Goal: Task Accomplishment & Management: Complete application form

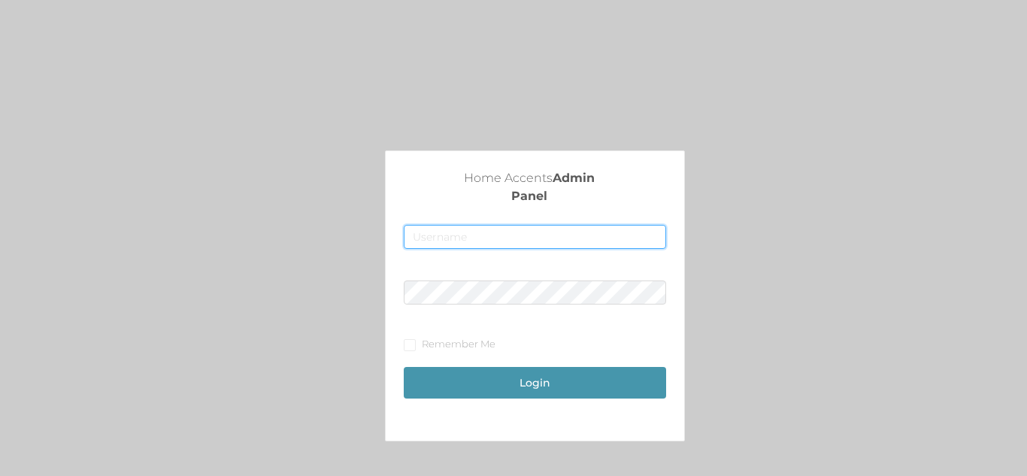
type input "[EMAIL_ADDRESS][DOMAIN_NAME]"
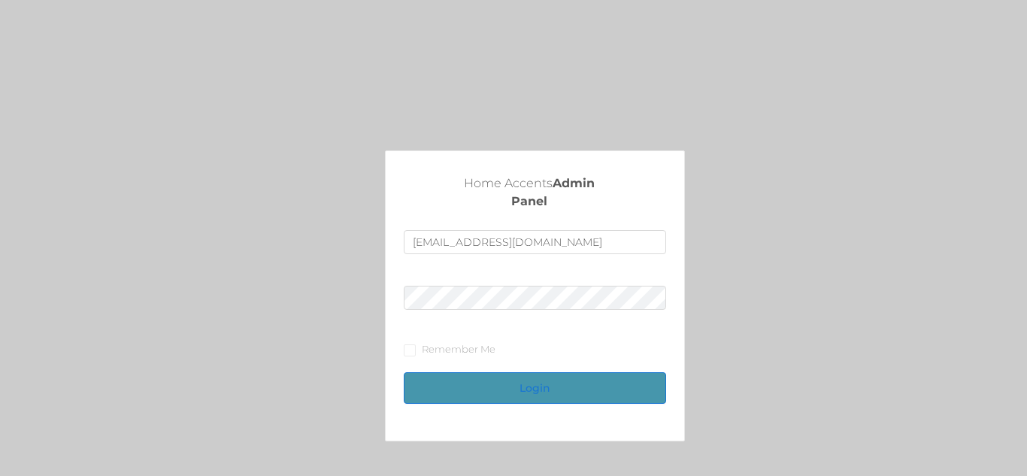
click at [580, 377] on button "Login" at bounding box center [535, 388] width 262 height 32
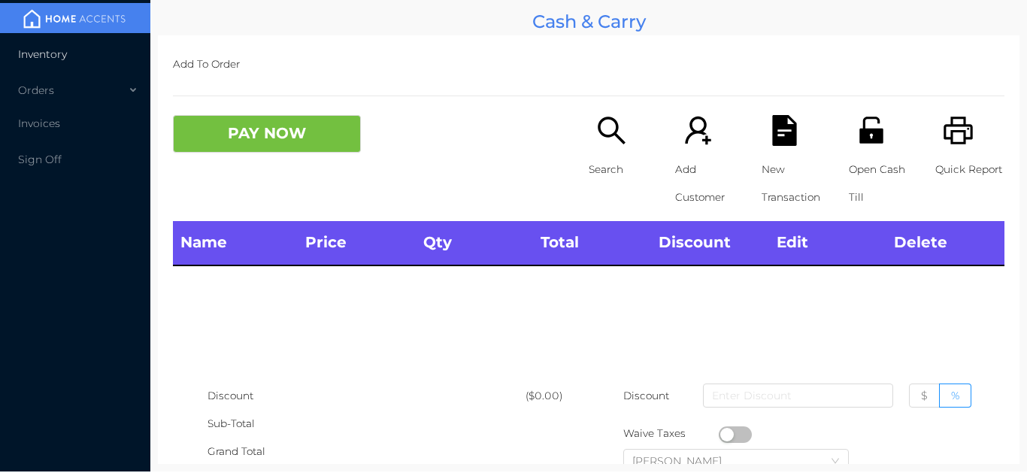
click at [45, 59] on span "Inventory" at bounding box center [42, 54] width 49 height 14
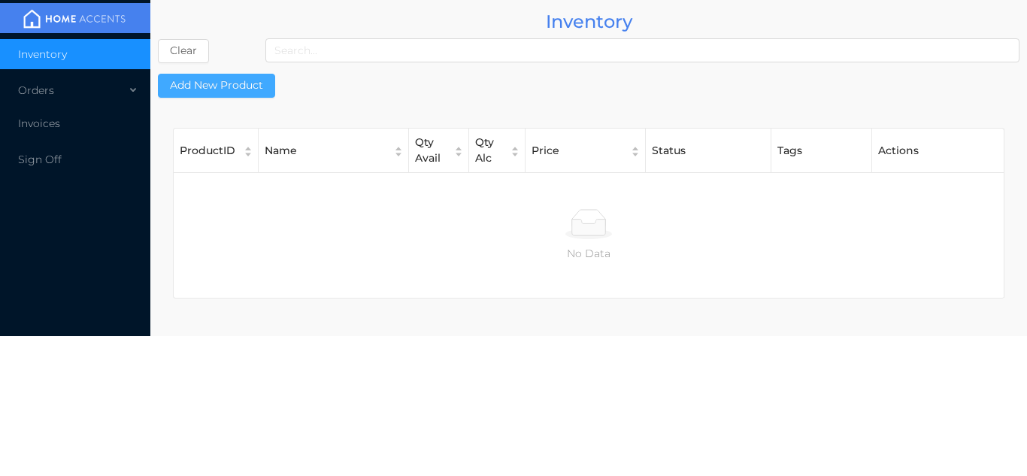
click at [225, 80] on button "Add New Product" at bounding box center [216, 86] width 117 height 24
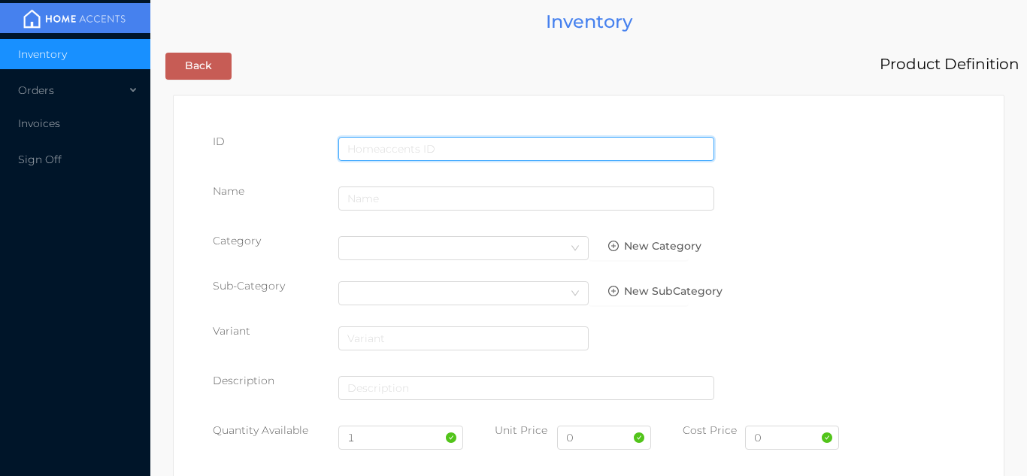
click at [474, 140] on input "text" at bounding box center [526, 149] width 376 height 24
type input "057447161689"
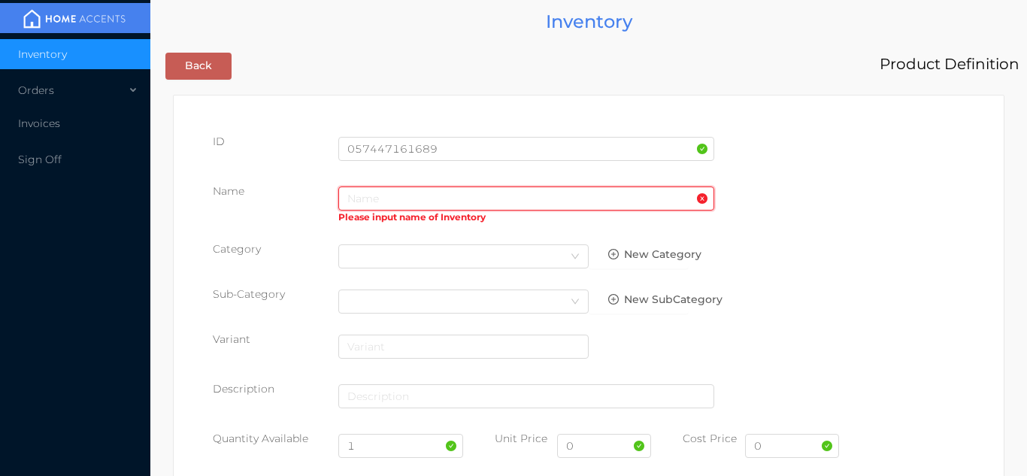
click at [362, 205] on input "text" at bounding box center [526, 198] width 376 height 24
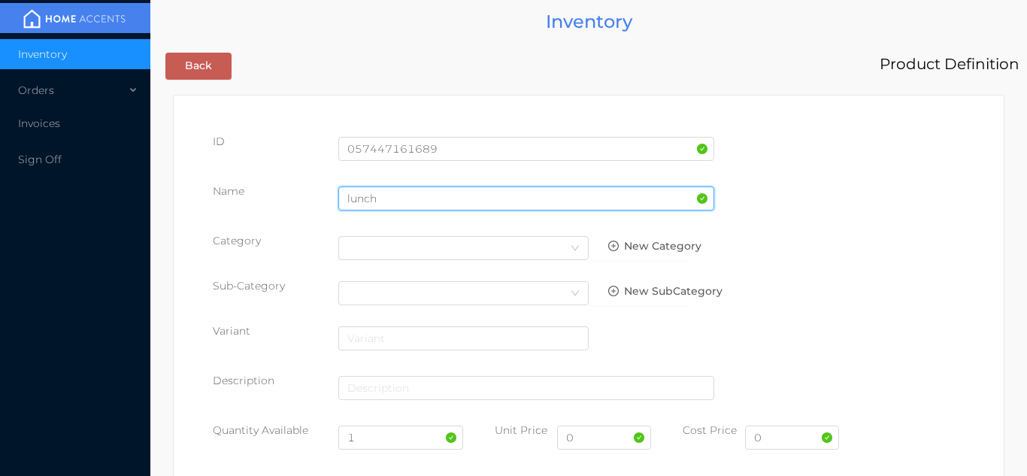
type input "Lunch Bags"
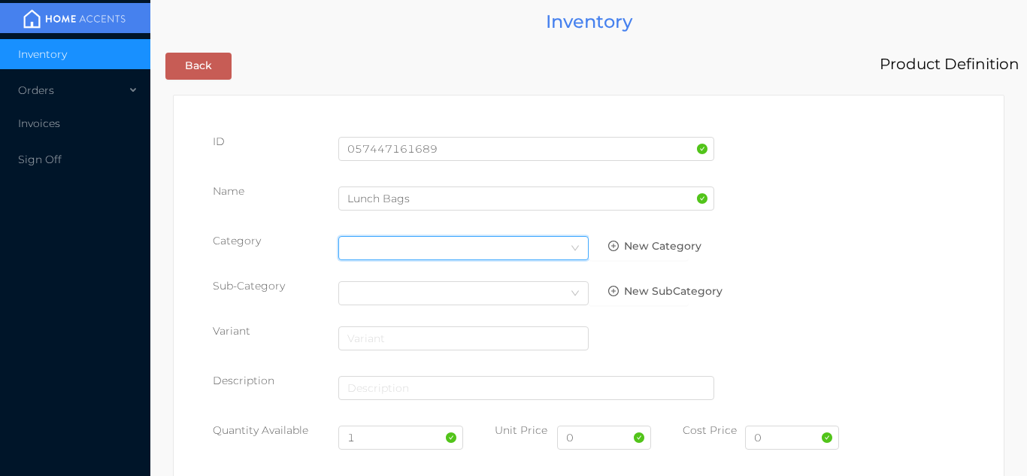
click at [571, 251] on icon "icon: down" at bounding box center [575, 248] width 9 height 9
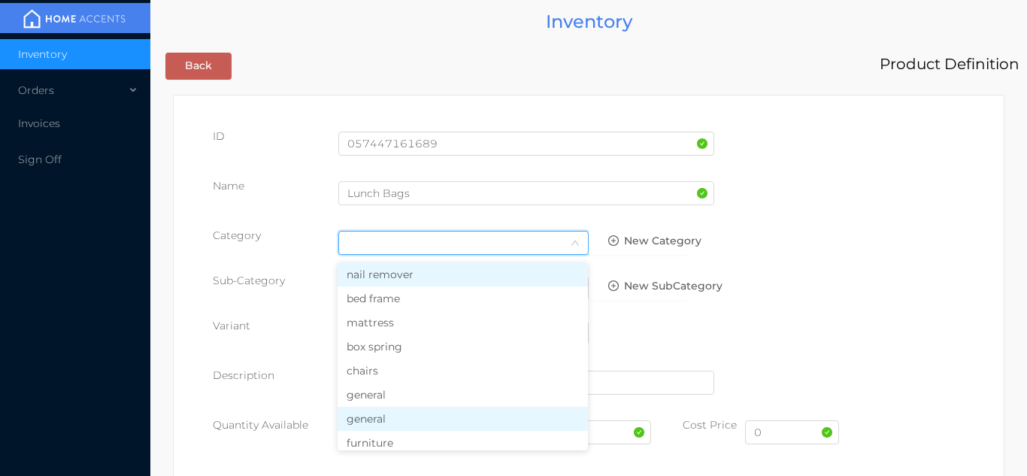
click at [389, 424] on li "general" at bounding box center [463, 419] width 250 height 24
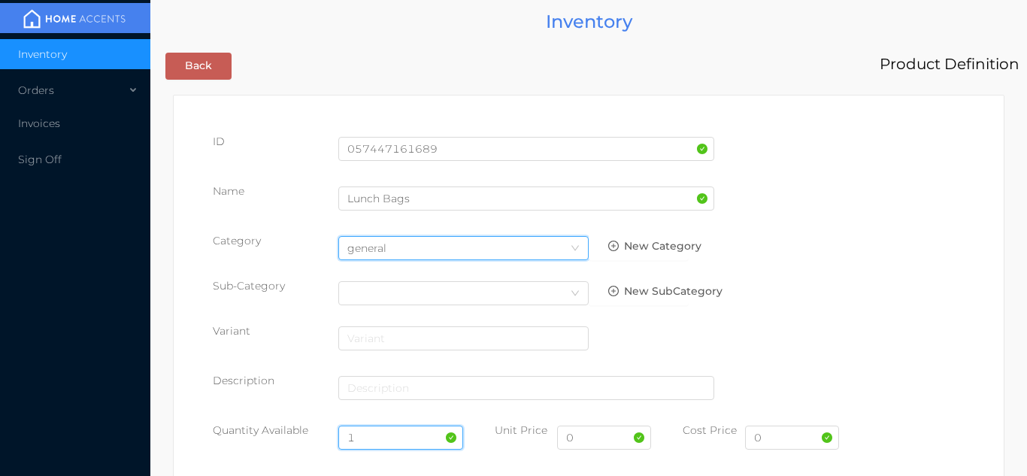
click at [382, 438] on input "1" at bounding box center [401, 438] width 126 height 24
type input "12"
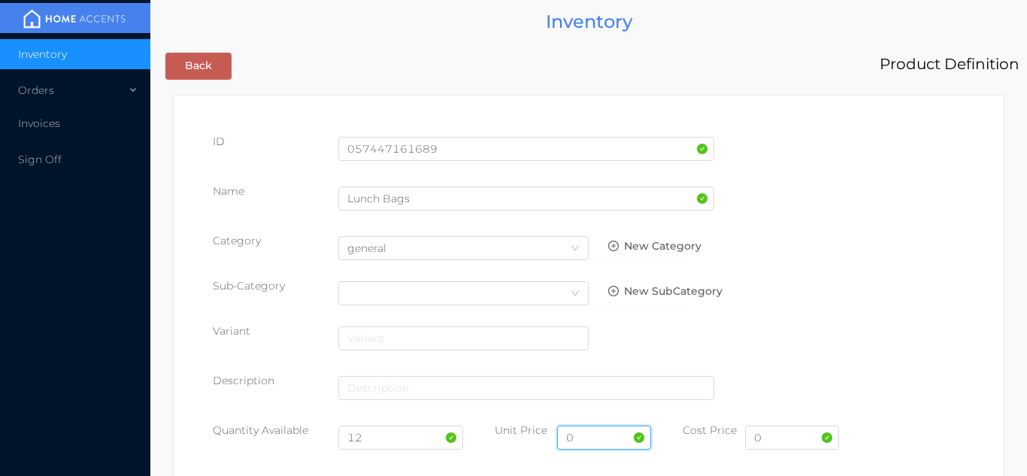
click at [601, 443] on input "0" at bounding box center [604, 438] width 94 height 24
type input "11.99"
click at [783, 441] on input "0" at bounding box center [792, 438] width 94 height 24
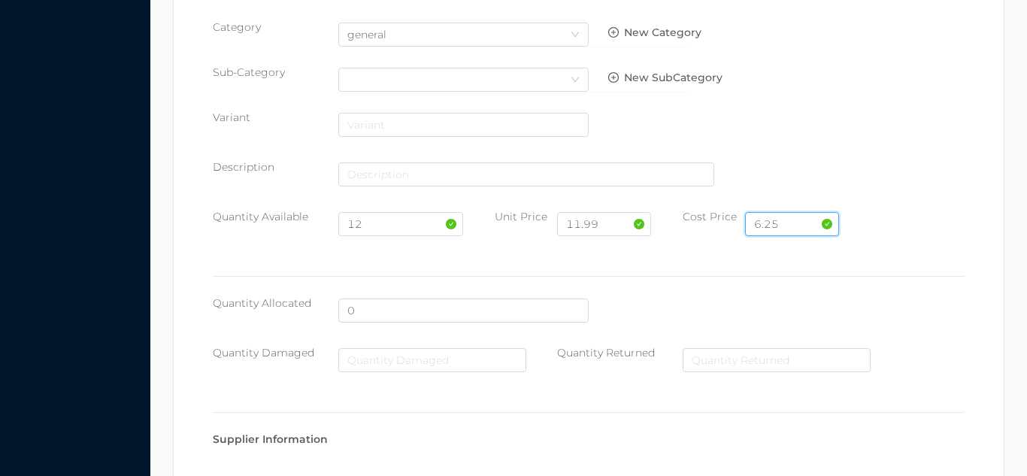
scroll to position [773, 0]
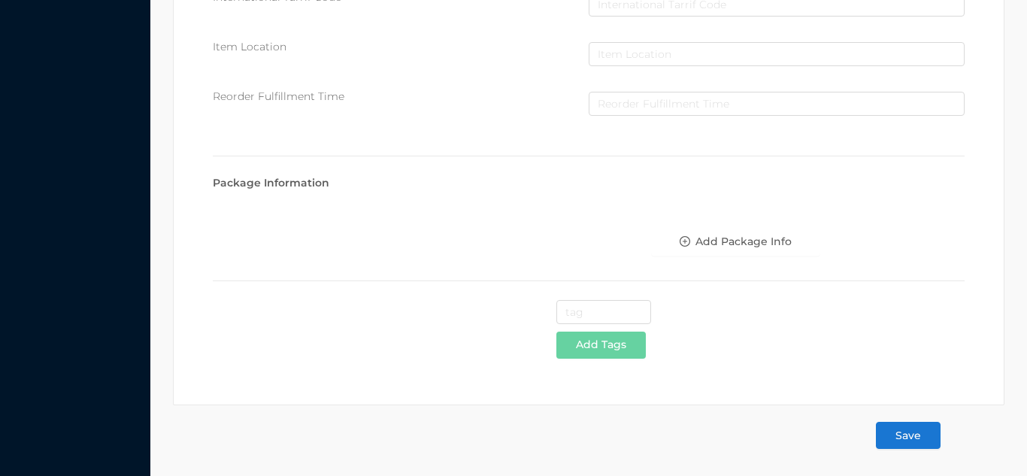
type input "6.25"
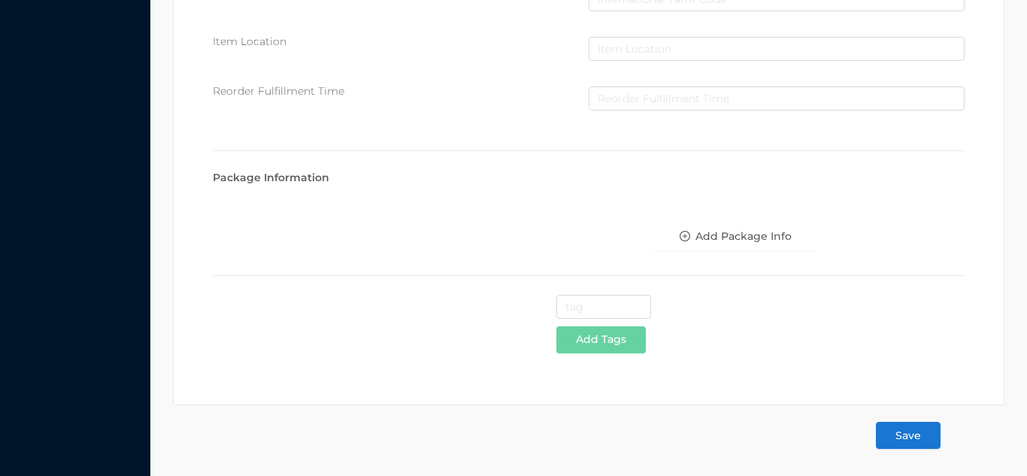
click at [924, 433] on button "Save" at bounding box center [908, 435] width 65 height 27
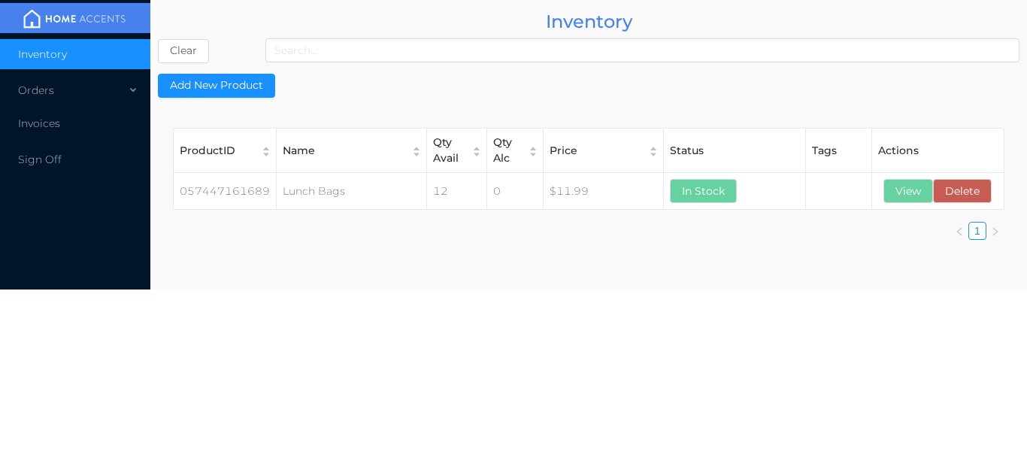
scroll to position [0, 0]
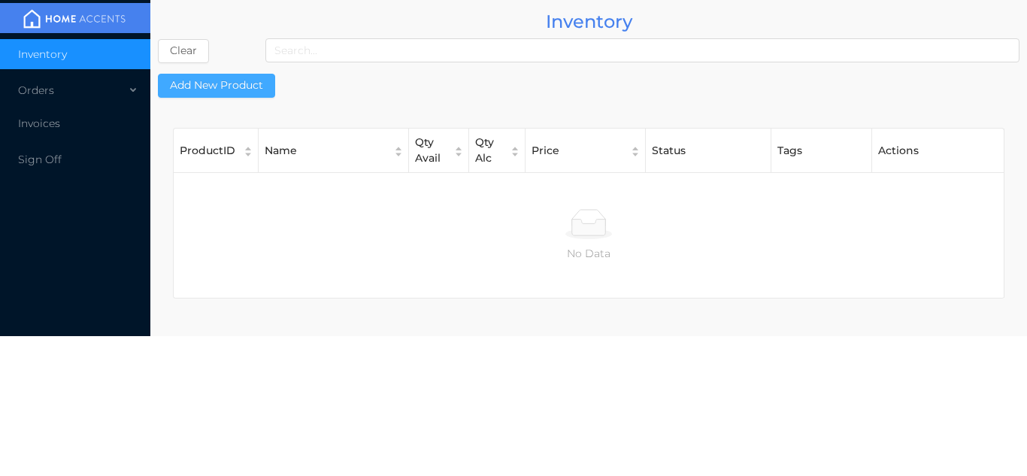
click at [226, 81] on button "Add New Product" at bounding box center [216, 86] width 117 height 24
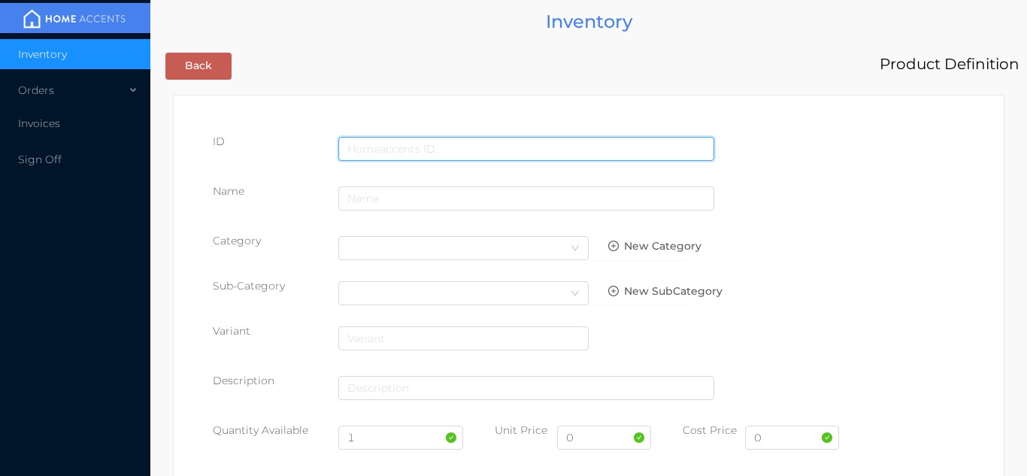
click at [403, 150] on input "text" at bounding box center [526, 149] width 376 height 24
type input "057447161665"
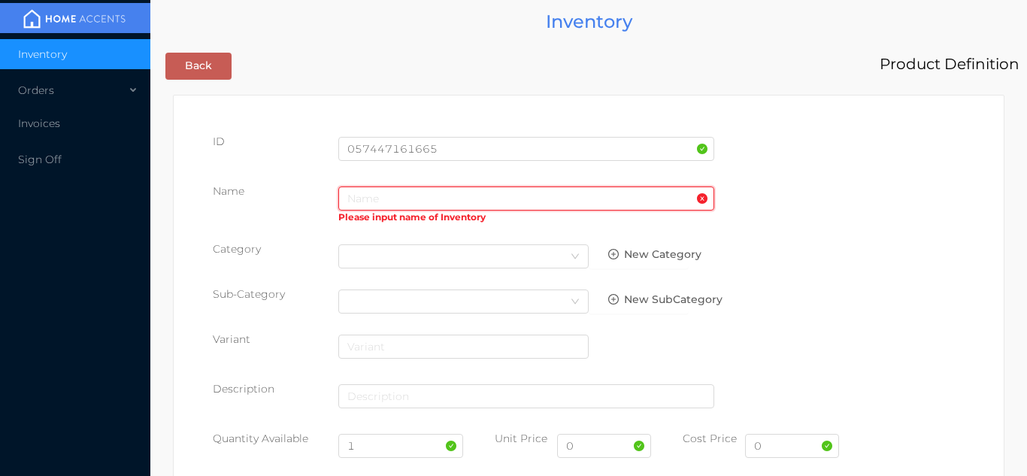
click at [396, 205] on input "text" at bounding box center [526, 198] width 376 height 24
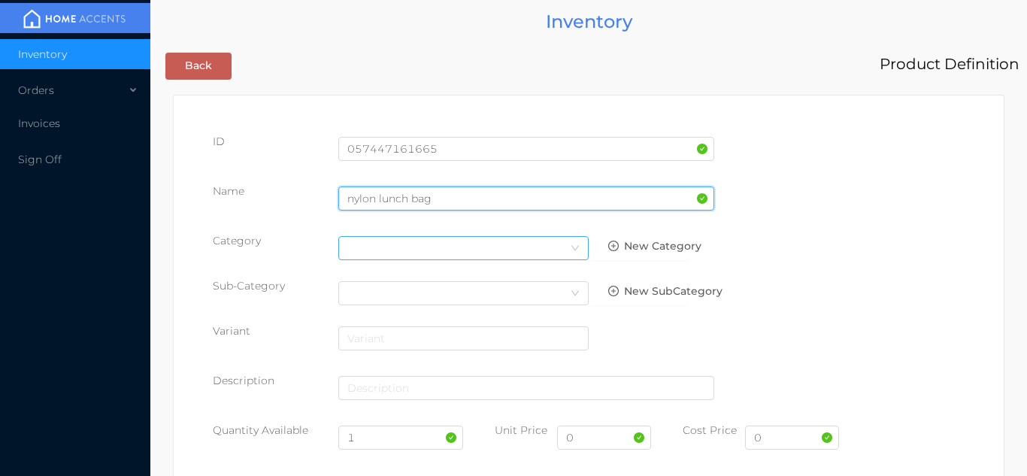
type input "nylon lunch bag"
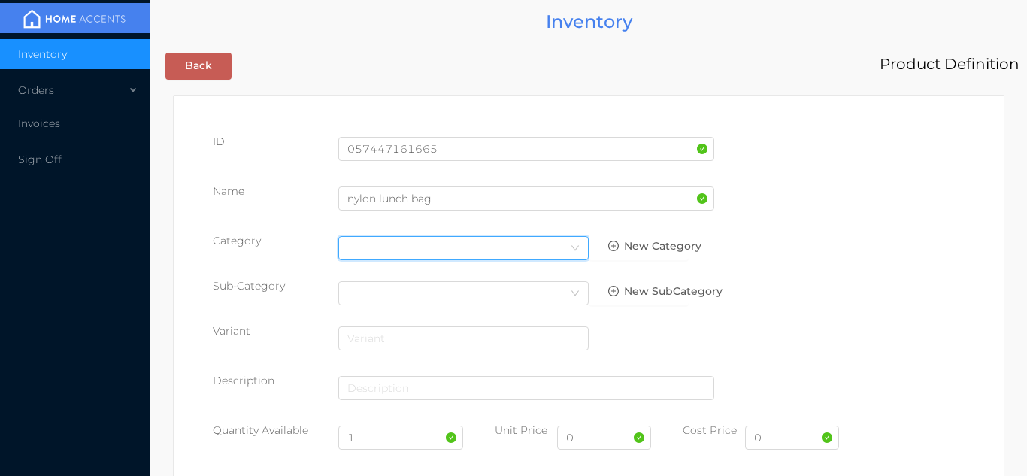
click at [573, 253] on icon "icon: down" at bounding box center [575, 249] width 9 height 11
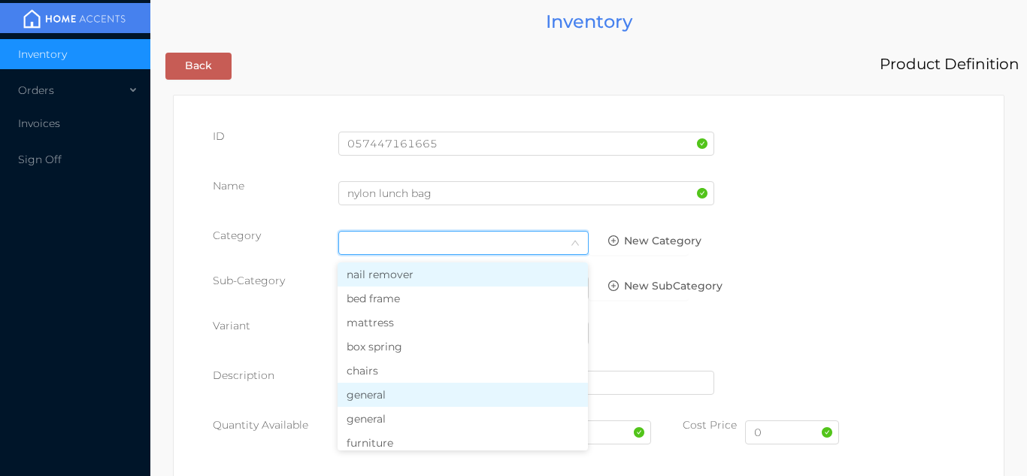
click at [401, 396] on li "general" at bounding box center [463, 395] width 250 height 24
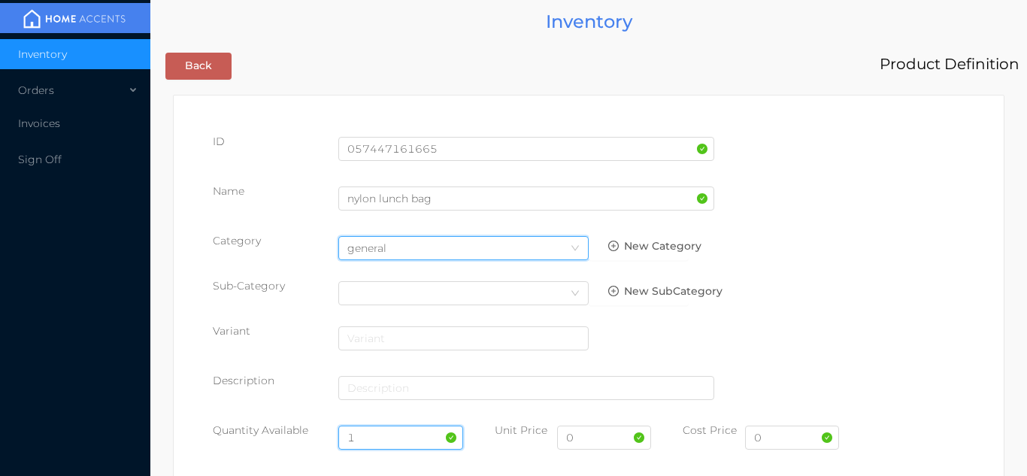
click at [379, 436] on input "1" at bounding box center [401, 438] width 126 height 24
type input "12"
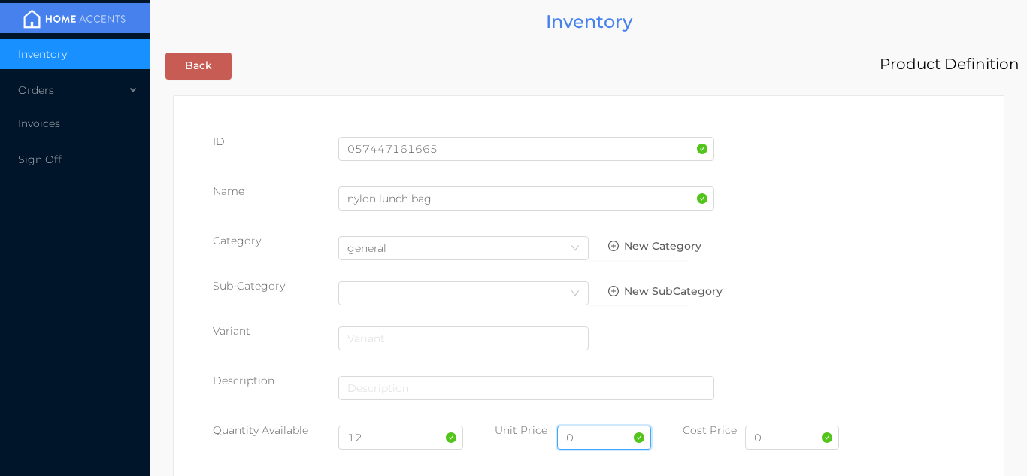
click at [611, 443] on input "0" at bounding box center [604, 438] width 94 height 24
type input "9.99"
click at [795, 441] on input "0" at bounding box center [792, 438] width 94 height 24
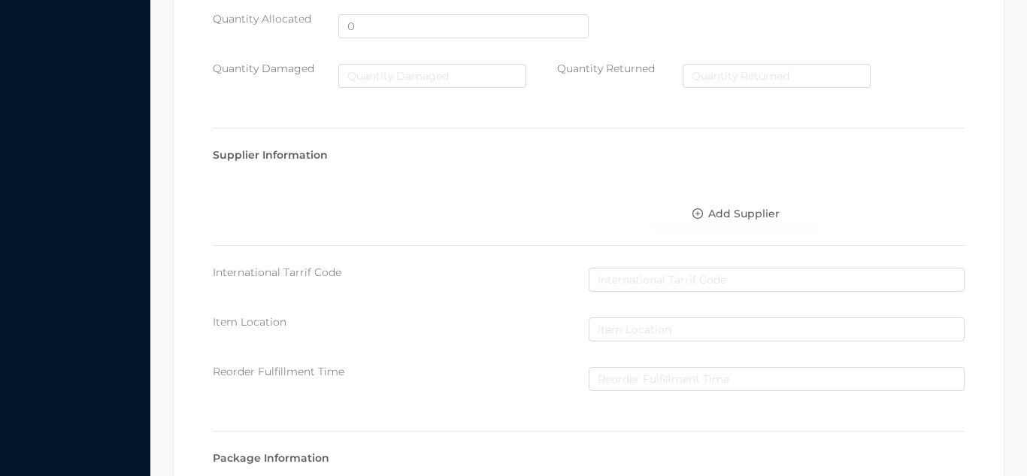
scroll to position [773, 0]
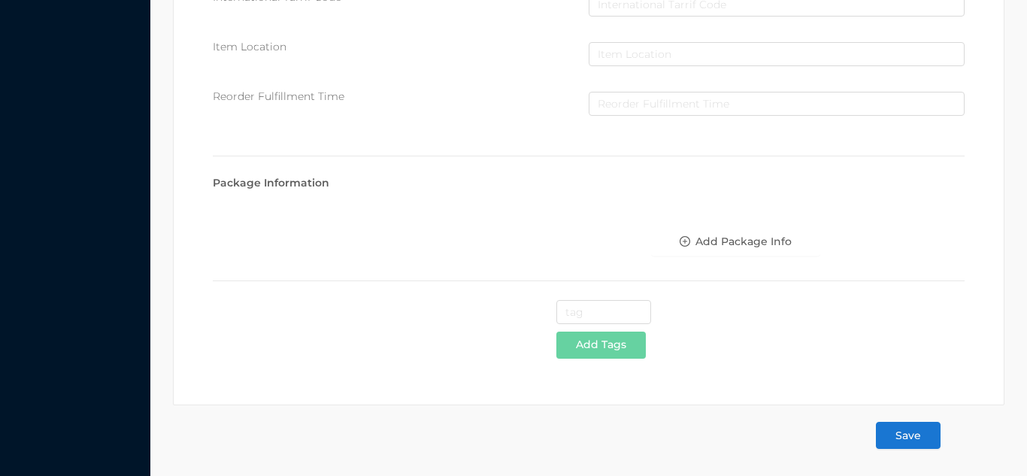
type input "5.25"
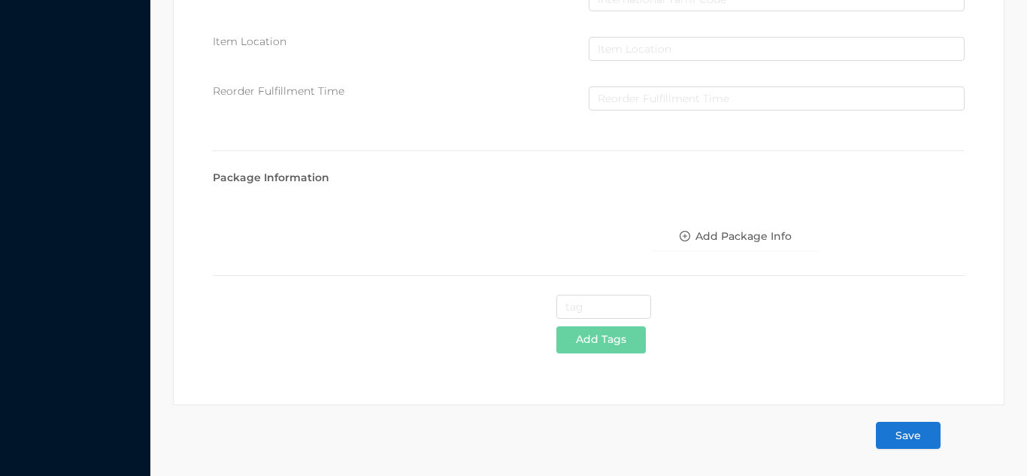
click at [930, 441] on button "Save" at bounding box center [908, 435] width 65 height 27
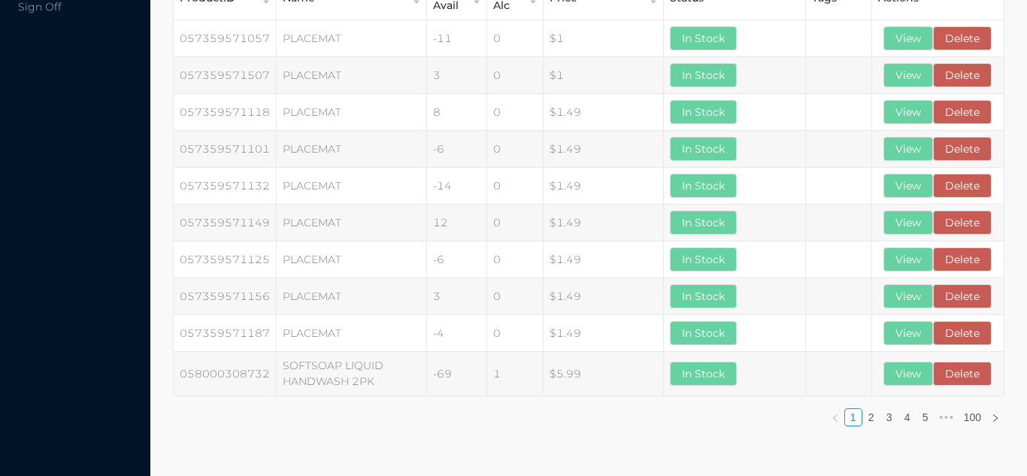
scroll to position [0, 0]
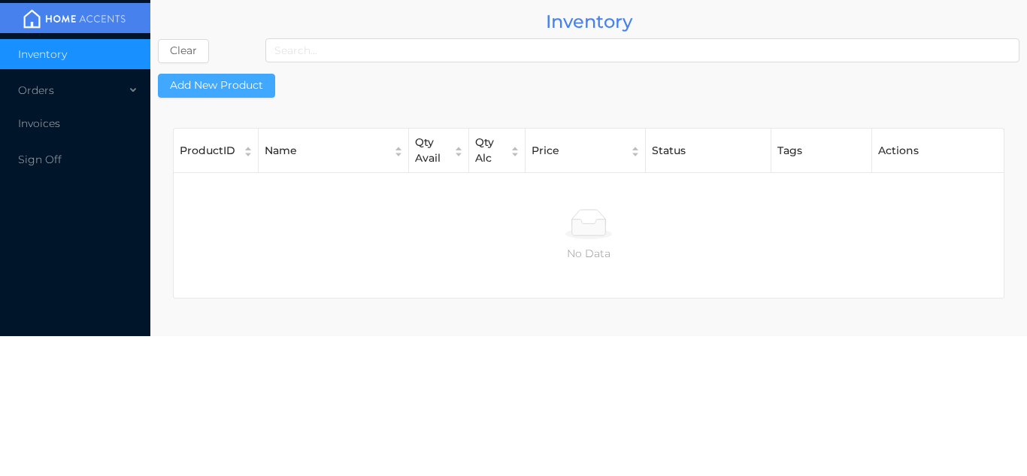
click at [238, 83] on button "Add New Product" at bounding box center [216, 86] width 117 height 24
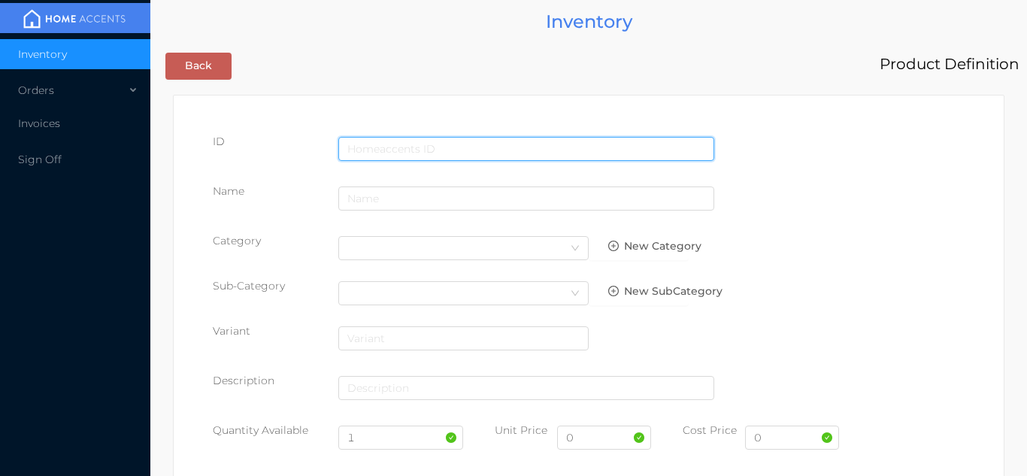
click at [381, 149] on input "text" at bounding box center [526, 149] width 376 height 24
type input "057447161207"
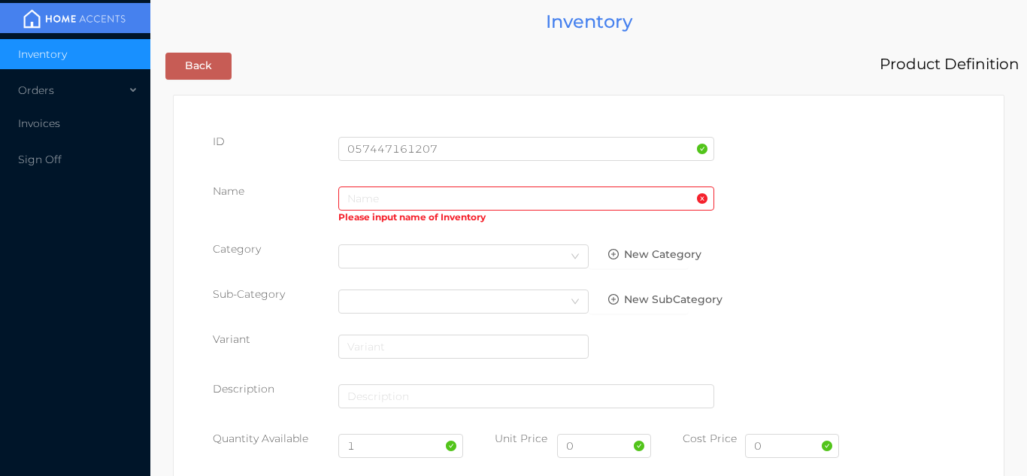
click at [397, 219] on div "Please input name of Inventory" at bounding box center [526, 219] width 376 height 17
click at [426, 194] on input "text" at bounding box center [526, 198] width 376 height 24
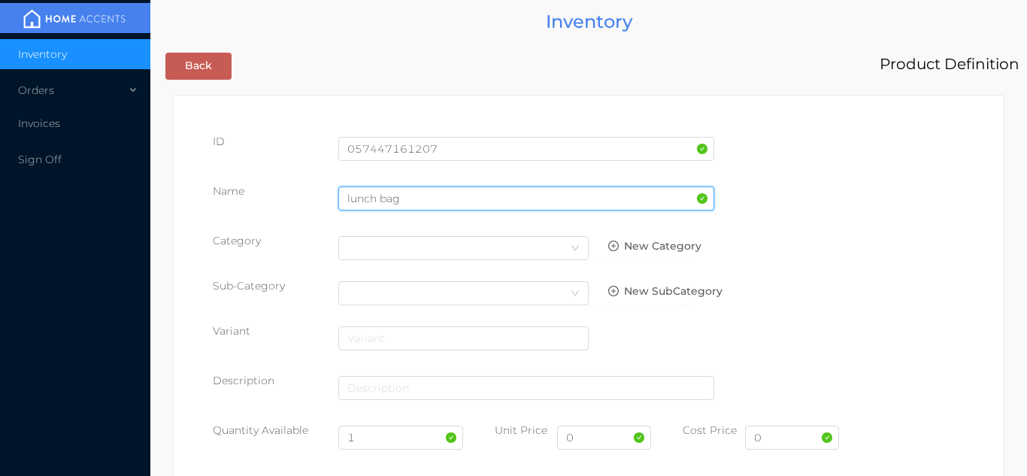
type input "lunch bag"
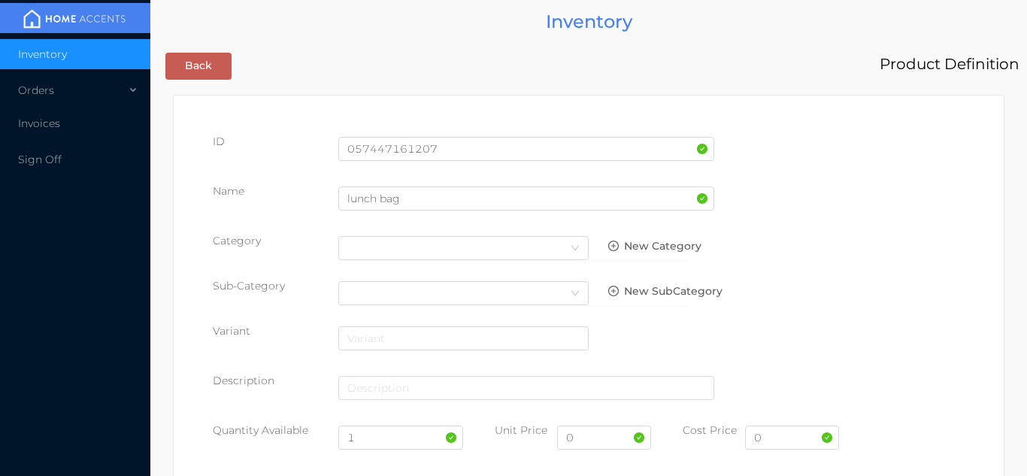
click at [909, 211] on div "Name lunch bag" at bounding box center [589, 204] width 752 height 42
click at [551, 244] on div "Select Category" at bounding box center [463, 248] width 232 height 23
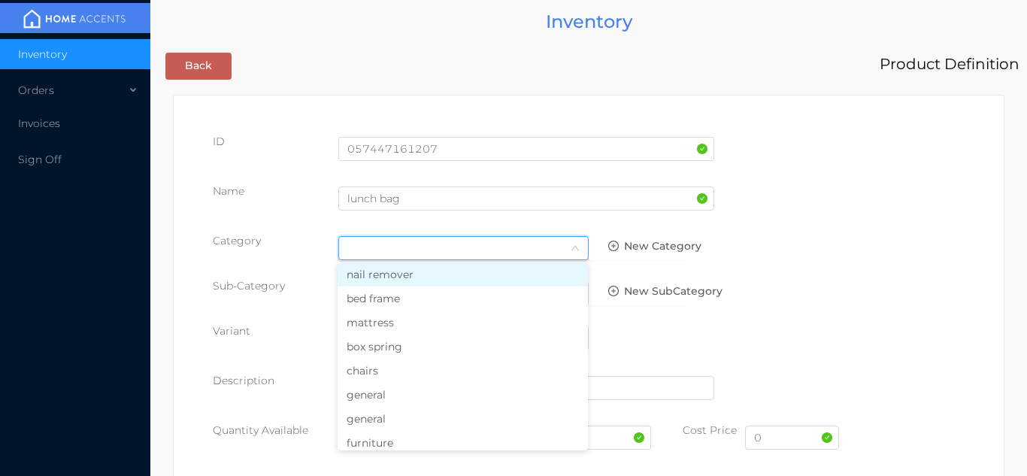
click at [406, 397] on li "general" at bounding box center [463, 395] width 250 height 24
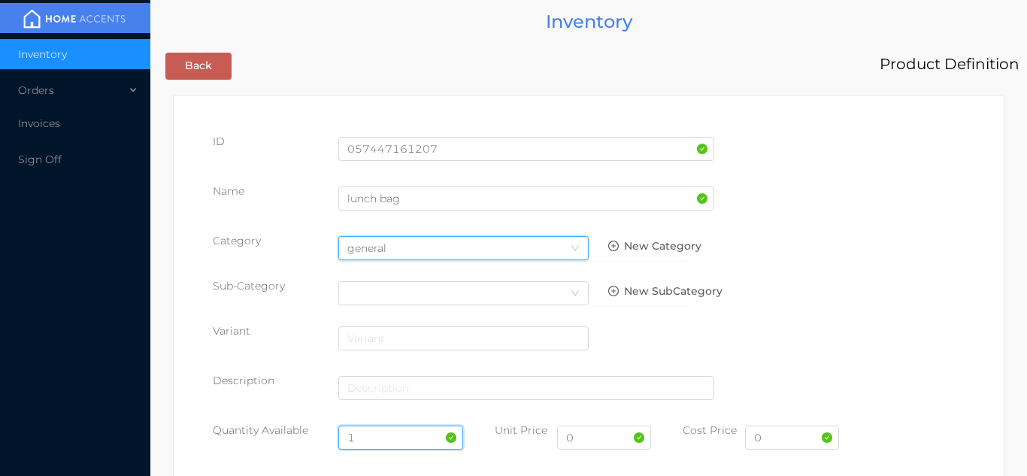
click at [385, 435] on input "1" at bounding box center [401, 438] width 126 height 24
type input "12"
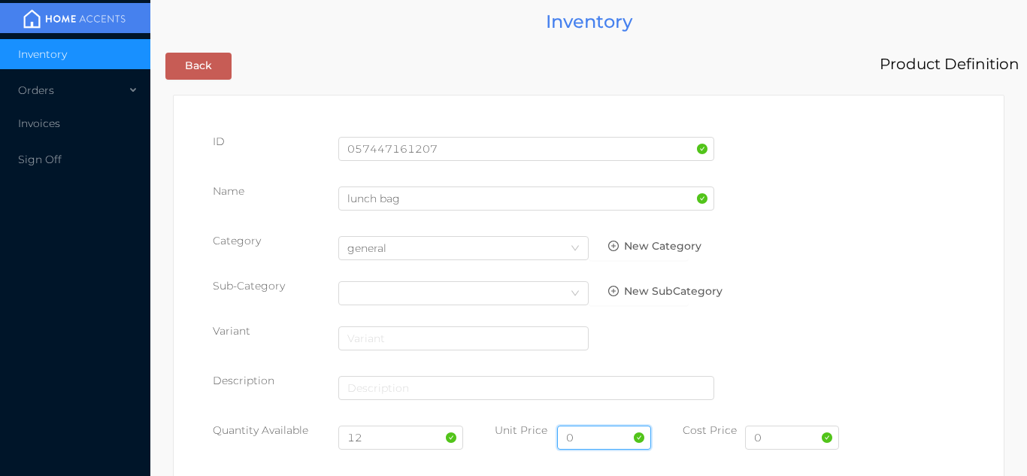
click at [605, 438] on input "0" at bounding box center [604, 438] width 94 height 24
type input "9.99"
click at [791, 441] on input "0" at bounding box center [792, 438] width 94 height 24
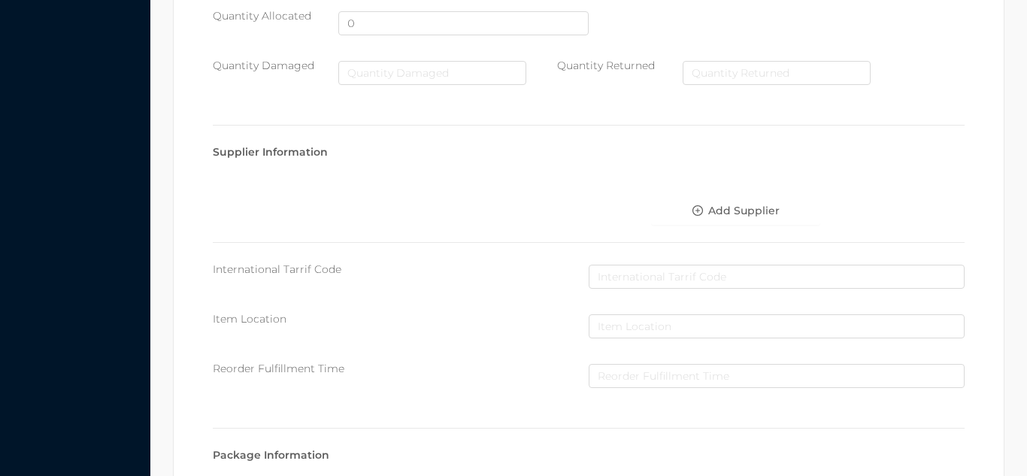
scroll to position [773, 0]
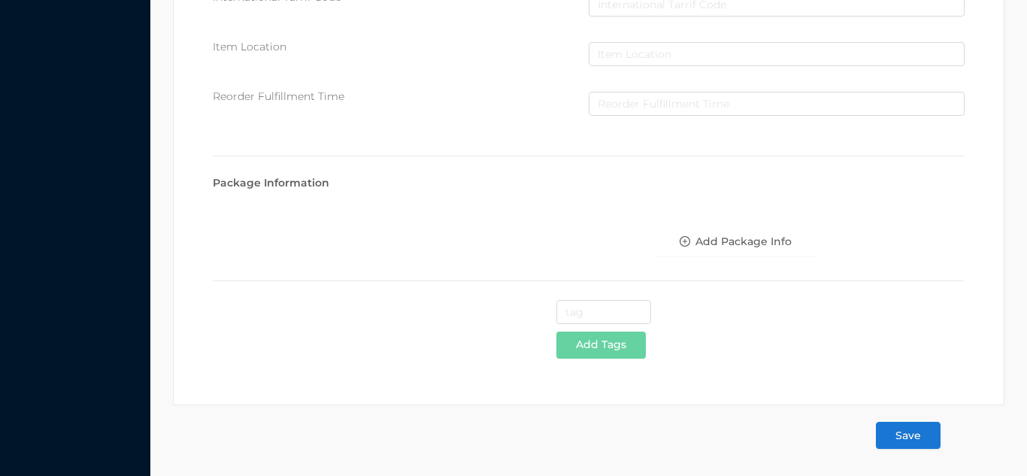
type input "4.55"
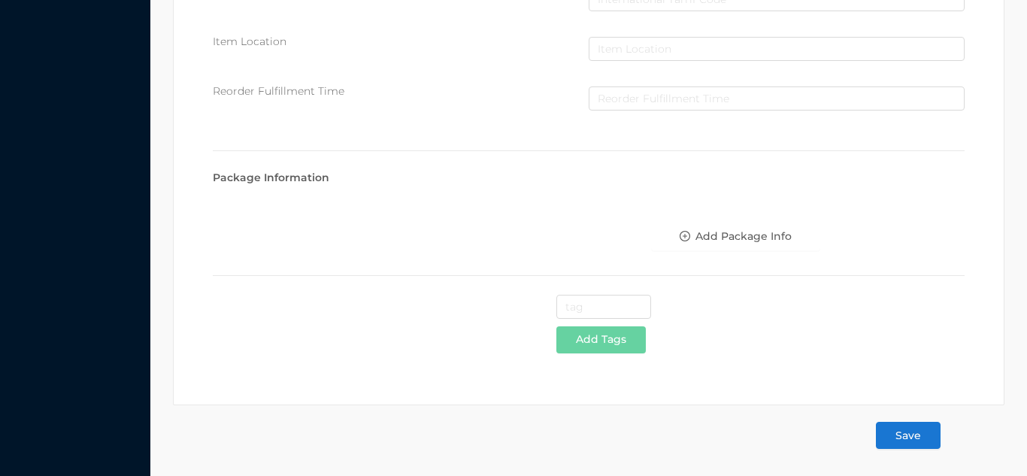
click at [905, 447] on button "Save" at bounding box center [908, 435] width 65 height 27
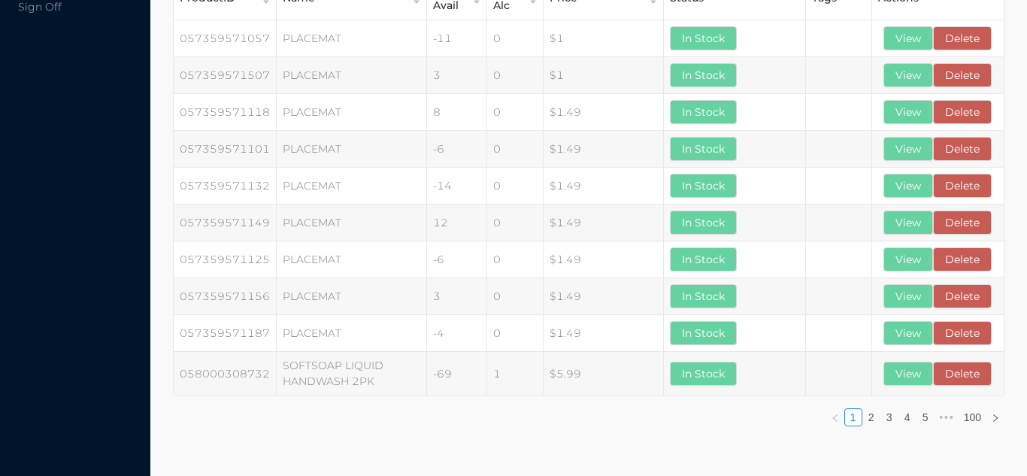
scroll to position [0, 0]
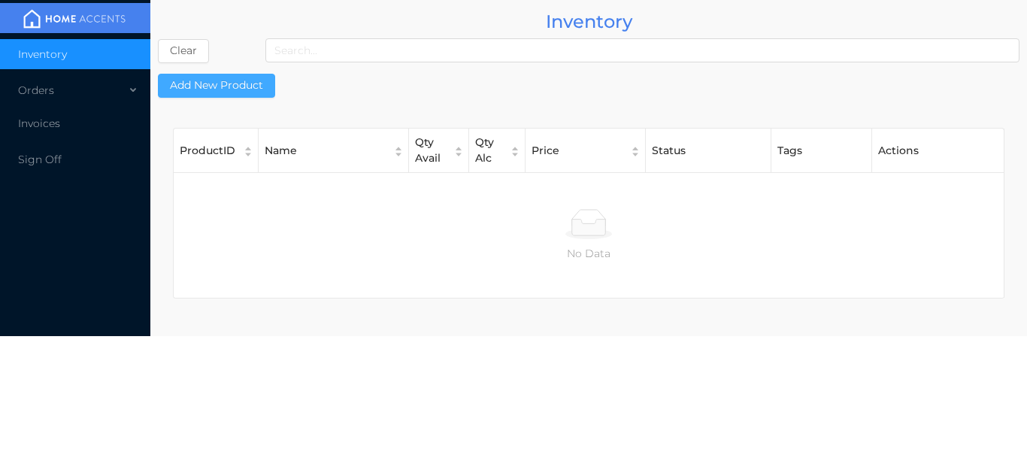
click at [235, 80] on button "Add New Product" at bounding box center [216, 86] width 117 height 24
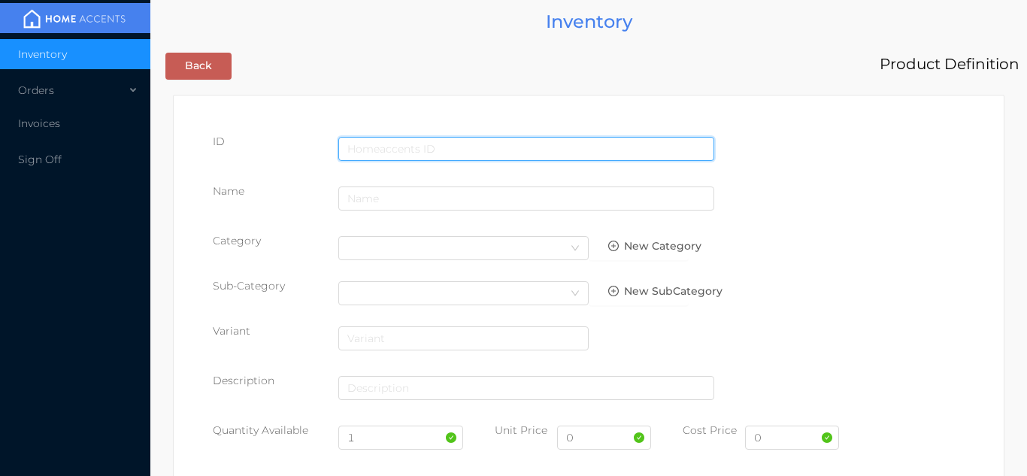
click at [380, 146] on input "text" at bounding box center [526, 149] width 376 height 24
type input "057447165519"
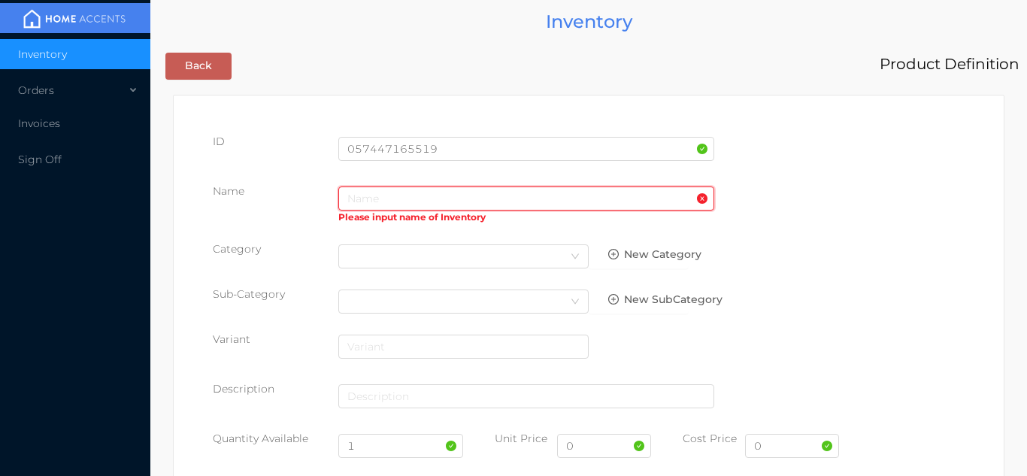
click at [401, 193] on input "text" at bounding box center [526, 198] width 376 height 24
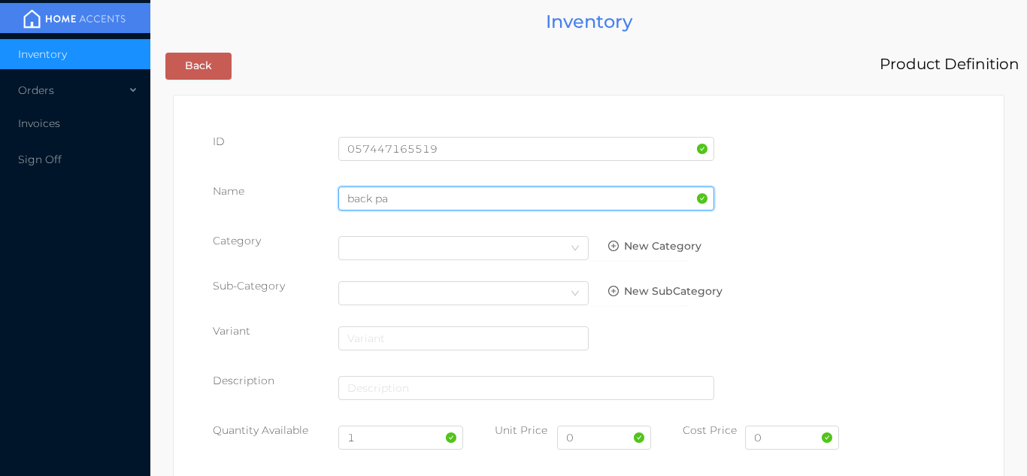
type input "back pack"
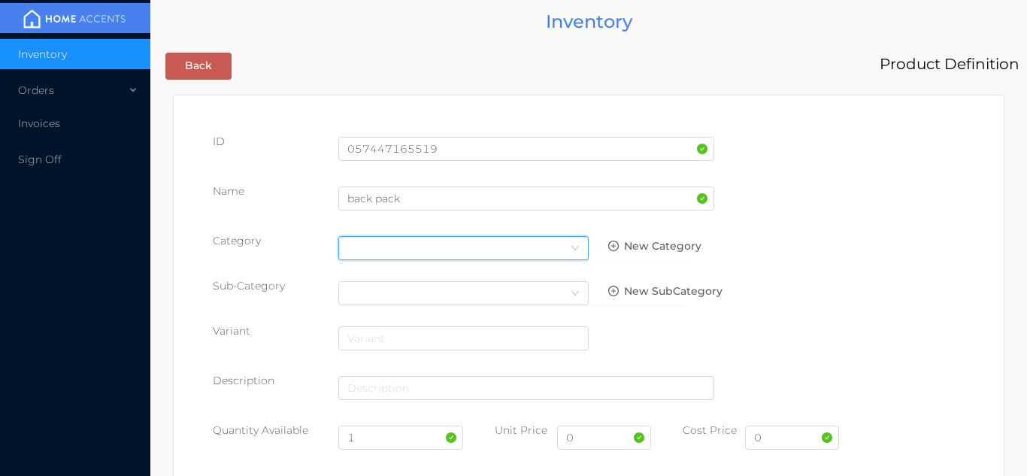
click at [574, 252] on icon "icon: down" at bounding box center [575, 248] width 9 height 9
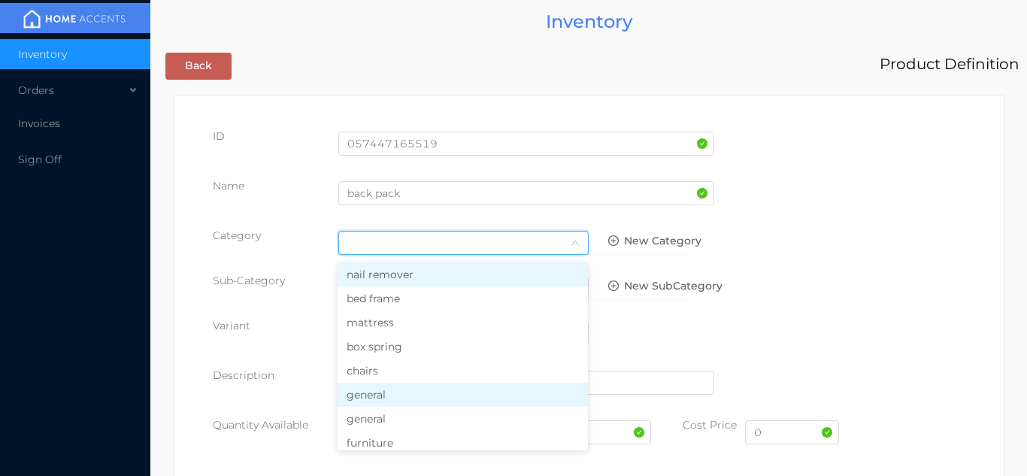
click at [413, 398] on li "general" at bounding box center [463, 395] width 250 height 24
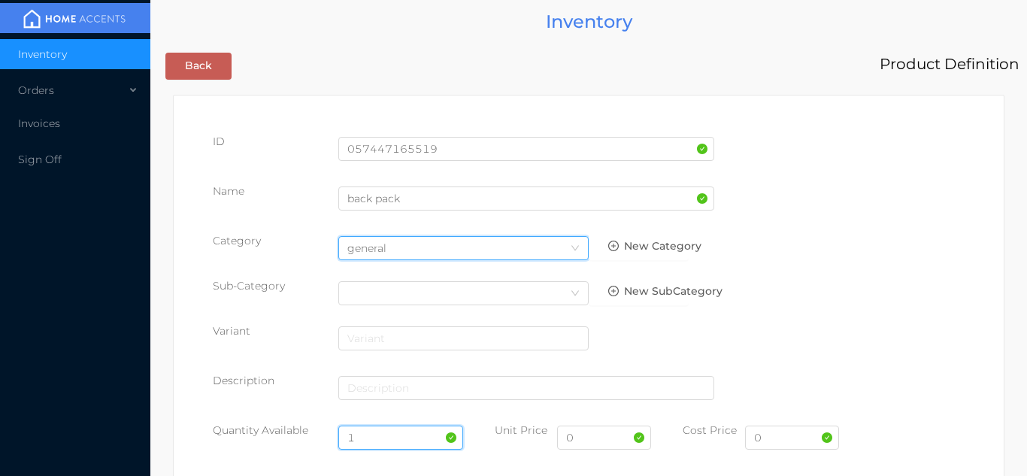
click at [386, 438] on input "1" at bounding box center [401, 438] width 126 height 24
click at [386, 449] on input "1" at bounding box center [401, 438] width 126 height 24
type input "6"
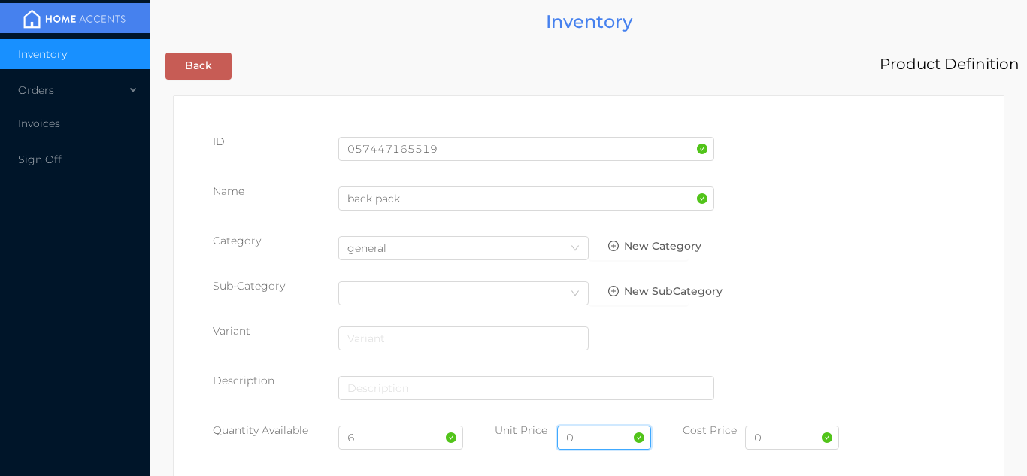
click at [607, 434] on input "0" at bounding box center [604, 438] width 94 height 24
type input "19.99"
click at [792, 441] on input "0" at bounding box center [792, 438] width 94 height 24
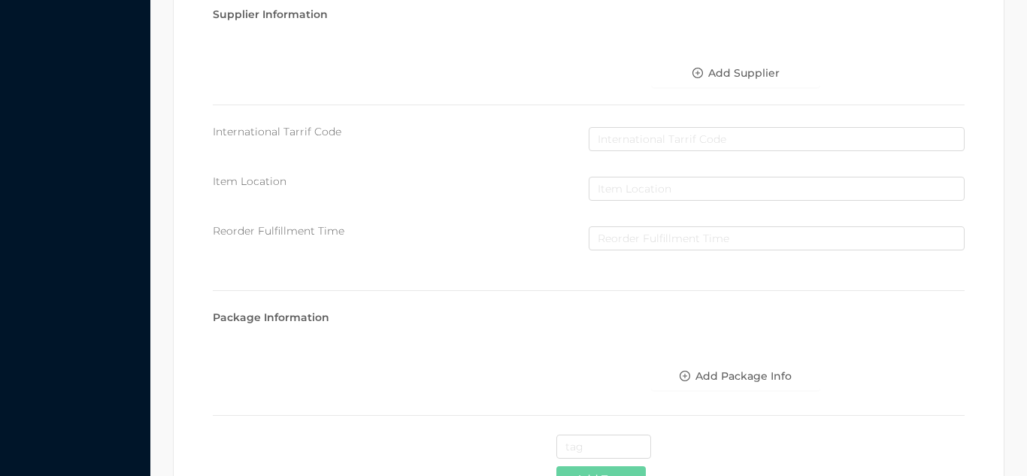
scroll to position [773, 0]
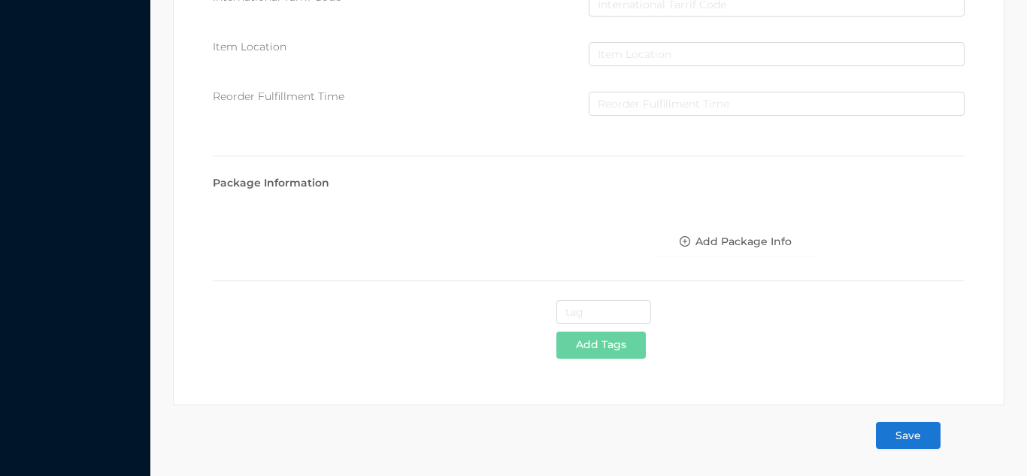
type input "10.82"
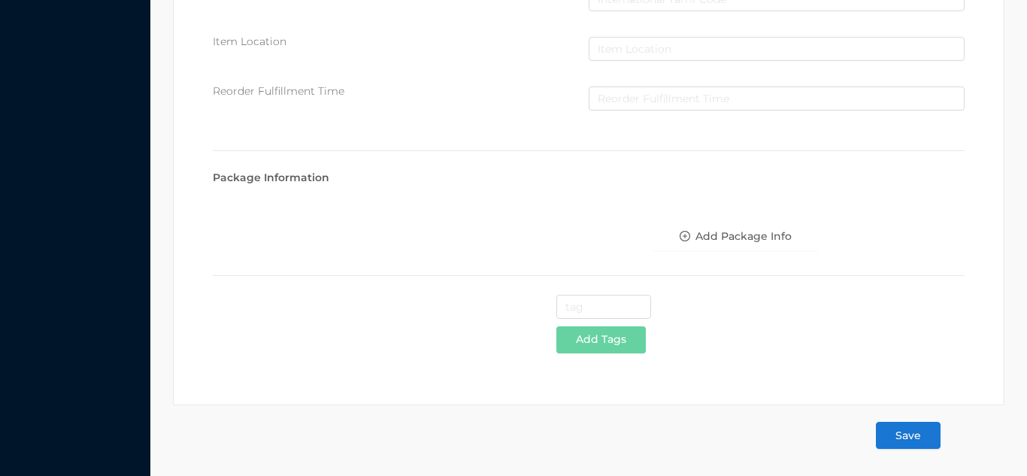
click at [911, 428] on button "Save" at bounding box center [908, 435] width 65 height 27
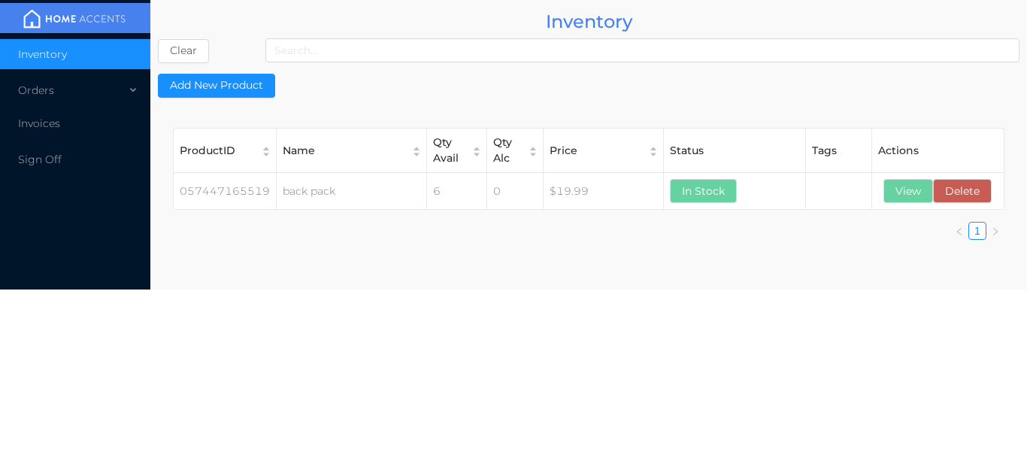
scroll to position [0, 0]
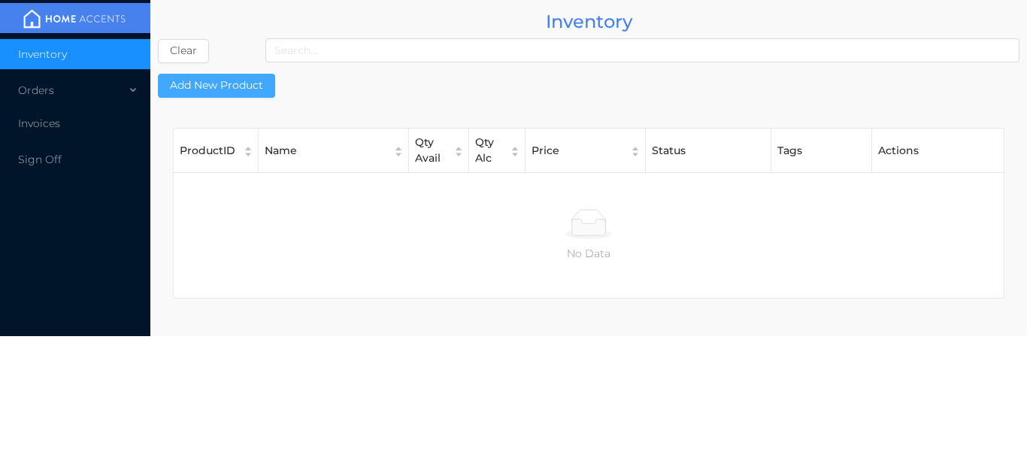
click at [221, 81] on button "Add New Product" at bounding box center [216, 86] width 117 height 24
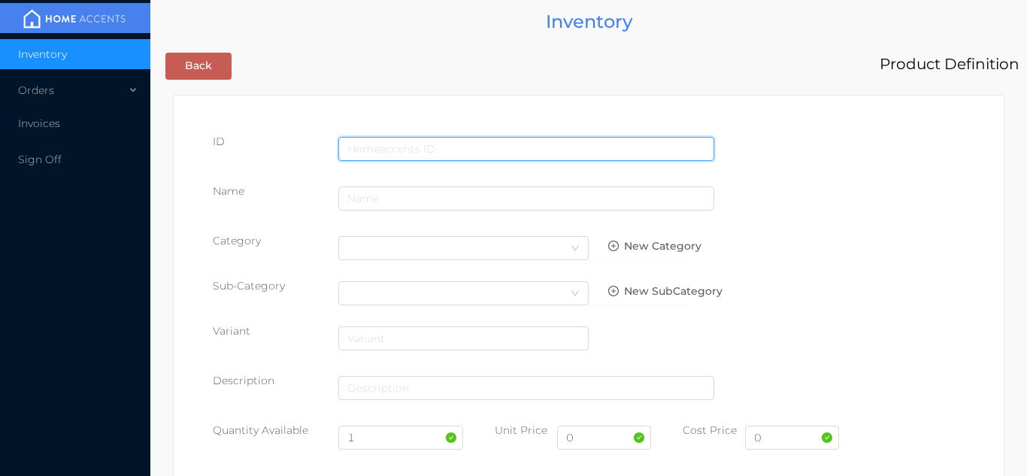
click at [397, 147] on input "text" at bounding box center [526, 149] width 376 height 24
type input "676844209154"
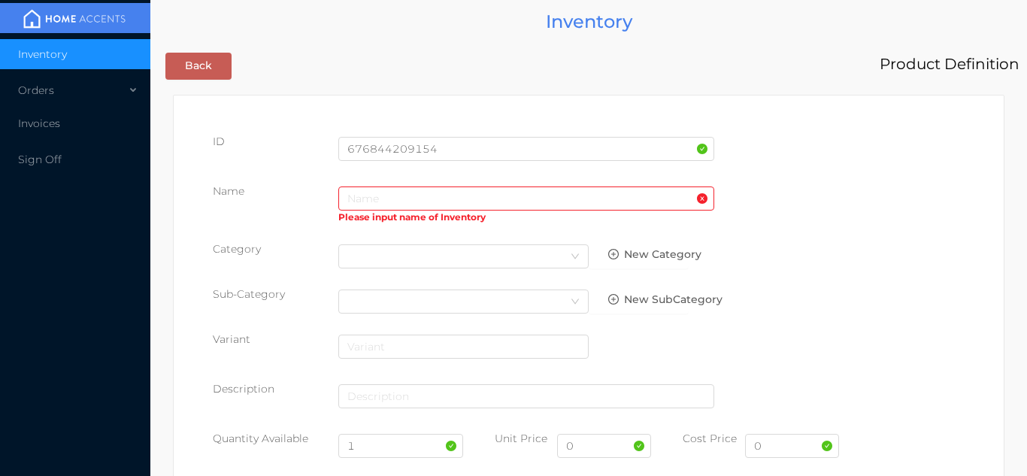
click at [807, 401] on div "Description" at bounding box center [589, 402] width 752 height 42
click at [379, 208] on input "text" at bounding box center [526, 198] width 376 height 24
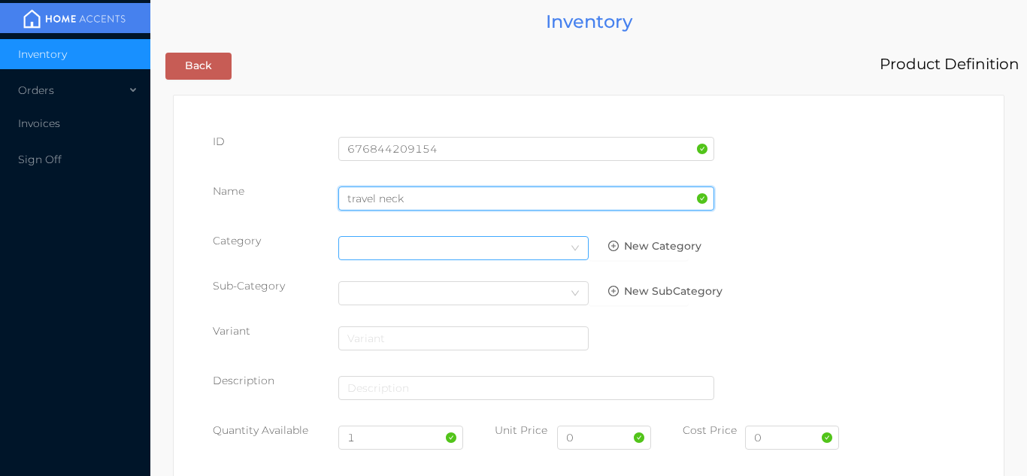
type input "travel neck"
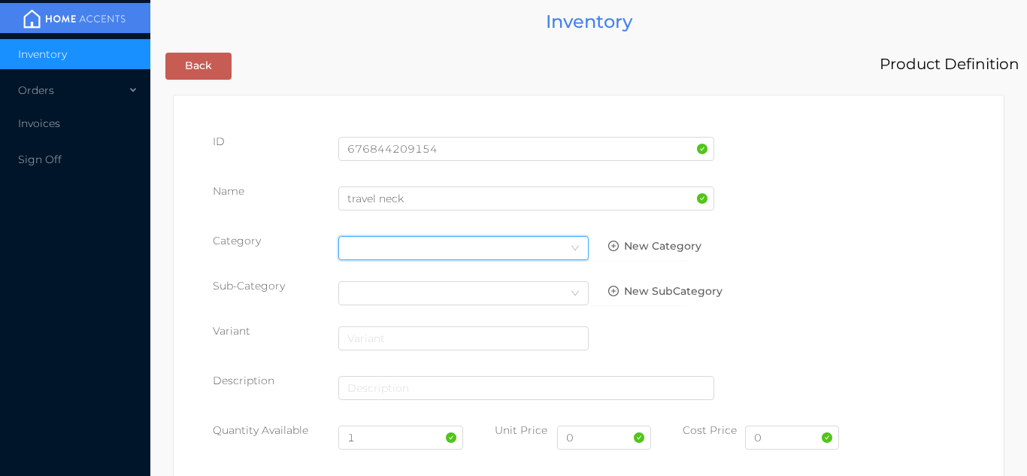
click at [573, 247] on icon "icon: down" at bounding box center [575, 247] width 8 height 5
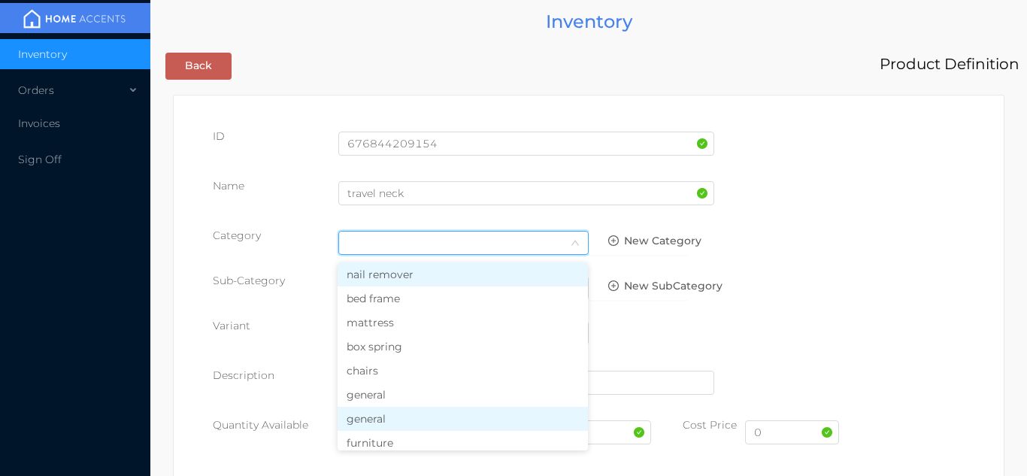
click at [412, 426] on li "general" at bounding box center [463, 419] width 250 height 24
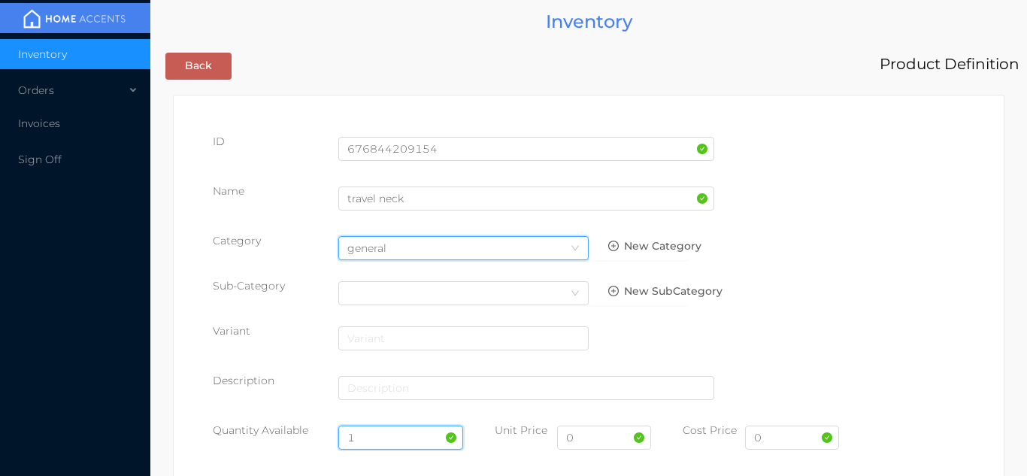
click at [388, 436] on input "1" at bounding box center [401, 438] width 126 height 24
type input "12"
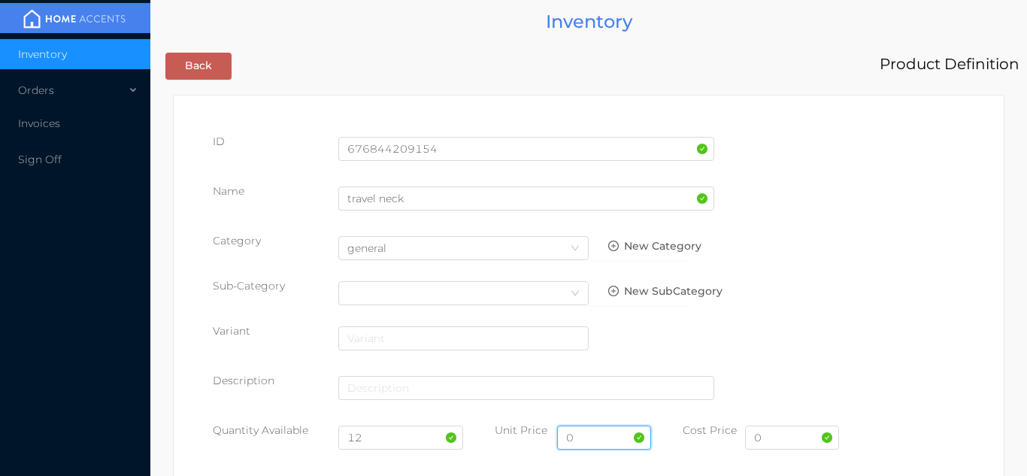
click at [611, 432] on input "0" at bounding box center [604, 438] width 94 height 24
type input "11.99"
click at [793, 441] on input "0" at bounding box center [792, 438] width 94 height 24
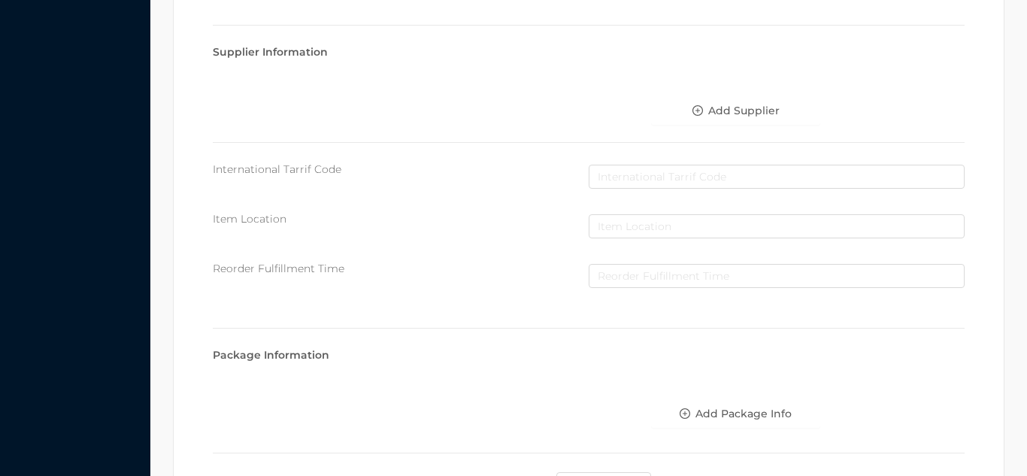
scroll to position [773, 0]
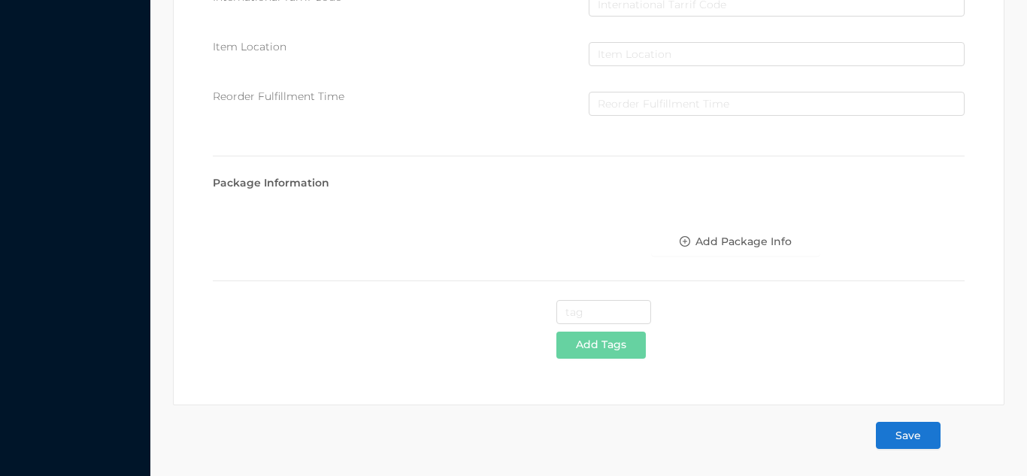
type input "6.33"
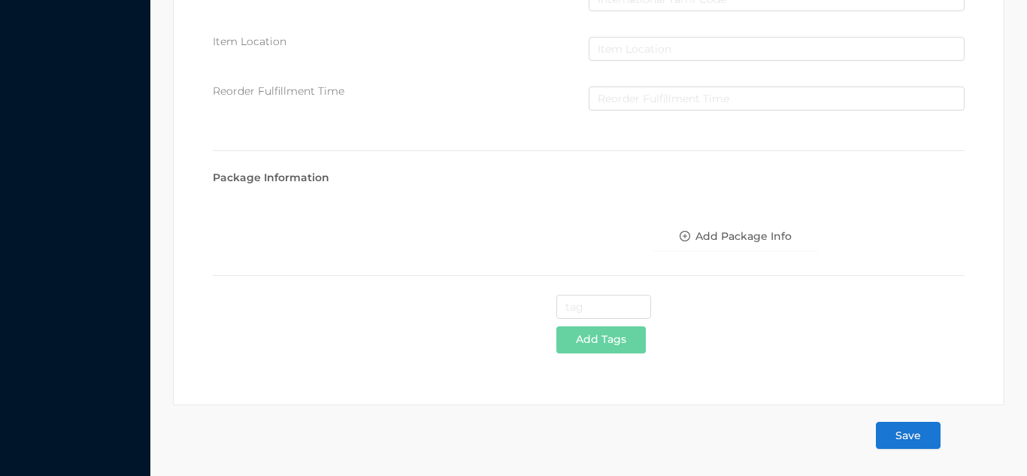
click at [916, 445] on button "Save" at bounding box center [908, 435] width 65 height 27
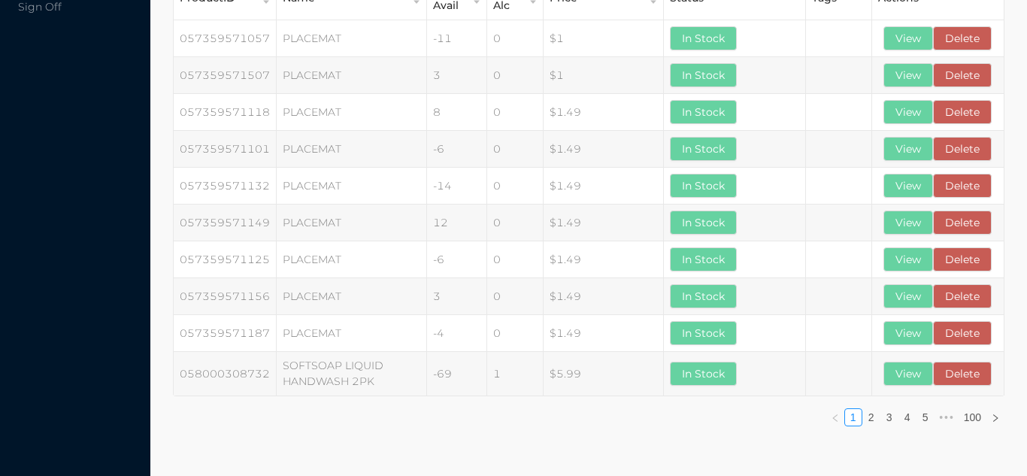
scroll to position [0, 0]
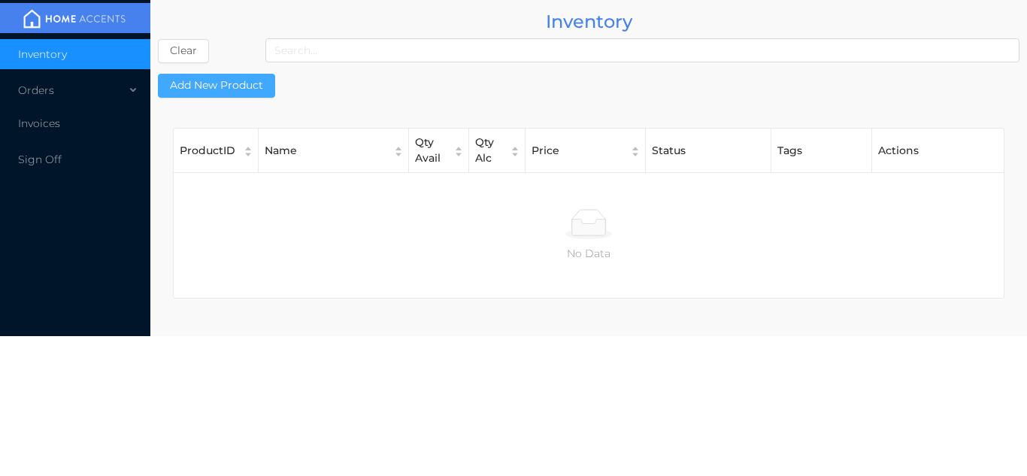
click at [219, 78] on button "Add New Product" at bounding box center [216, 86] width 117 height 24
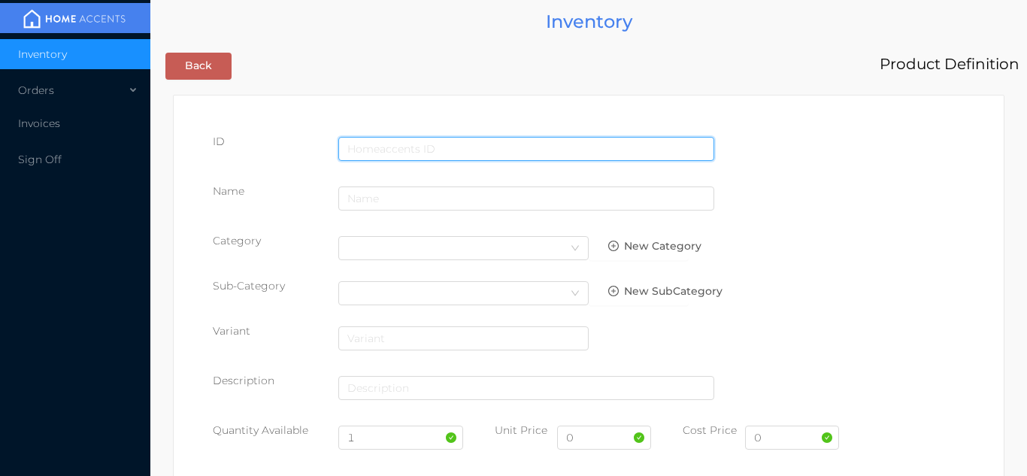
click at [420, 137] on input "text" at bounding box center [526, 149] width 376 height 24
type input "676844155741"
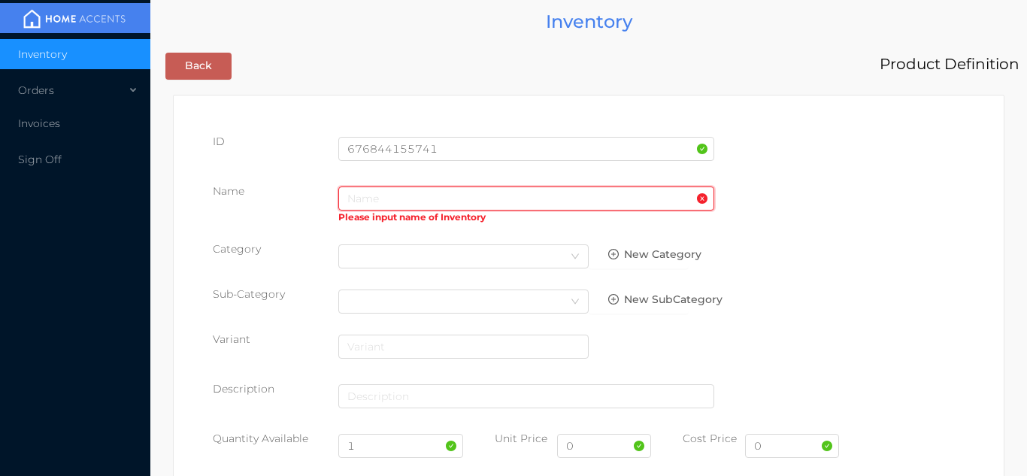
click at [377, 196] on input "text" at bounding box center [526, 198] width 376 height 24
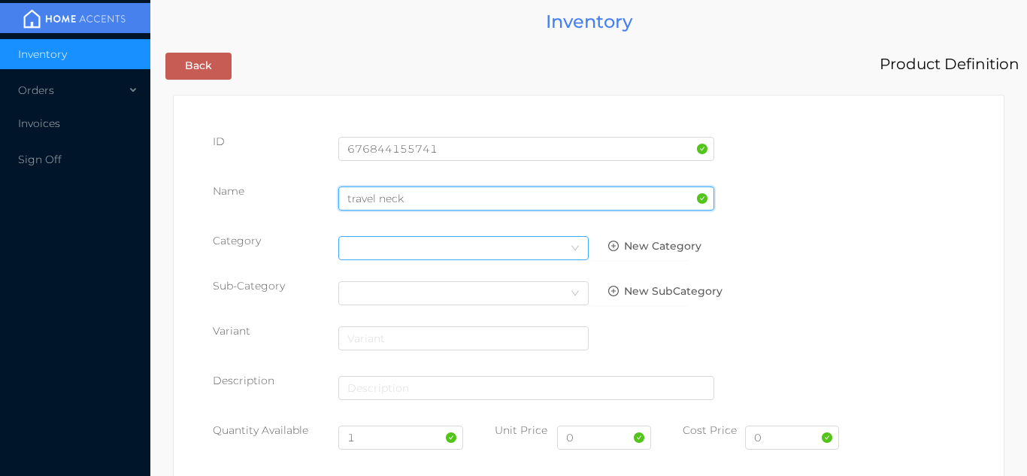
type input "travel neck"
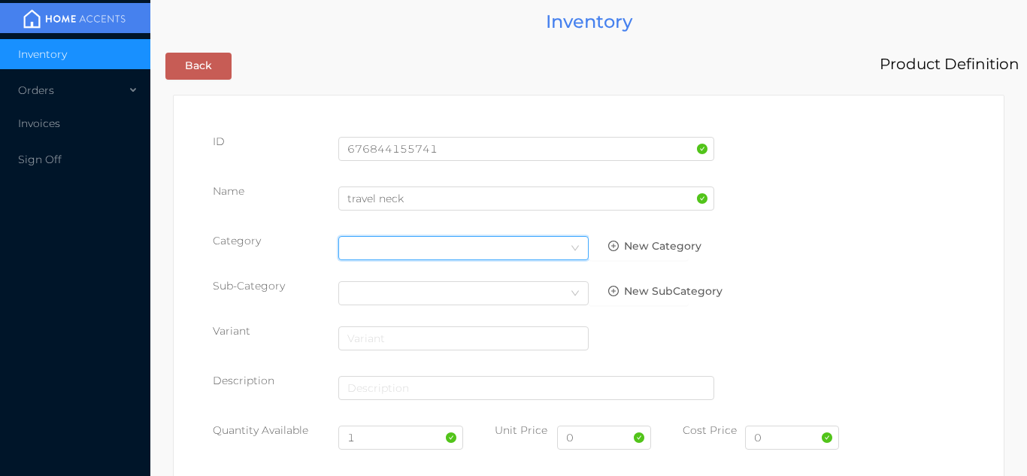
click at [573, 250] on icon "icon: down" at bounding box center [575, 248] width 9 height 9
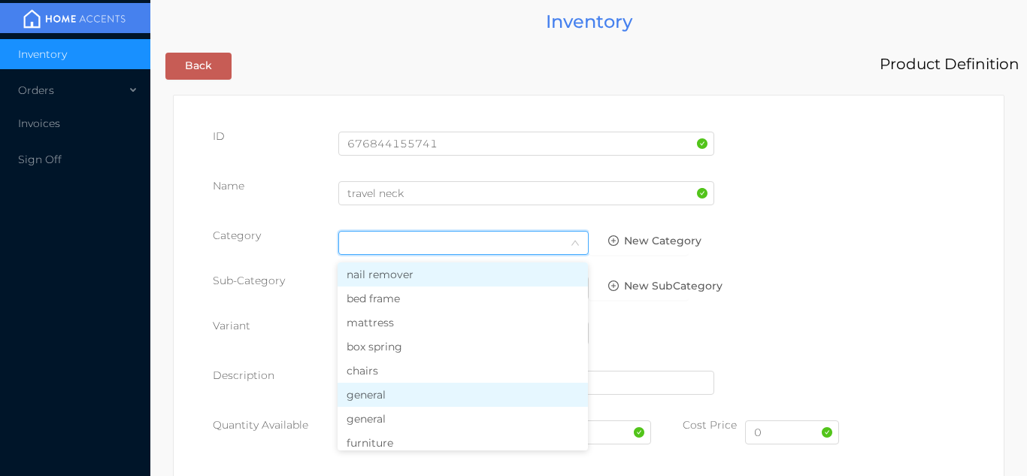
click at [423, 396] on li "general" at bounding box center [463, 395] width 250 height 24
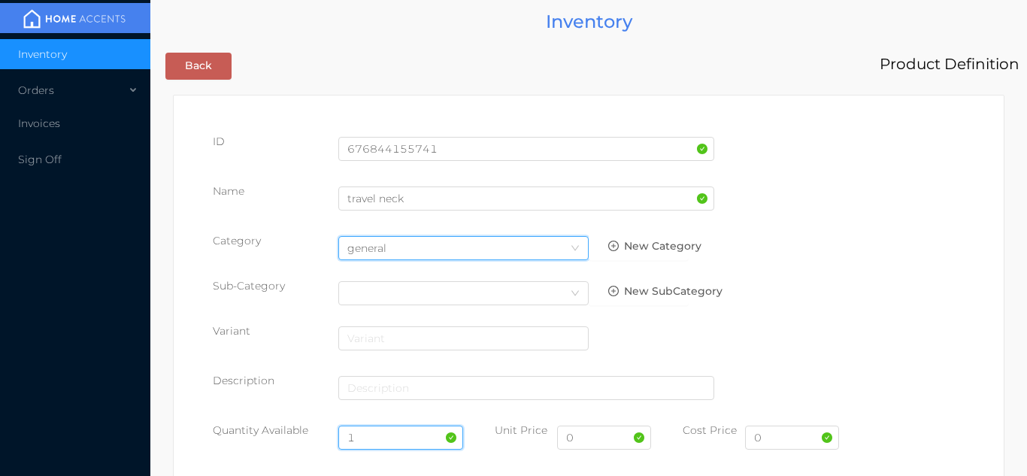
click at [375, 435] on input "1" at bounding box center [401, 438] width 126 height 24
type input "12"
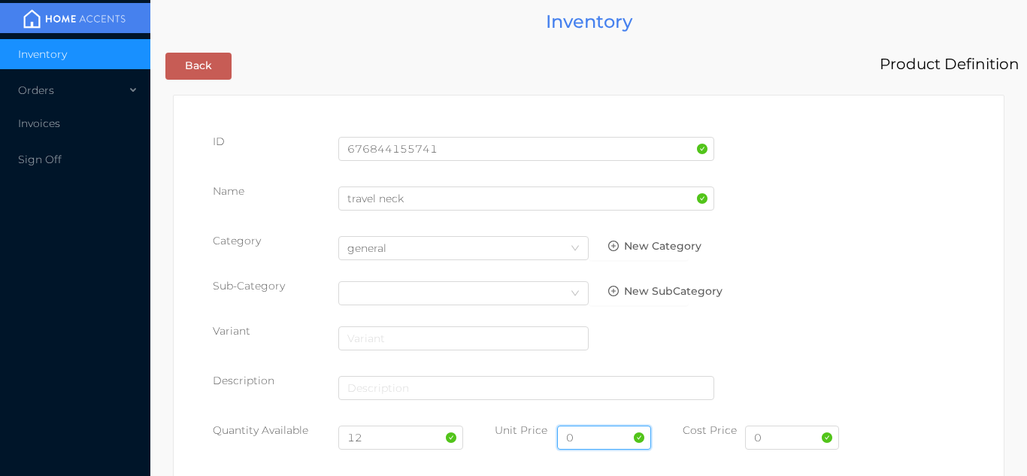
click at [598, 441] on input "0" at bounding box center [604, 438] width 94 height 24
type input "11.99"
click at [804, 442] on input "0" at bounding box center [792, 438] width 94 height 24
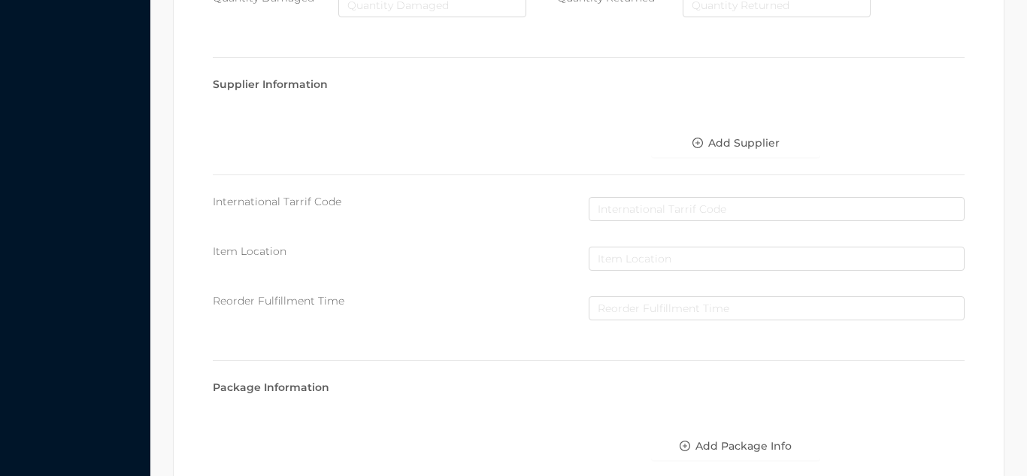
scroll to position [773, 0]
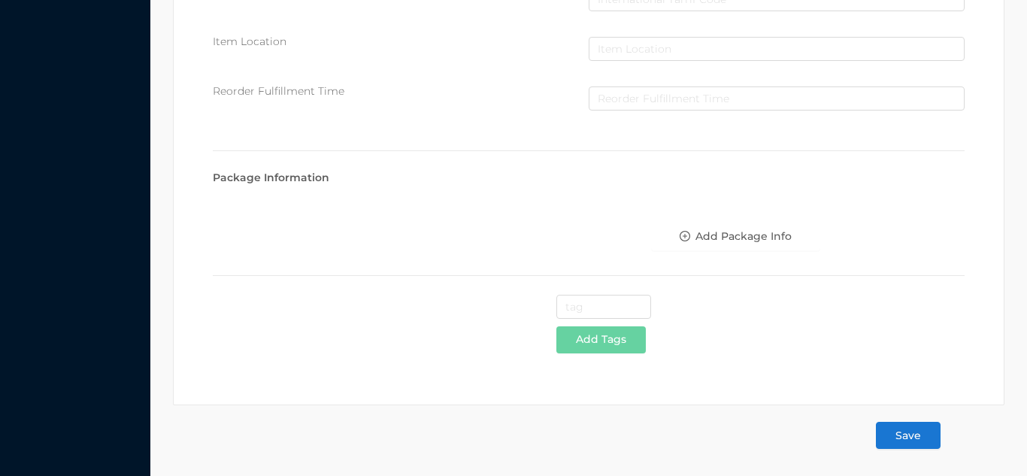
type input "5.45"
click at [905, 439] on button "Save" at bounding box center [908, 435] width 65 height 27
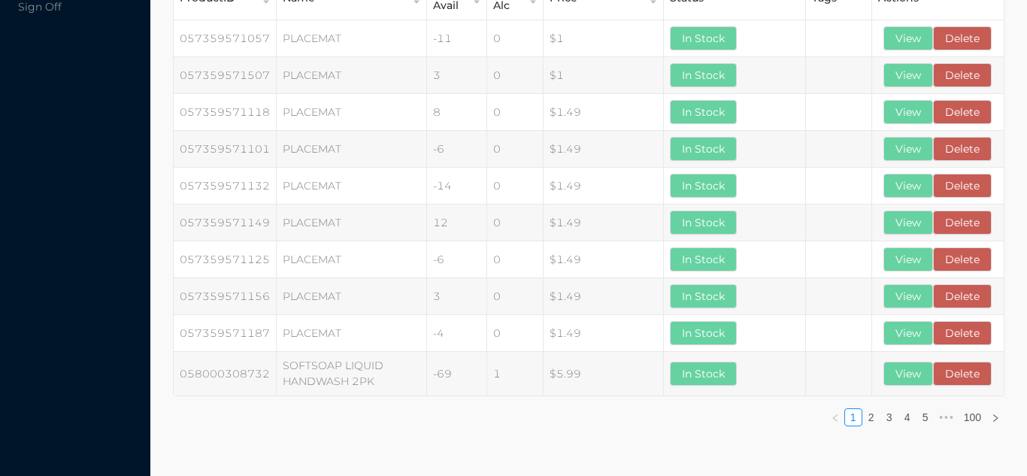
scroll to position [0, 0]
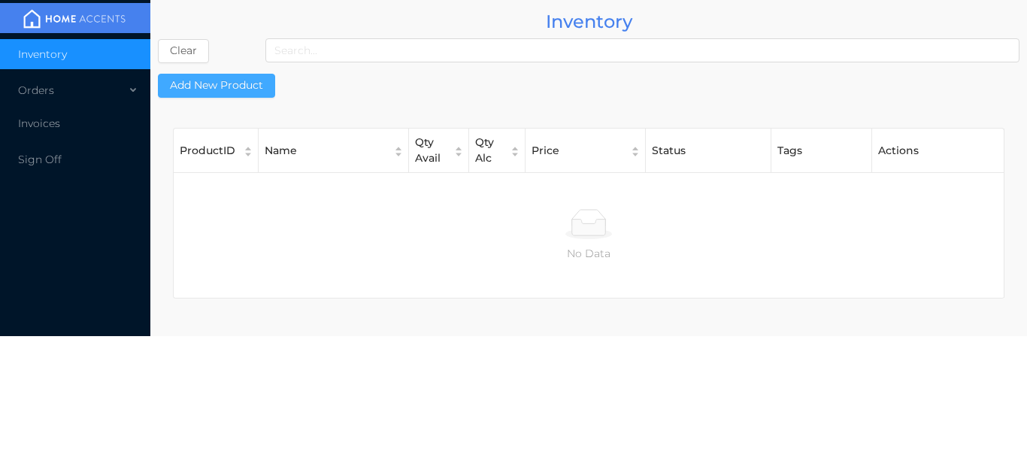
click at [247, 80] on button "Add New Product" at bounding box center [216, 86] width 117 height 24
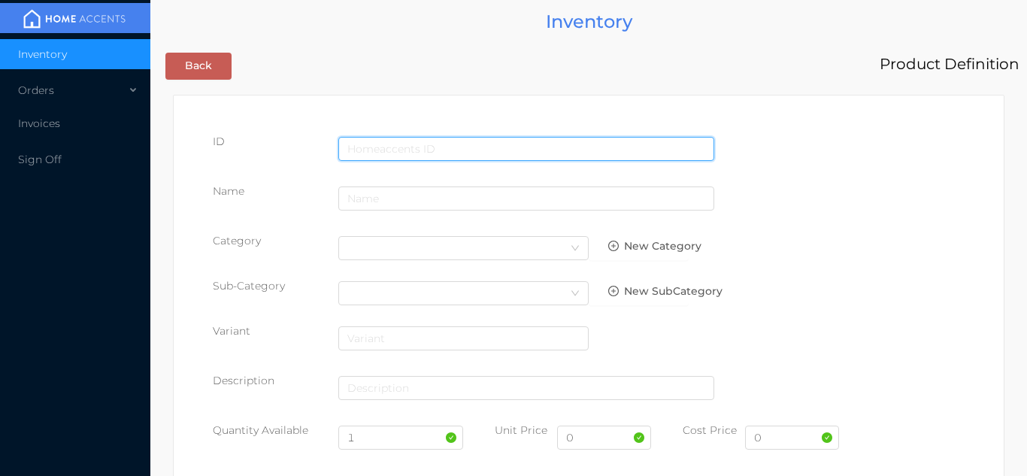
click at [419, 150] on input "text" at bounding box center [526, 149] width 376 height 24
type input "073149111494"
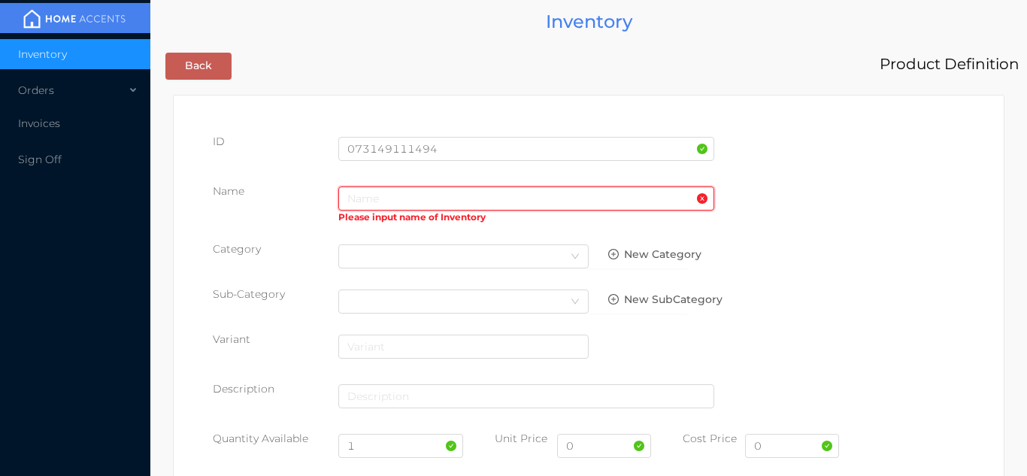
click at [365, 200] on input "text" at bounding box center [526, 198] width 376 height 24
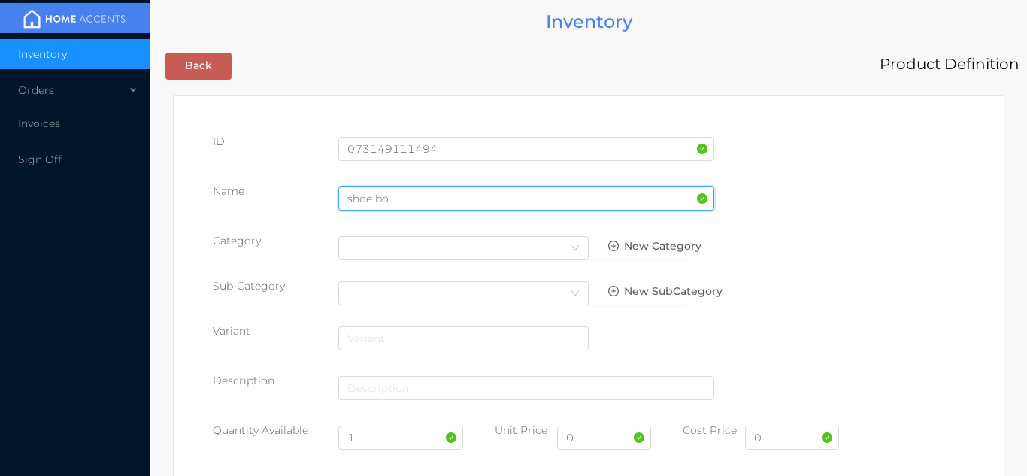
type input "SHOE BOX"
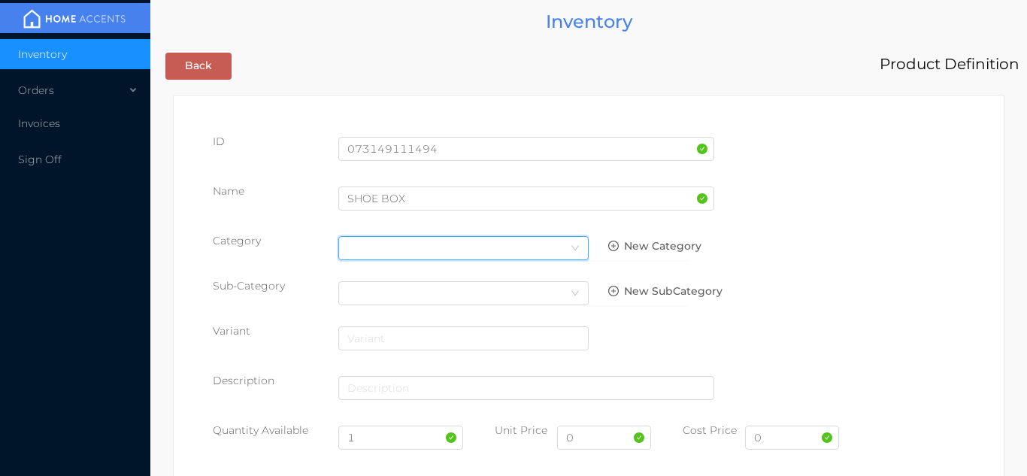
click at [558, 257] on div "Select Category" at bounding box center [463, 248] width 232 height 23
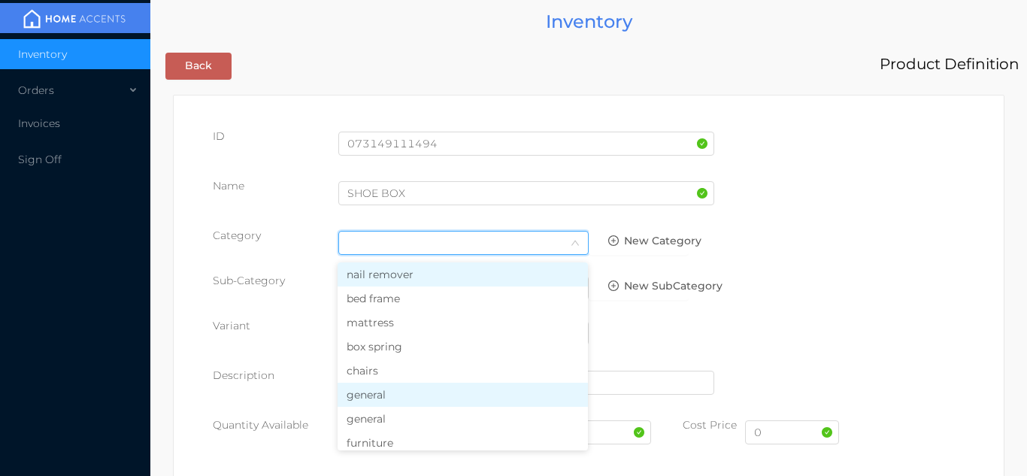
click at [425, 399] on li "general" at bounding box center [463, 395] width 250 height 24
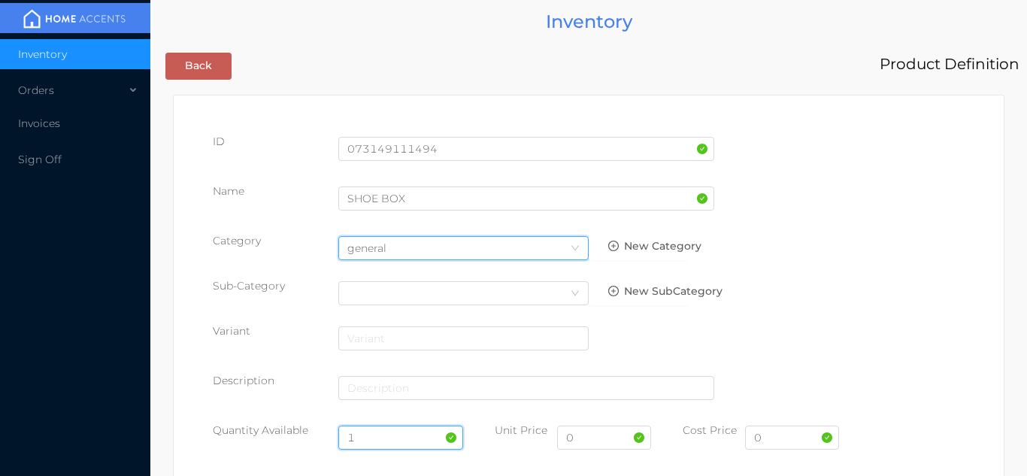
click at [385, 438] on input "1" at bounding box center [401, 438] width 126 height 24
type input "12"
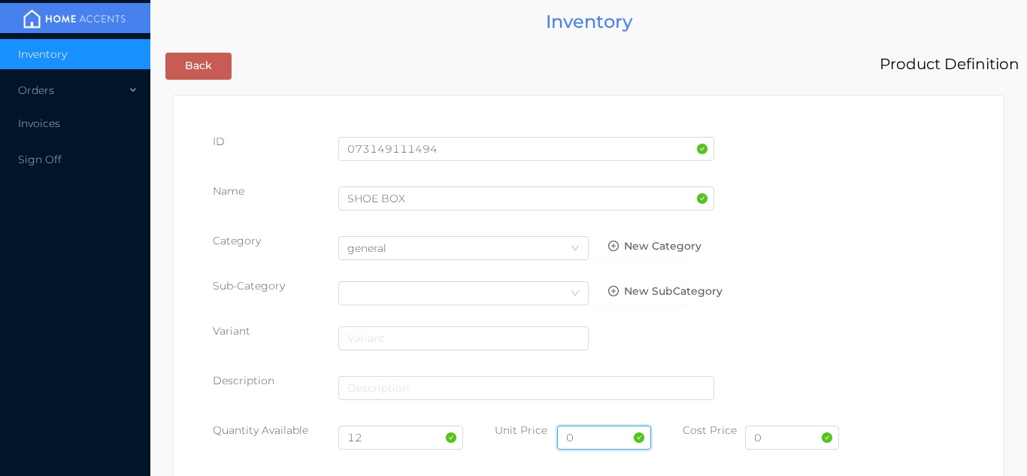
click at [594, 430] on input "0" at bounding box center [604, 438] width 94 height 24
type input "12.99"
click at [773, 440] on input "0" at bounding box center [792, 438] width 94 height 24
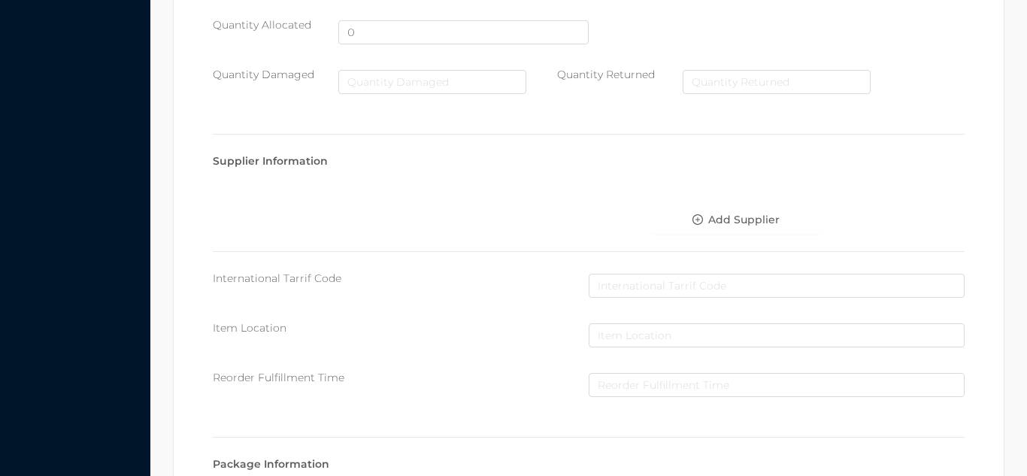
scroll to position [773, 0]
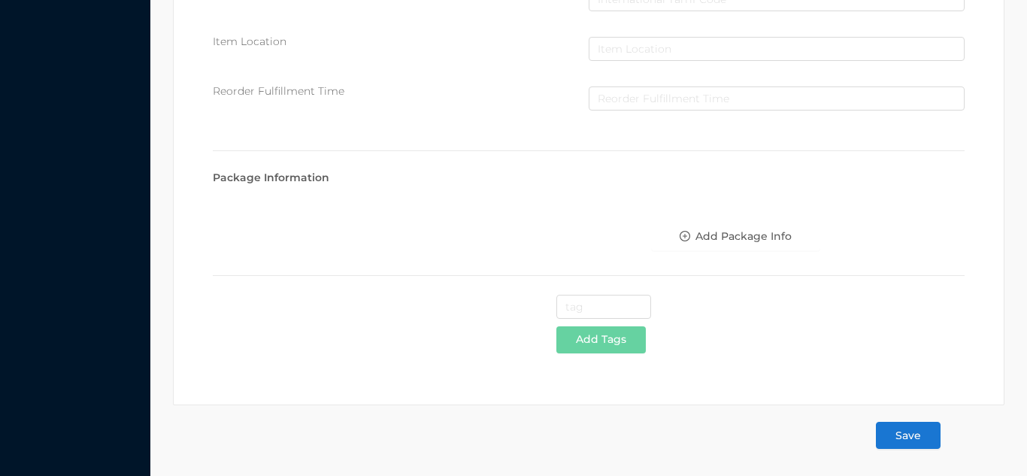
type input "6.50"
click at [923, 439] on button "Save" at bounding box center [908, 435] width 65 height 27
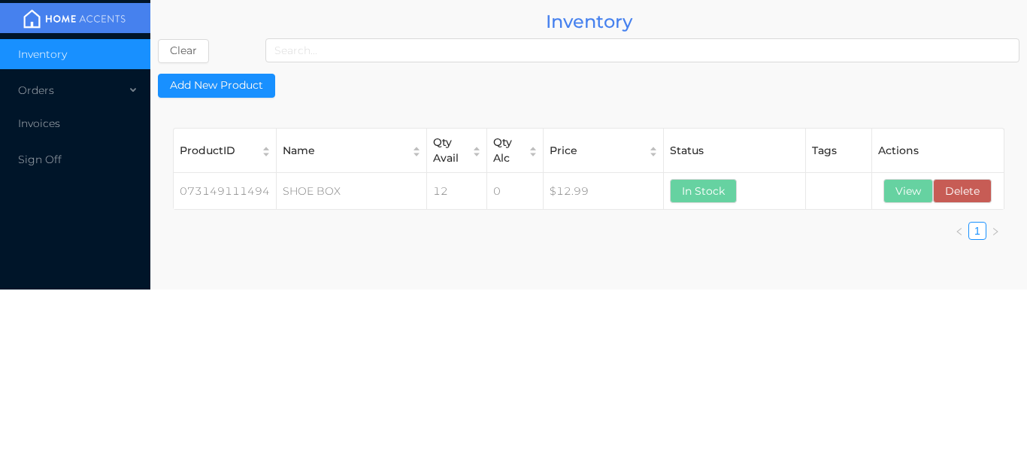
scroll to position [0, 0]
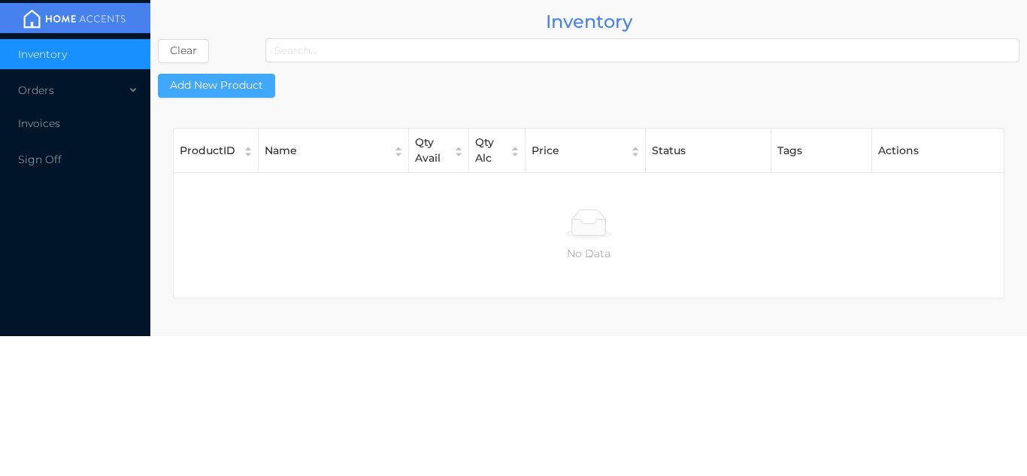
click at [214, 96] on button "Add New Product" at bounding box center [216, 86] width 117 height 24
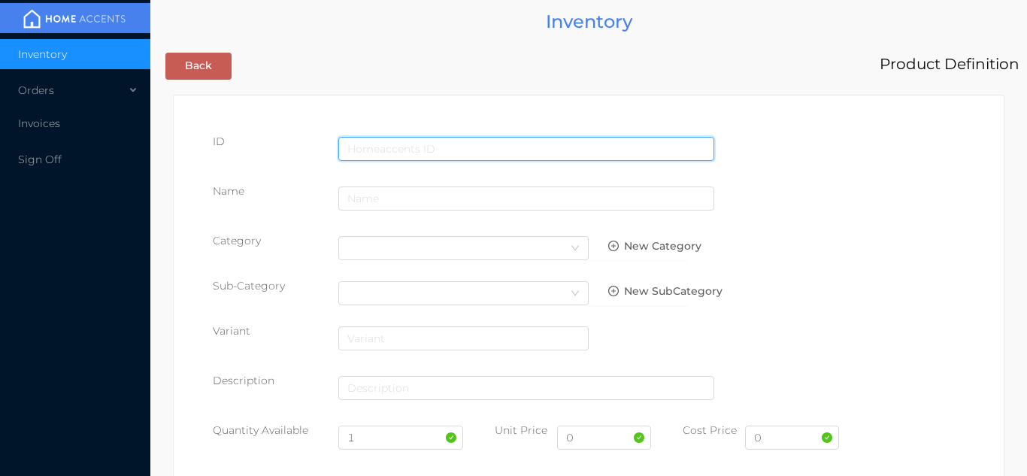
click at [446, 141] on input "text" at bounding box center [526, 149] width 376 height 24
type input "676844384516"
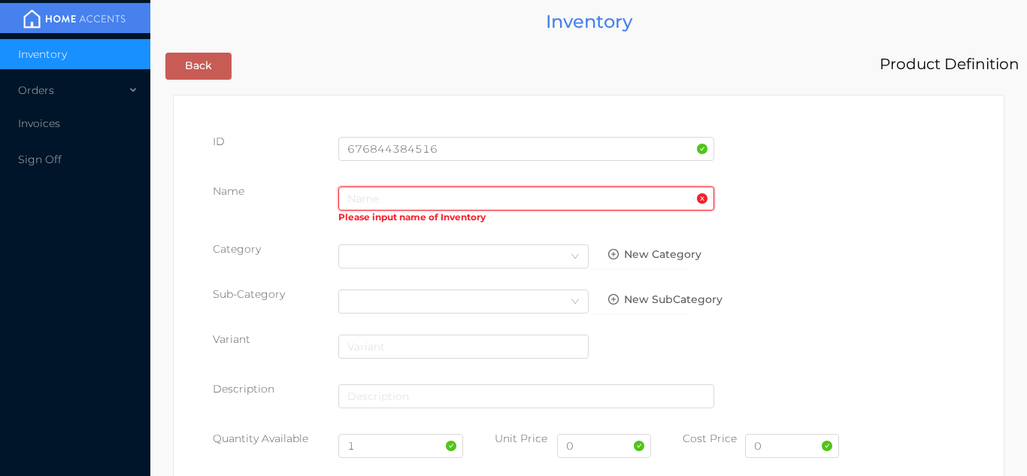
click at [383, 205] on input "text" at bounding box center [526, 198] width 376 height 24
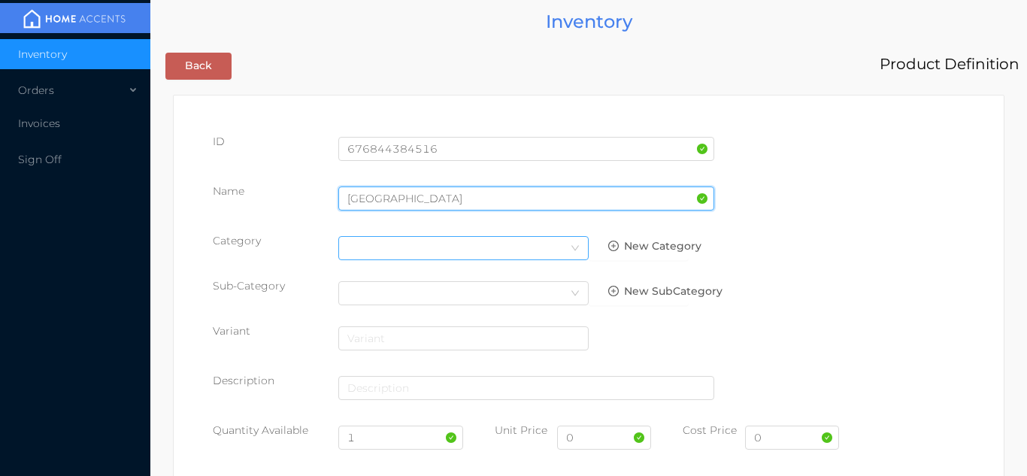
type input "[GEOGRAPHIC_DATA]"
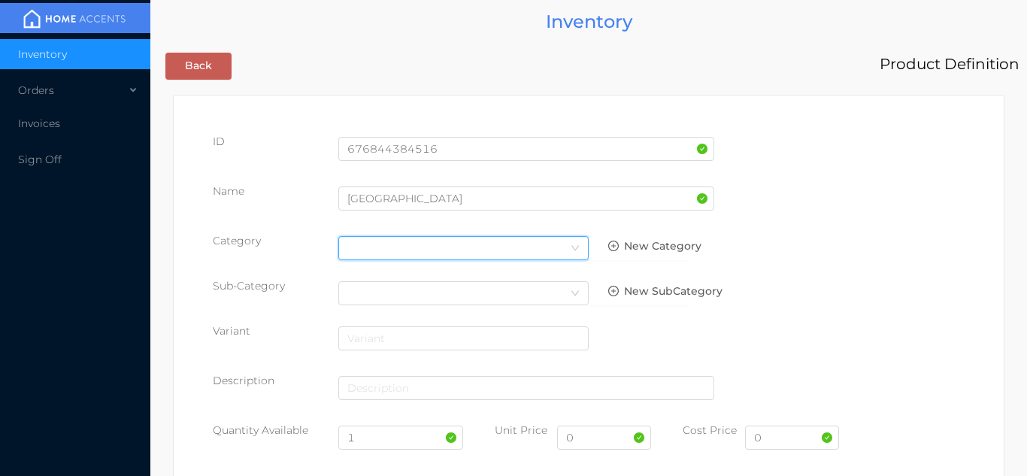
click at [575, 248] on icon "icon: down" at bounding box center [575, 248] width 9 height 9
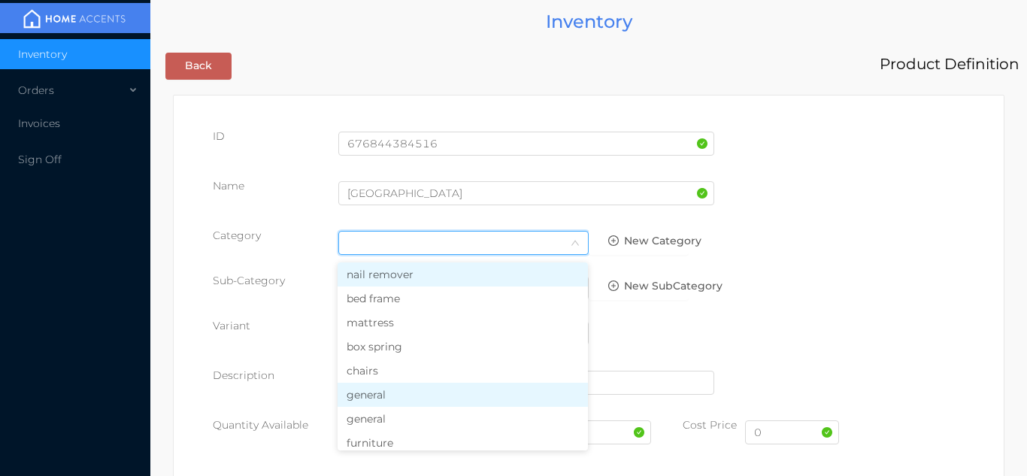
click at [432, 393] on li "general" at bounding box center [463, 395] width 250 height 24
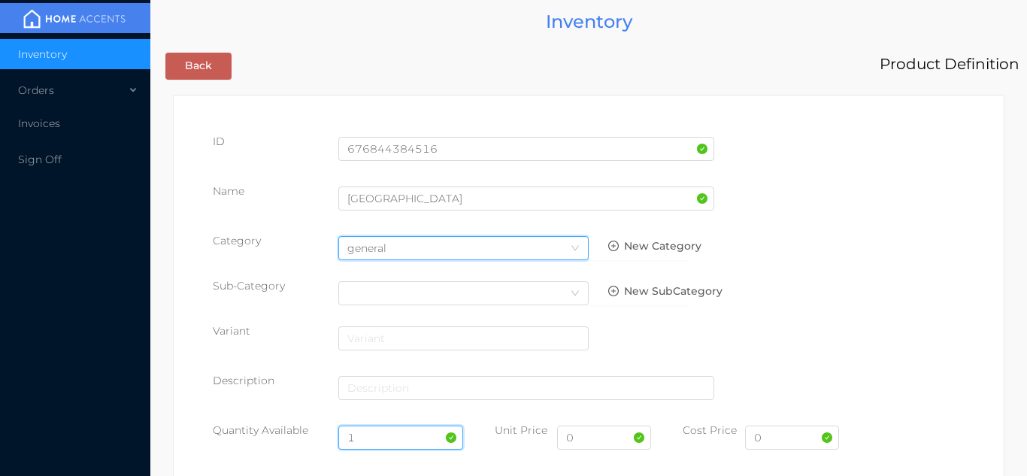
click at [408, 437] on input "1" at bounding box center [401, 438] width 126 height 24
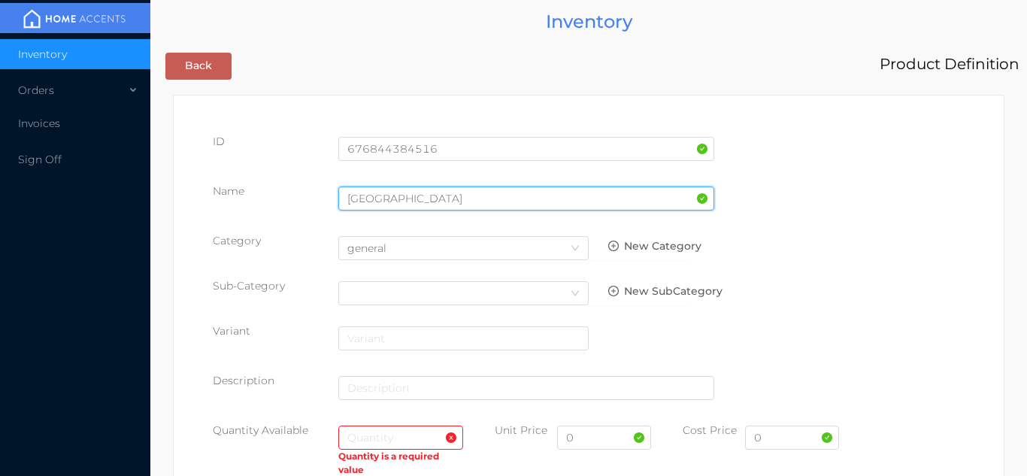
click at [450, 208] on input "[GEOGRAPHIC_DATA]" at bounding box center [526, 198] width 376 height 24
type input "woven beach bag"
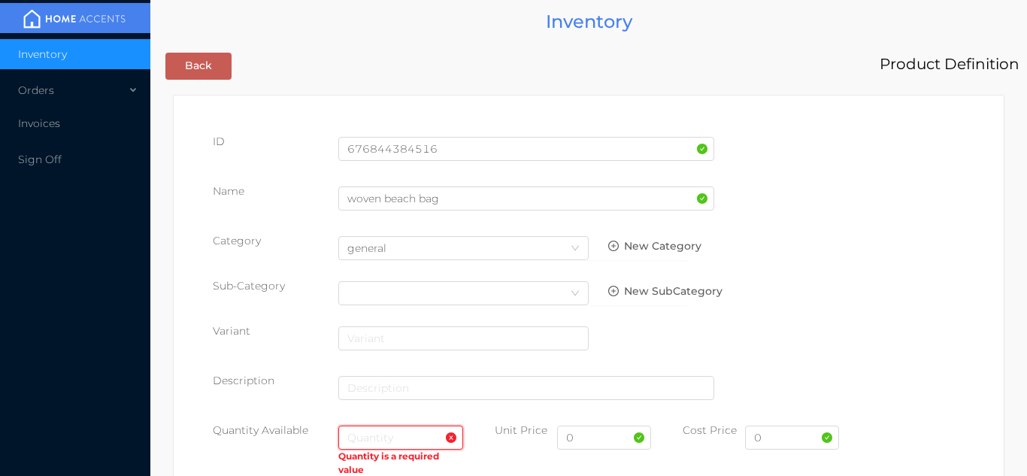
click at [396, 440] on input "text" at bounding box center [401, 438] width 126 height 24
type input "24"
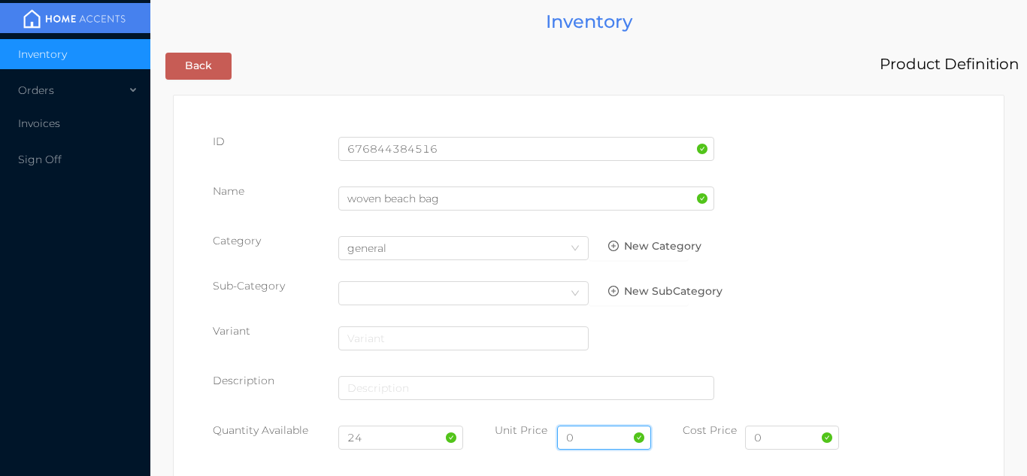
click at [604, 442] on input "0" at bounding box center [604, 438] width 94 height 24
type input "2.49"
click at [787, 441] on input "0" at bounding box center [792, 438] width 94 height 24
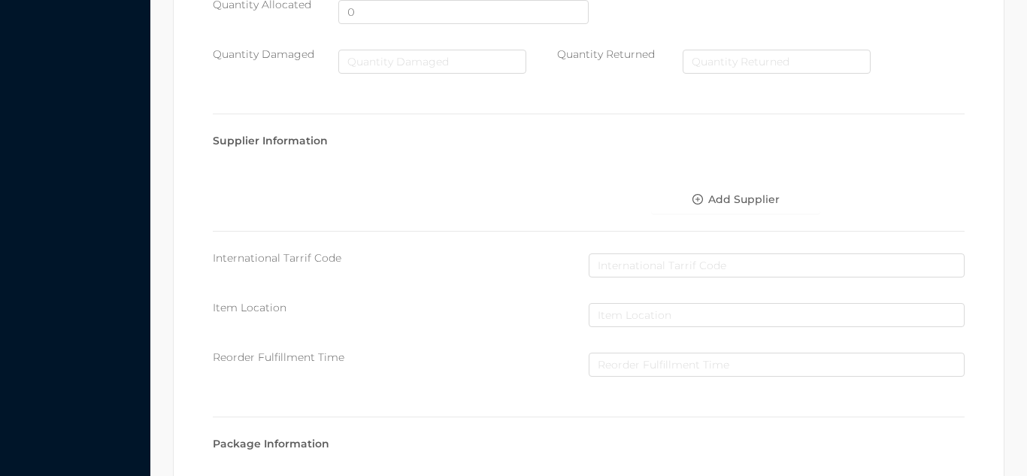
scroll to position [773, 0]
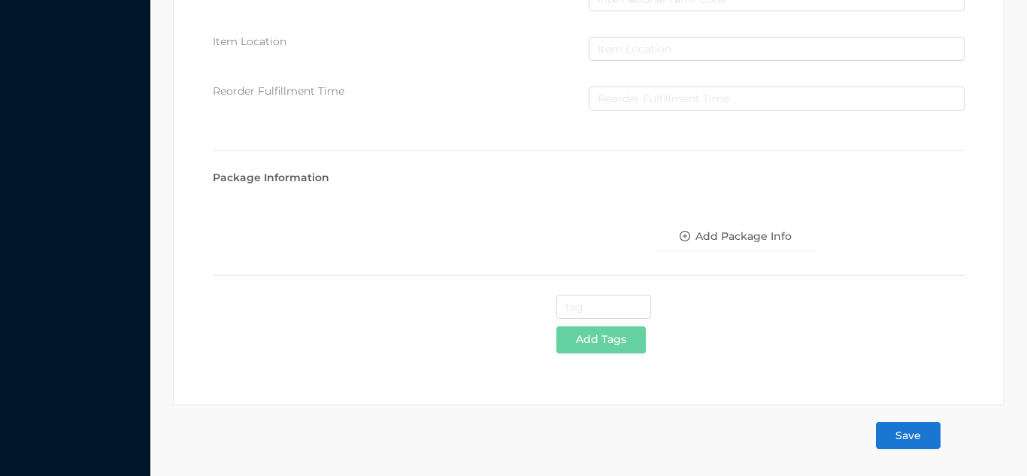
type input "1.33"
click at [923, 438] on button "Save" at bounding box center [908, 435] width 65 height 27
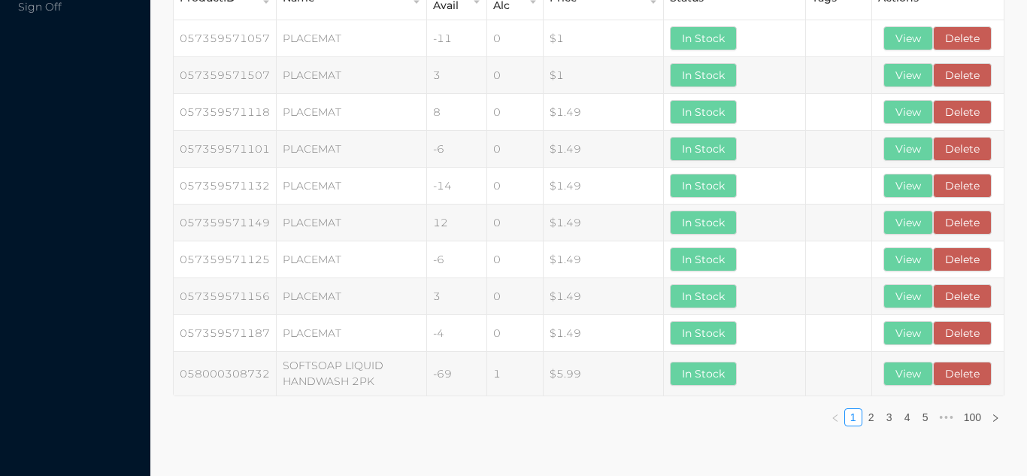
scroll to position [0, 0]
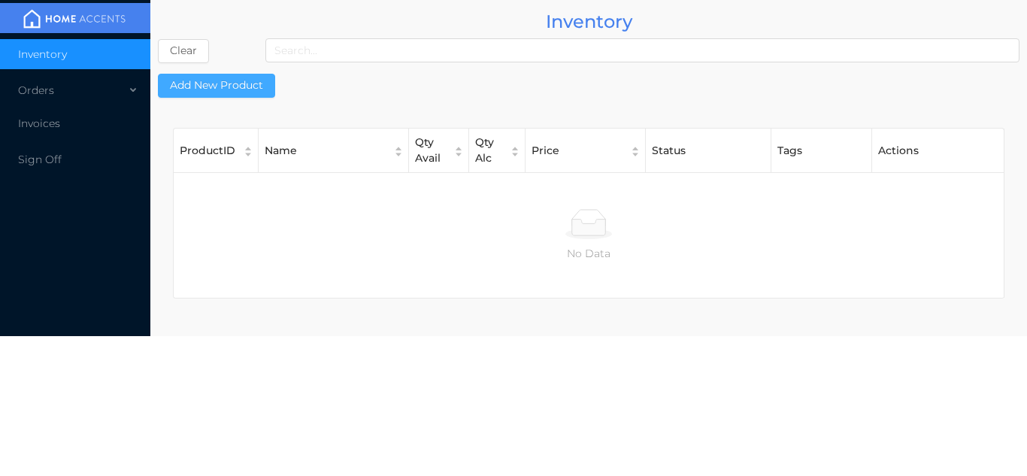
click at [215, 96] on button "Add New Product" at bounding box center [216, 86] width 117 height 24
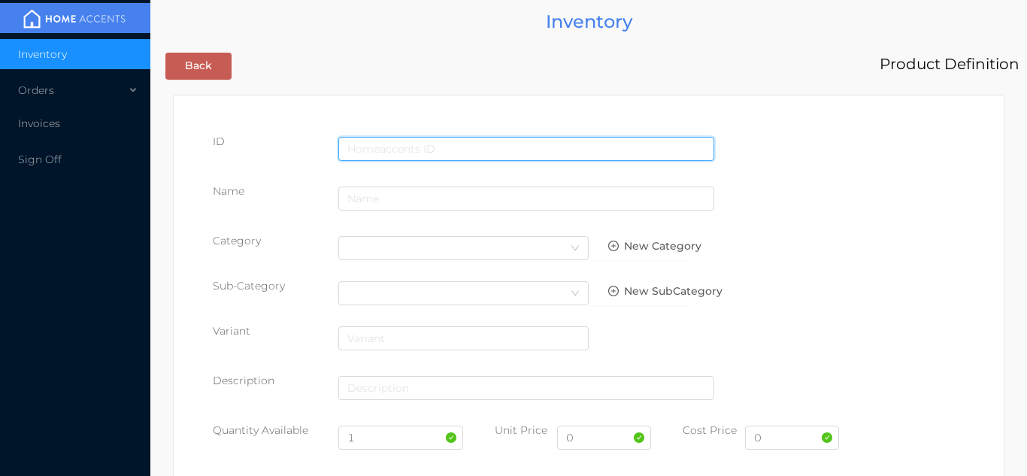
click at [442, 148] on input "text" at bounding box center [526, 149] width 376 height 24
type input "836739320146"
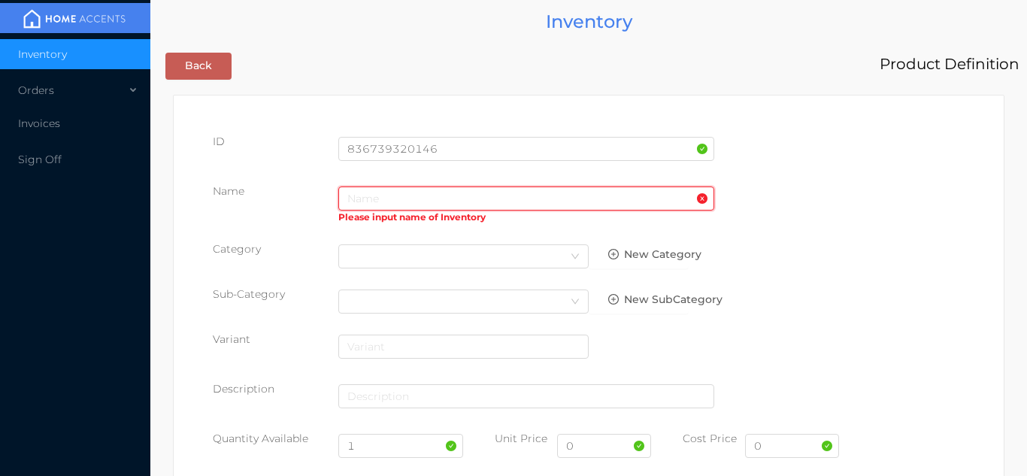
click at [371, 195] on input "text" at bounding box center [526, 198] width 376 height 24
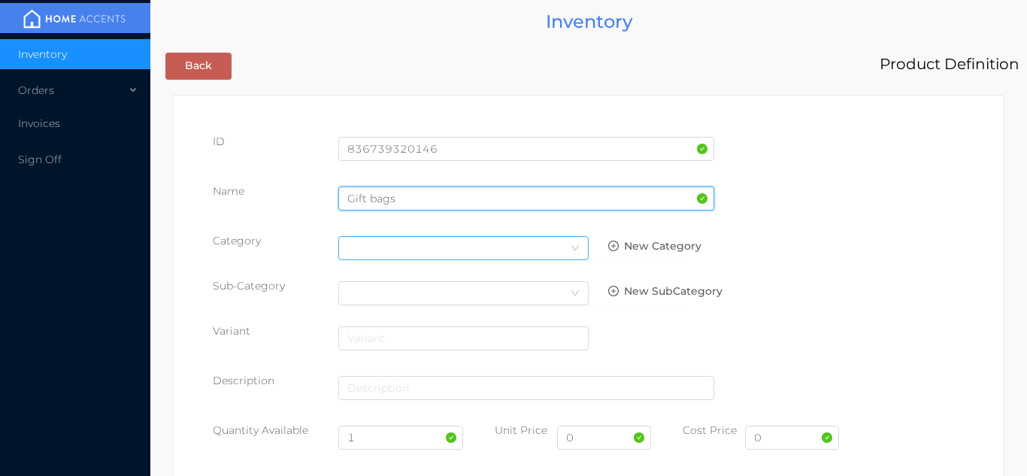
type input "Gift bags"
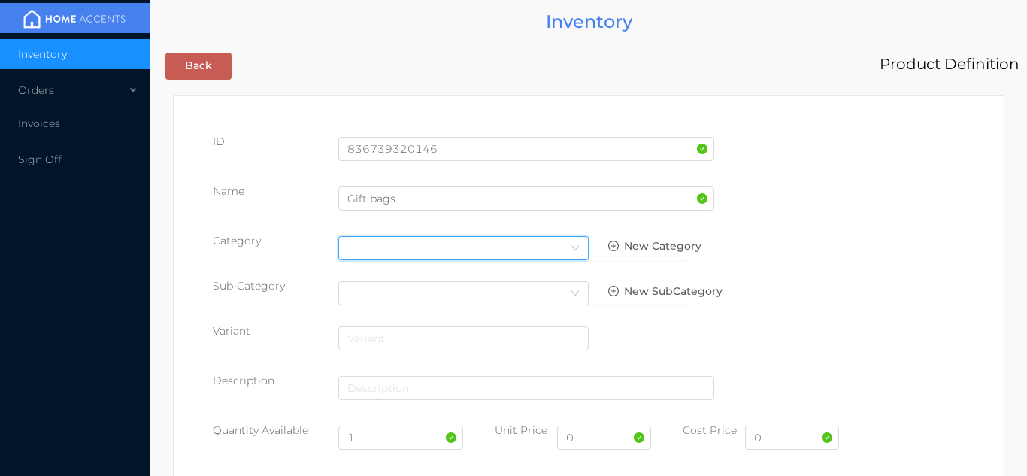
click at [562, 242] on div "Select Category" at bounding box center [463, 248] width 232 height 23
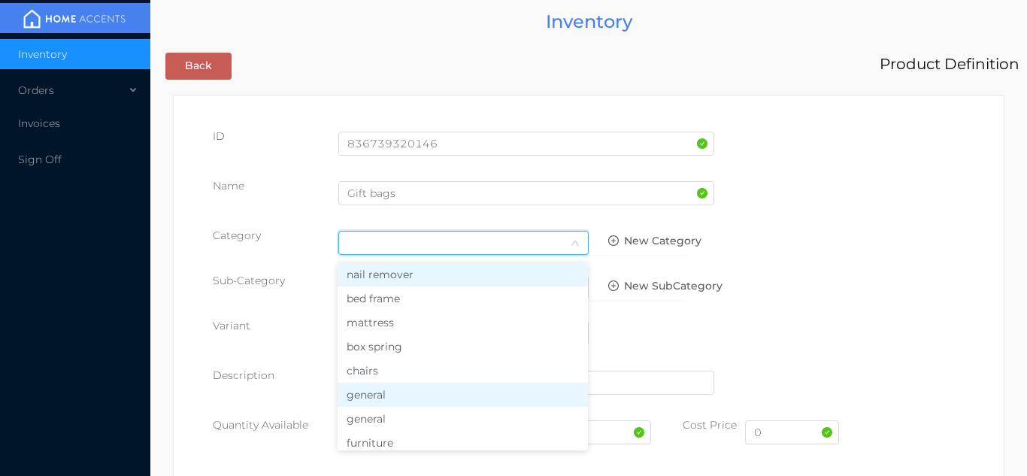
click at [392, 399] on li "general" at bounding box center [463, 395] width 250 height 24
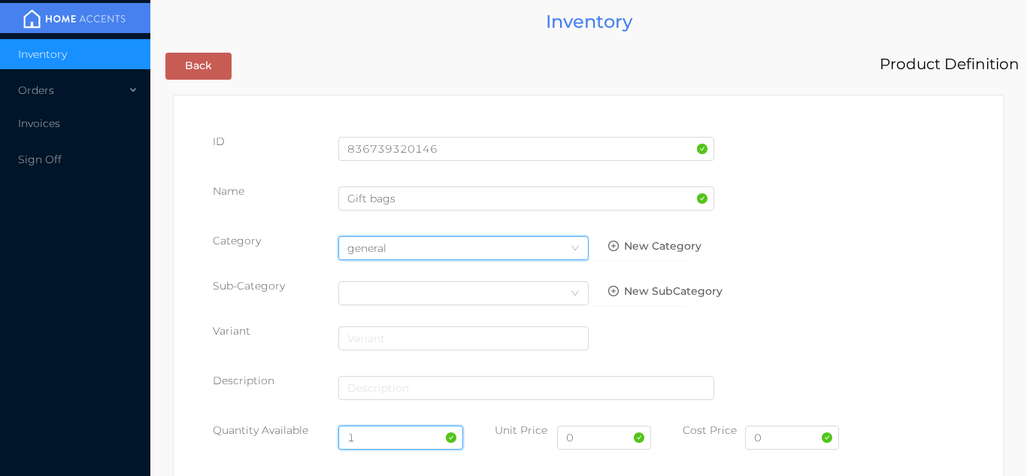
click at [381, 435] on input "1" at bounding box center [401, 438] width 126 height 24
type input "12"
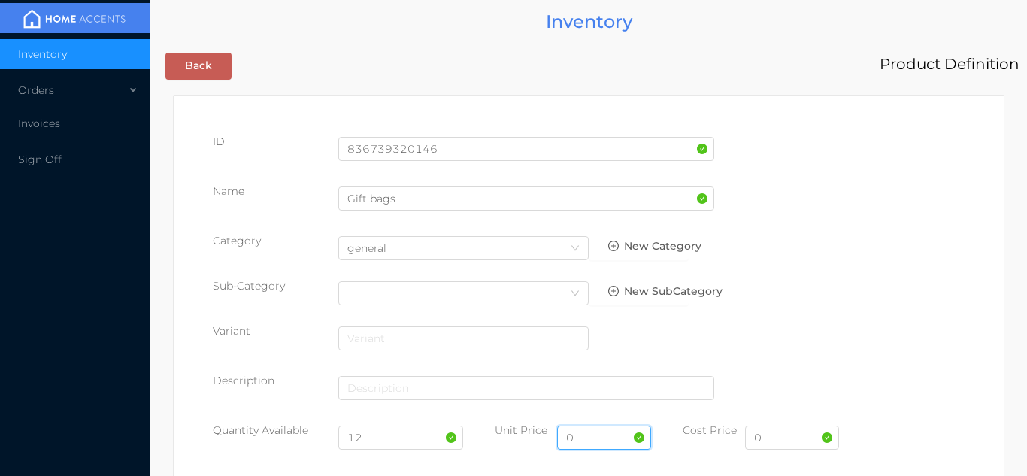
click at [602, 442] on input "0" at bounding box center [604, 438] width 94 height 24
type input "4.99"
click at [775, 439] on input "0" at bounding box center [792, 438] width 94 height 24
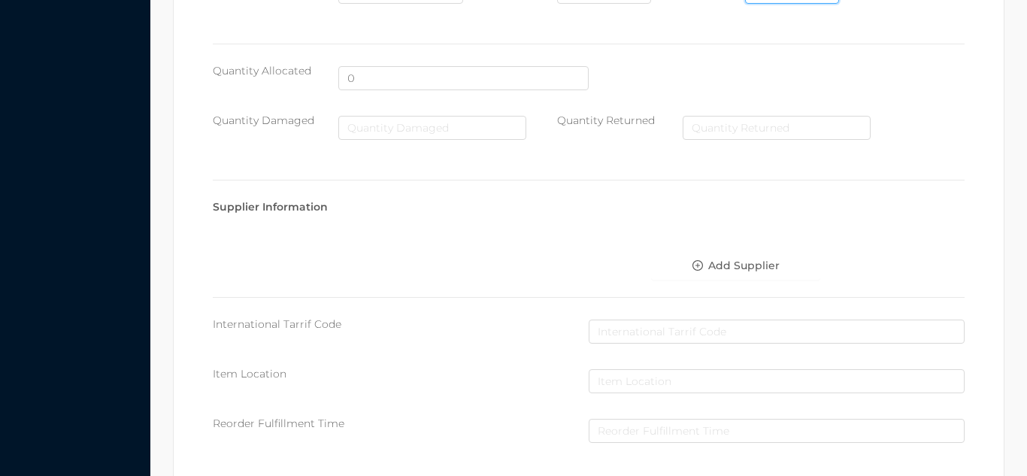
scroll to position [773, 0]
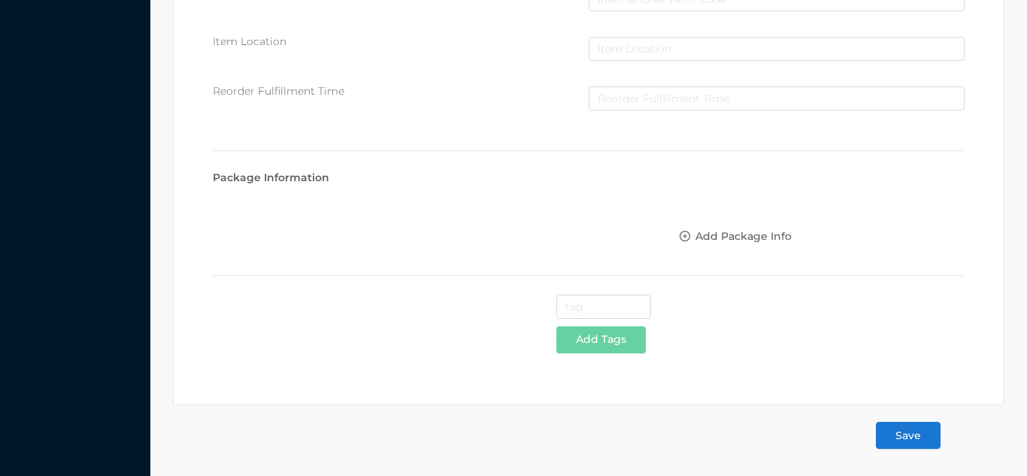
type input "2.25"
click at [914, 442] on button "Save" at bounding box center [908, 435] width 65 height 27
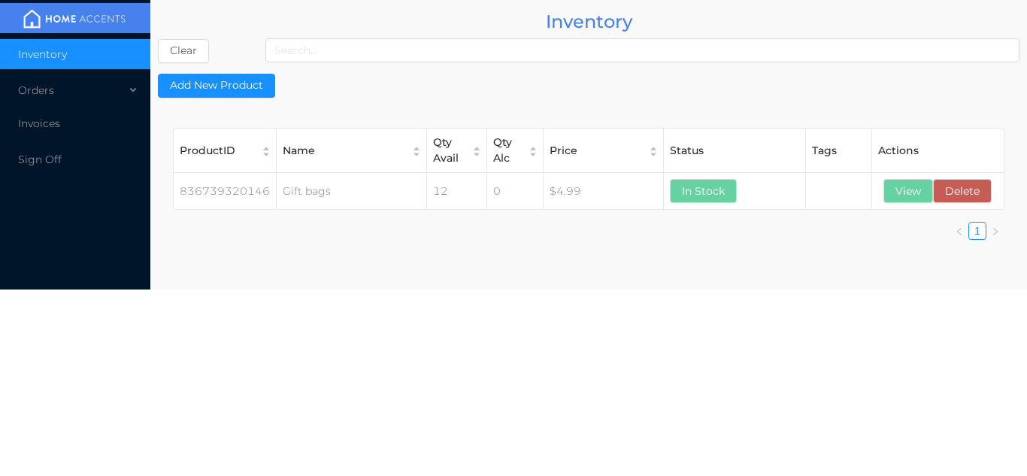
scroll to position [0, 0]
click at [908, 192] on button "View" at bounding box center [908, 191] width 50 height 24
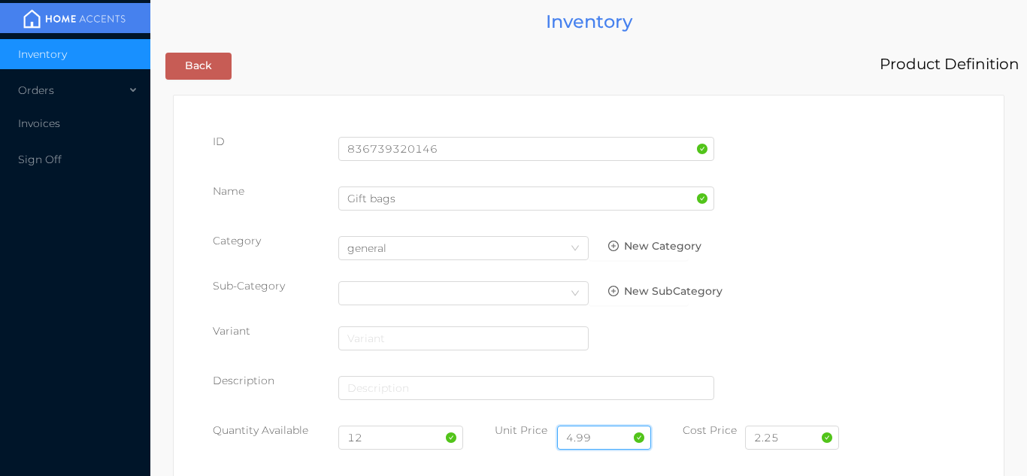
click at [615, 426] on input "4.99" at bounding box center [604, 438] width 94 height 24
type input "4"
type input "3.99"
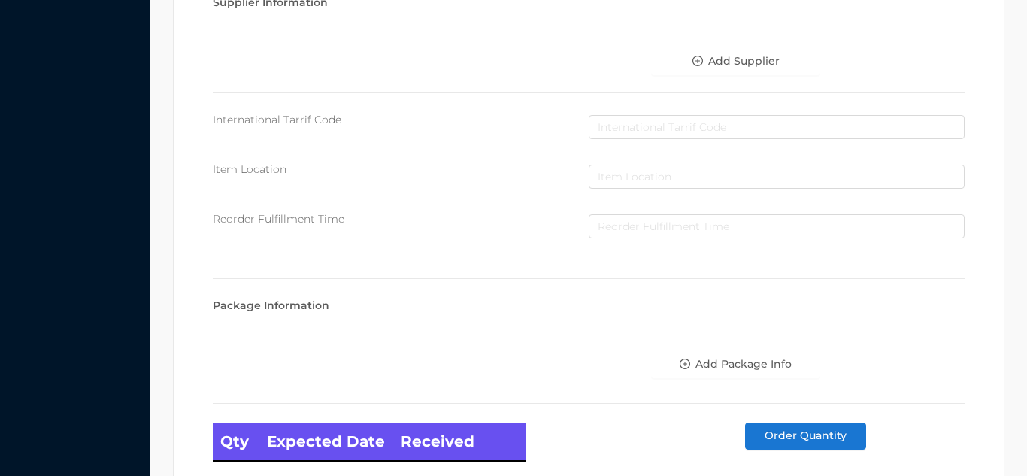
scroll to position [853, 0]
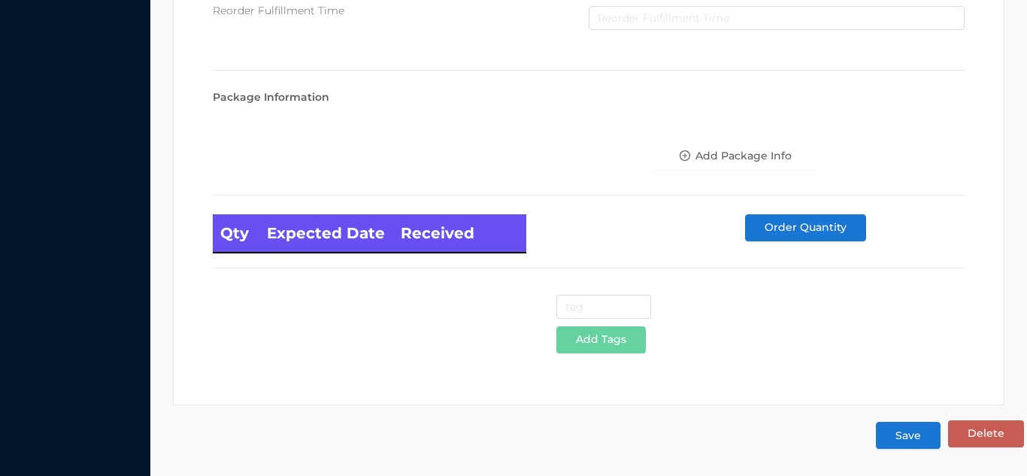
click at [909, 434] on button "Save" at bounding box center [908, 435] width 65 height 27
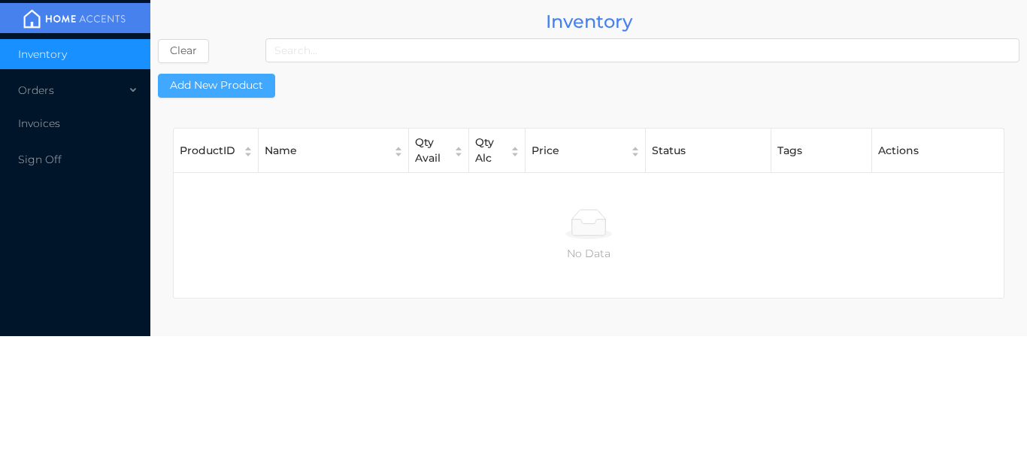
click at [207, 78] on button "Add New Product" at bounding box center [216, 86] width 117 height 24
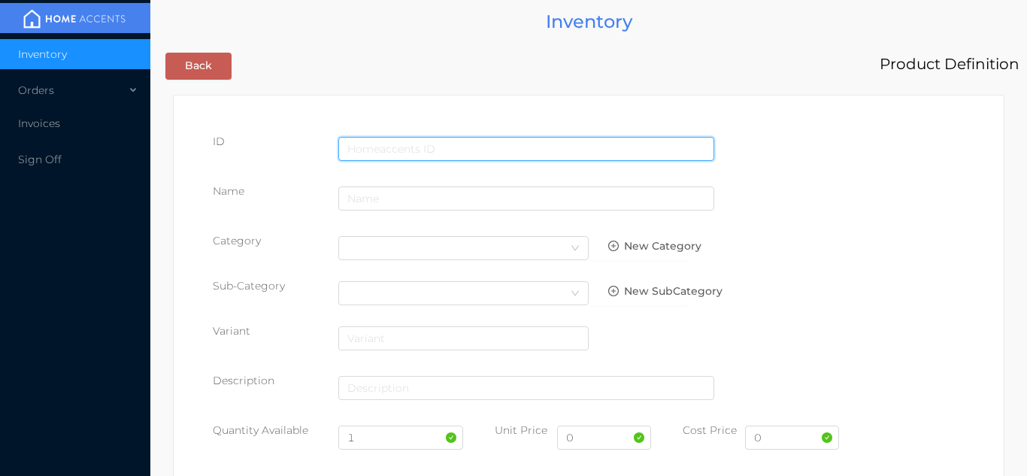
click at [468, 142] on input "text" at bounding box center [526, 149] width 376 height 24
type input "073149085177"
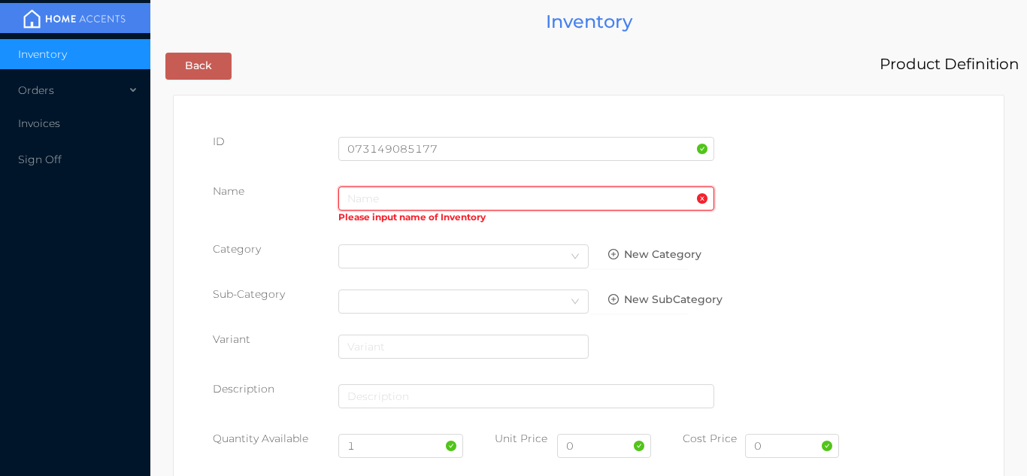
click at [381, 193] on input "text" at bounding box center [526, 198] width 376 height 24
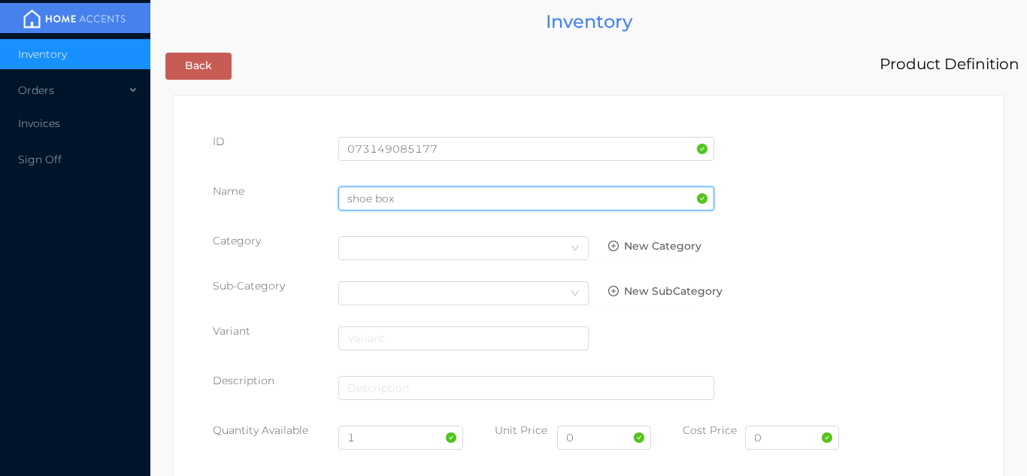
type input "SHOE BOX"
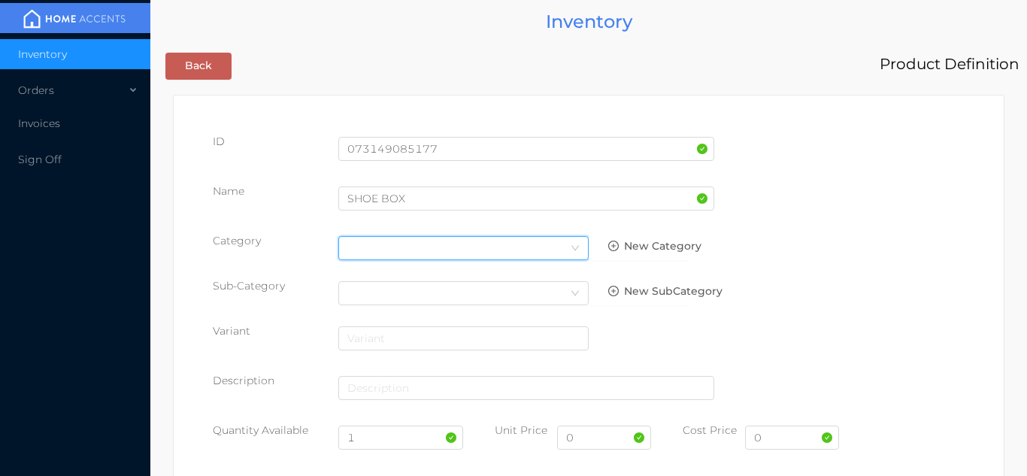
click at [577, 248] on icon "icon: down" at bounding box center [575, 248] width 9 height 9
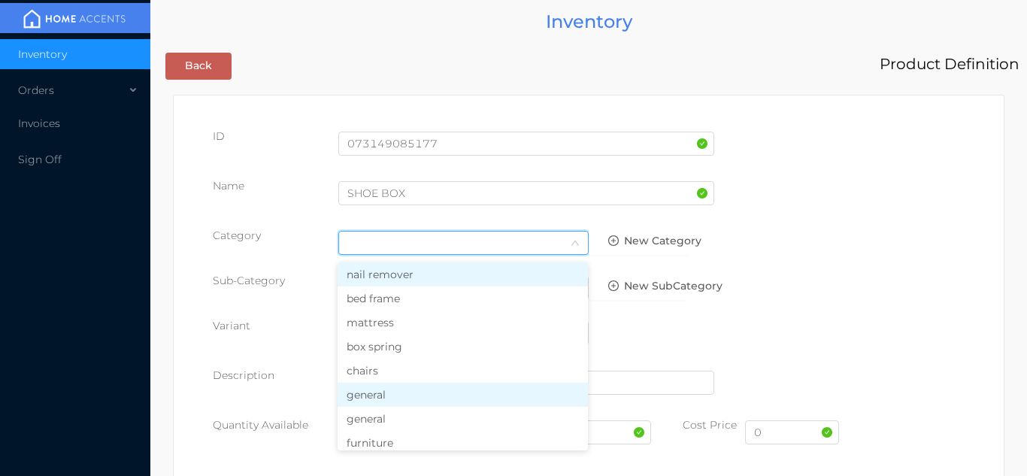
click at [411, 401] on li "general" at bounding box center [463, 395] width 250 height 24
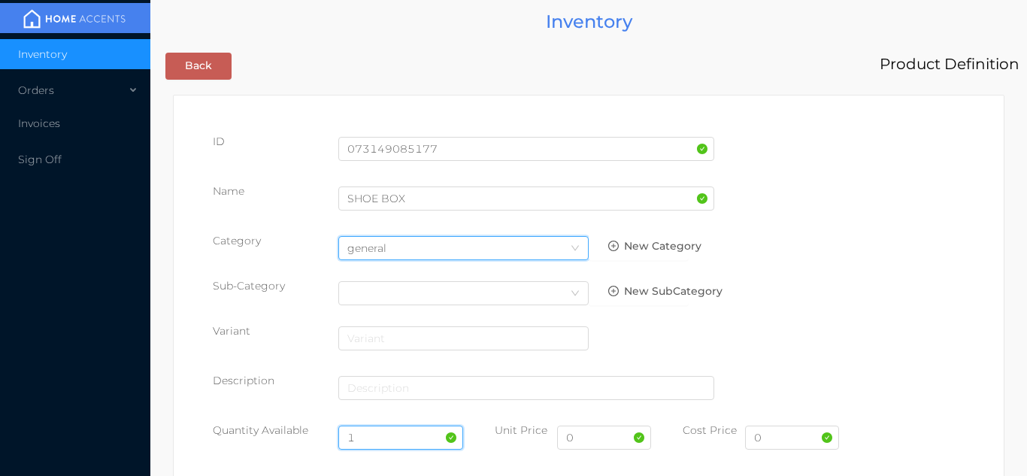
click at [390, 436] on input "1" at bounding box center [401, 438] width 126 height 24
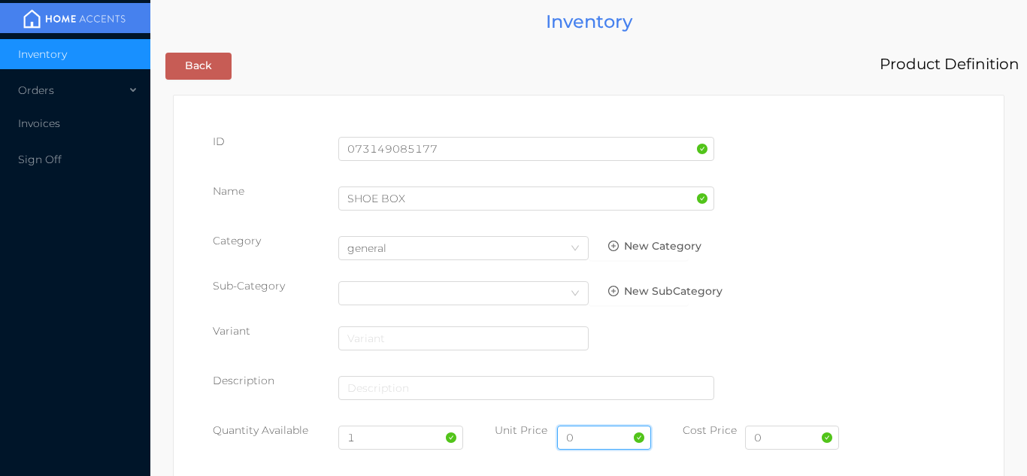
click at [608, 439] on input "0" at bounding box center [604, 438] width 94 height 24
type input "12.99"
click at [783, 432] on input "0" at bounding box center [792, 438] width 94 height 24
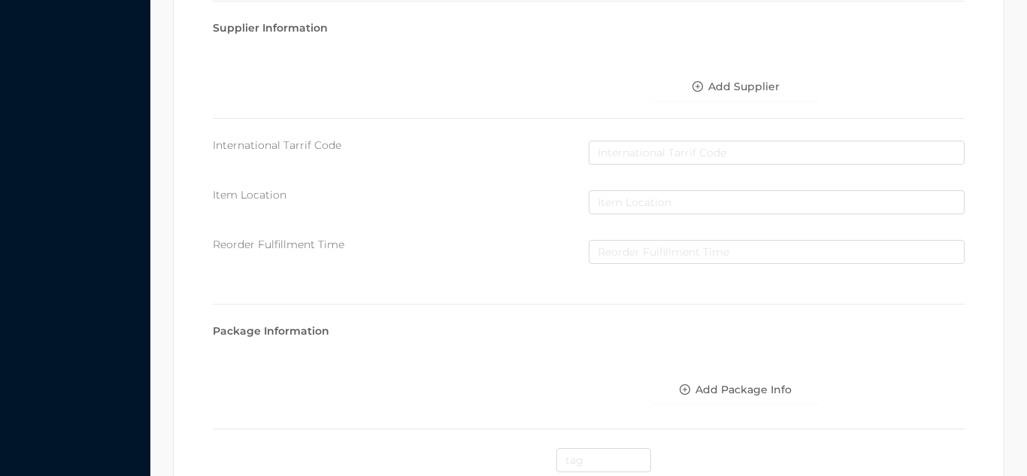
scroll to position [773, 0]
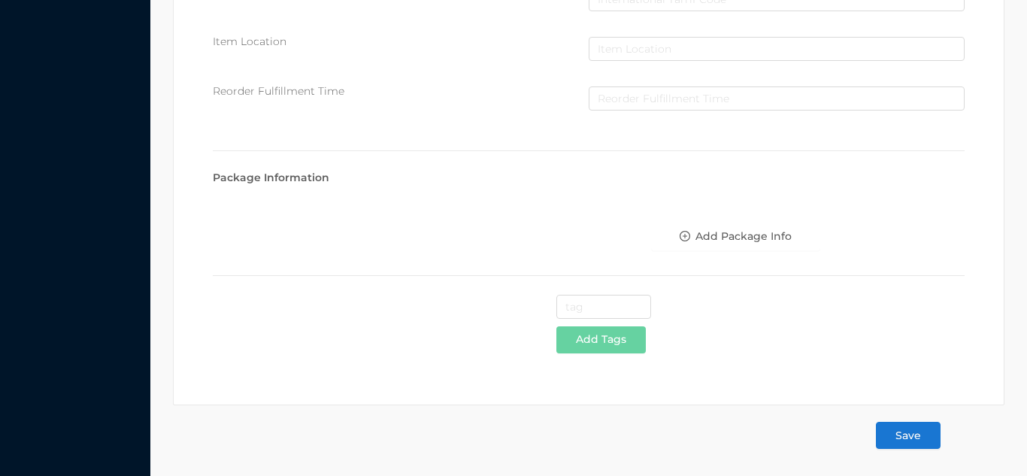
type input "6.50"
click at [923, 447] on button "Save" at bounding box center [908, 435] width 65 height 27
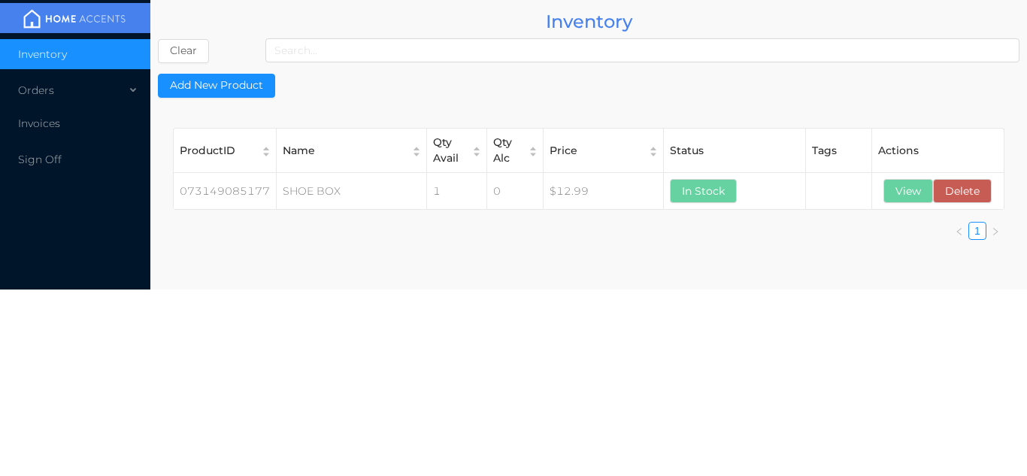
scroll to position [0, 0]
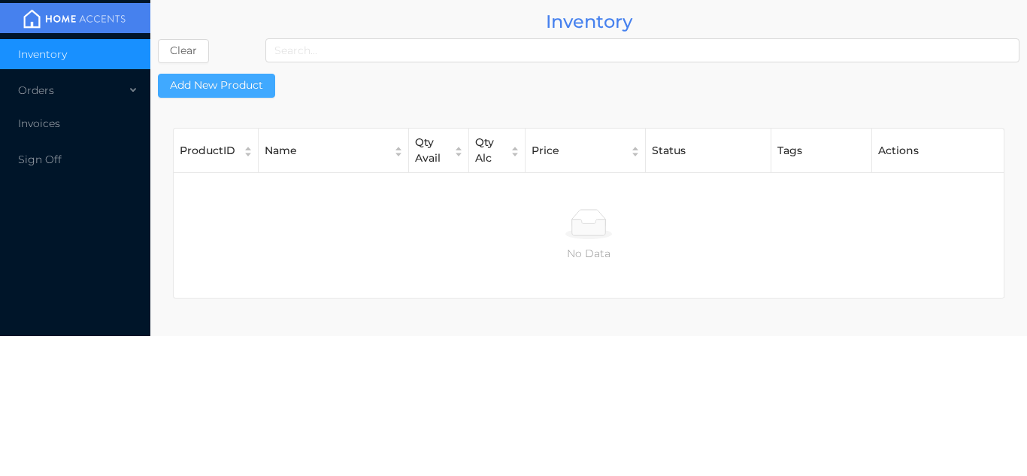
click at [236, 93] on button "Add New Product" at bounding box center [216, 86] width 117 height 24
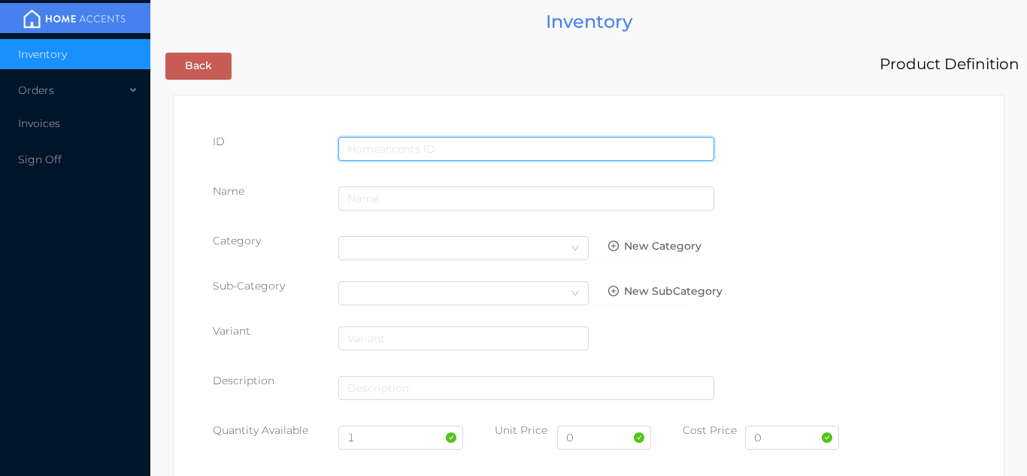
click at [426, 142] on input "text" at bounding box center [526, 149] width 376 height 24
type input "836739107587"
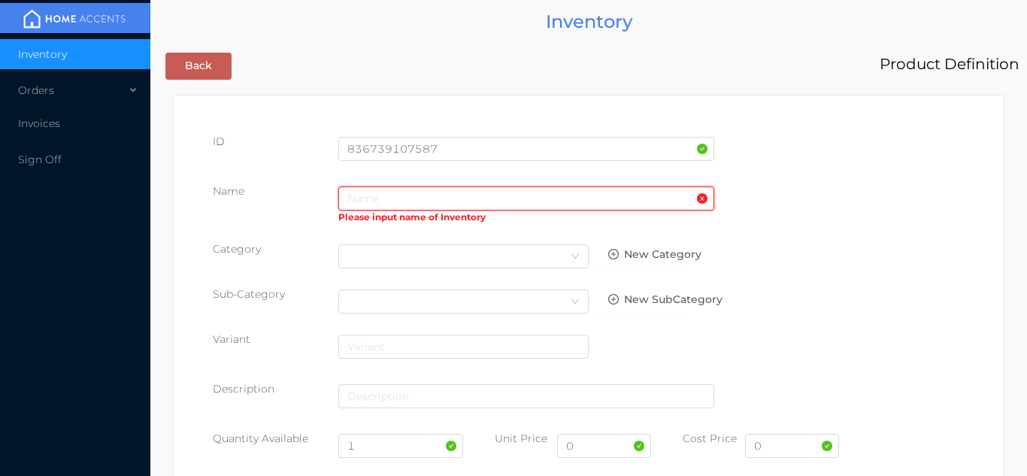
click at [383, 204] on input "text" at bounding box center [526, 198] width 376 height 24
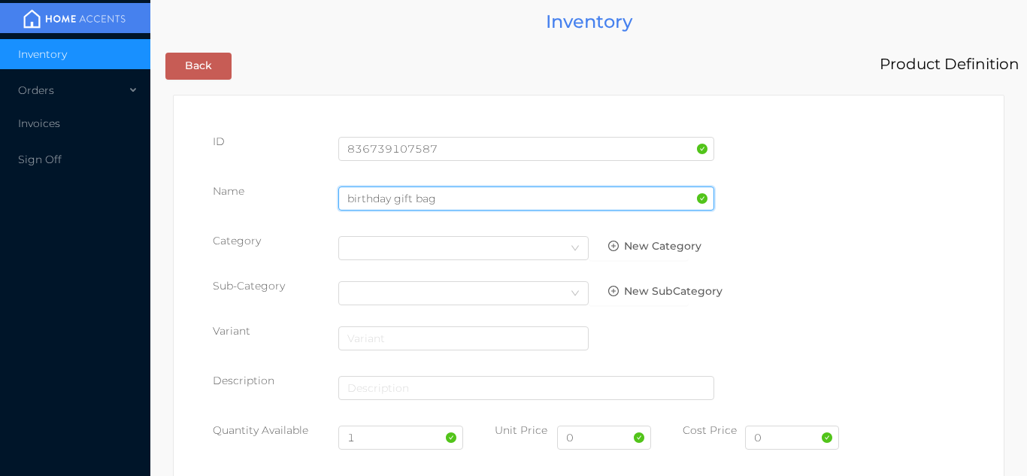
type input "birthday gift bag"
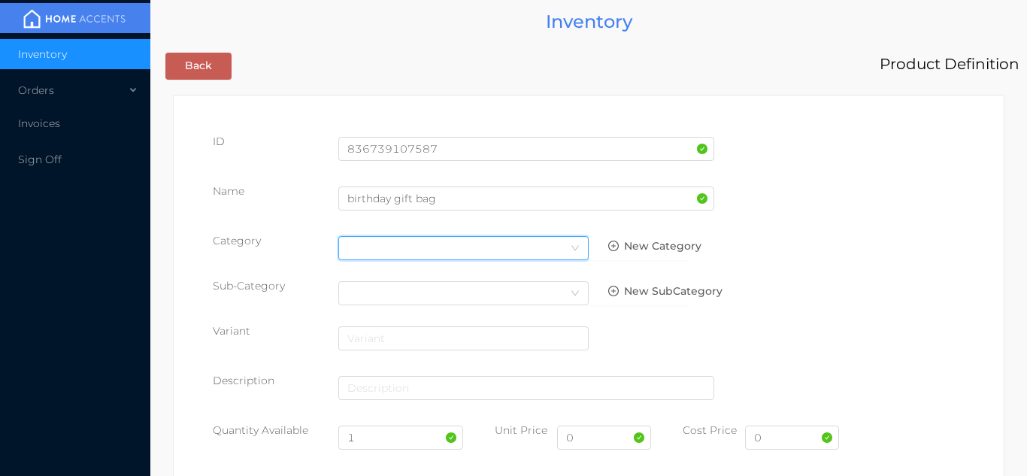
click at [571, 250] on icon "icon: down" at bounding box center [575, 248] width 9 height 9
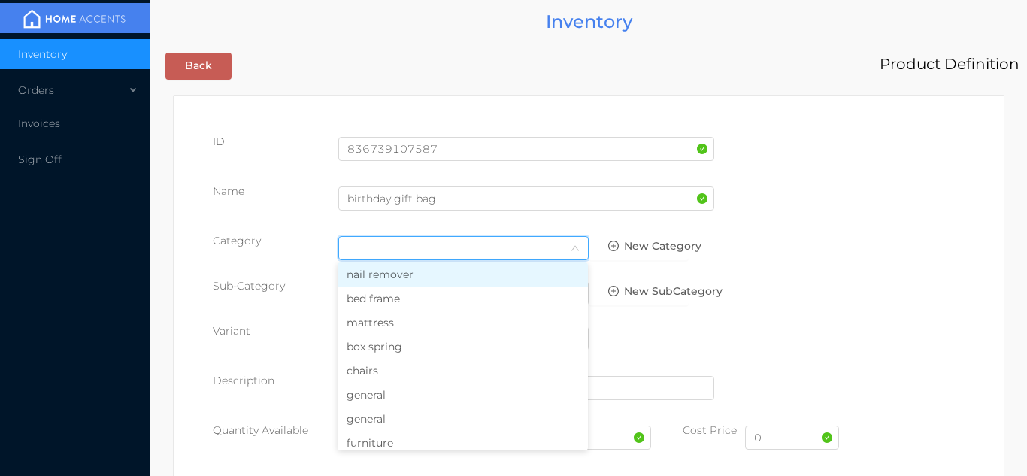
click at [432, 393] on li "general" at bounding box center [463, 395] width 250 height 24
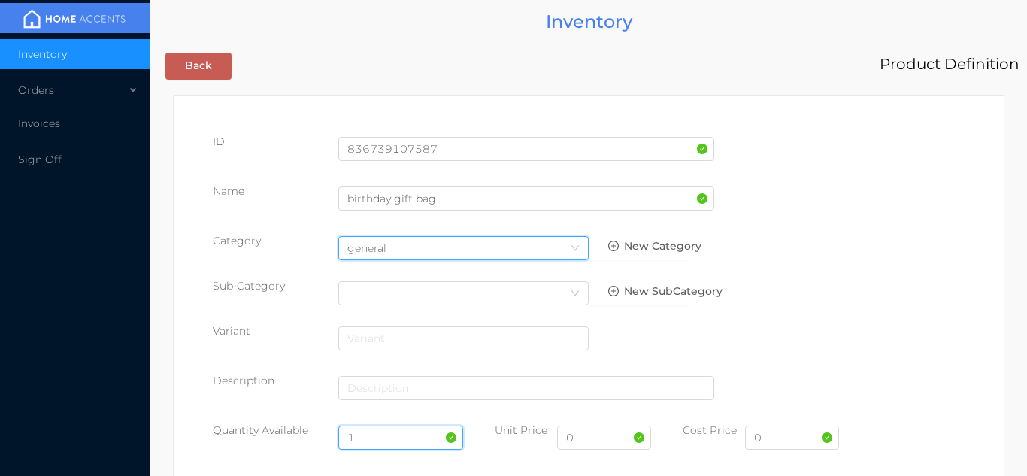
click at [390, 435] on input "1" at bounding box center [401, 438] width 126 height 24
type input "12"
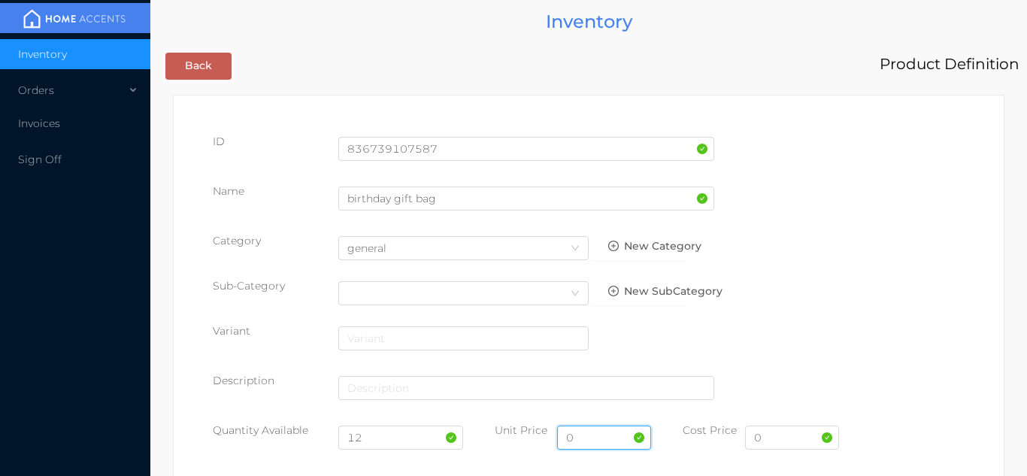
click at [611, 441] on input "0" at bounding box center [604, 438] width 94 height 24
type input "2.99"
click at [786, 440] on input "0" at bounding box center [792, 438] width 94 height 24
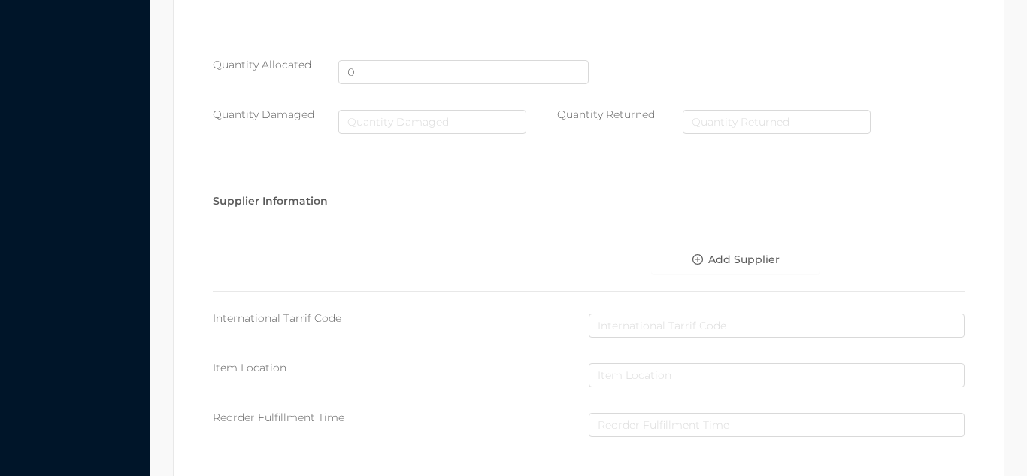
scroll to position [773, 0]
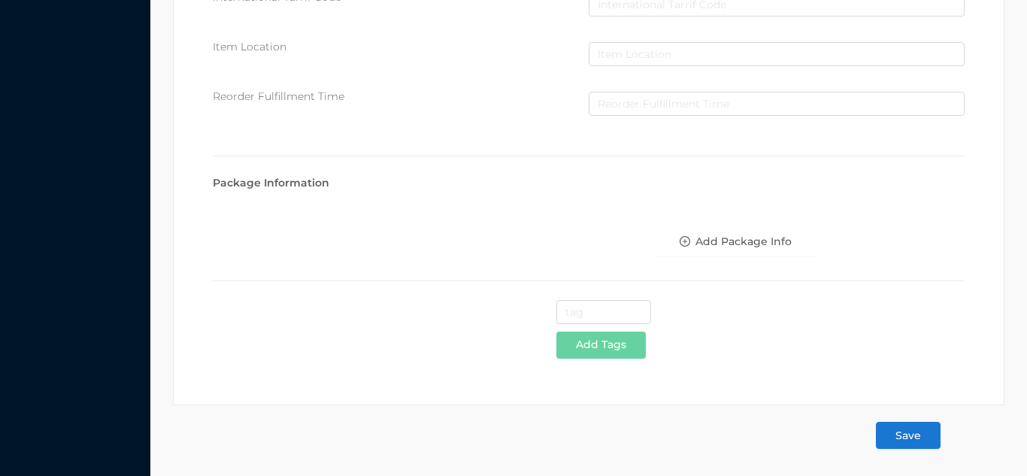
type input "1.55"
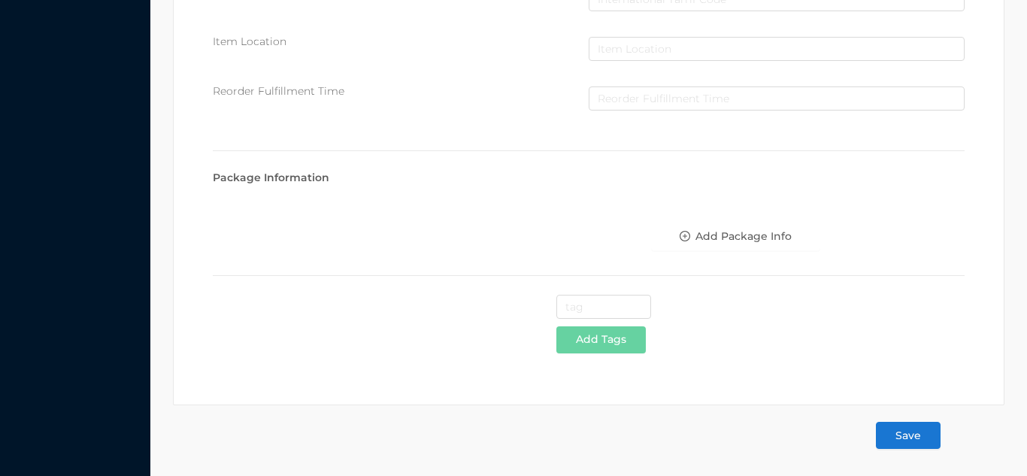
click at [906, 439] on button "Save" at bounding box center [908, 435] width 65 height 27
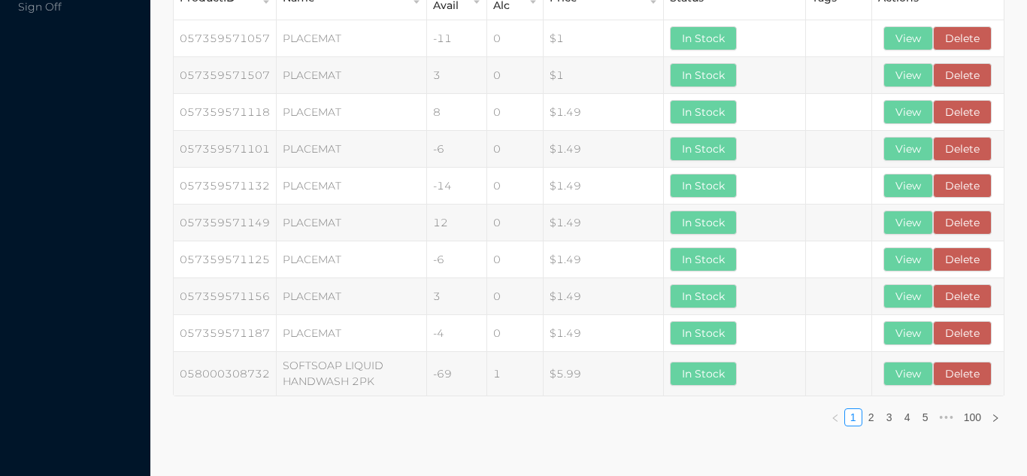
scroll to position [0, 0]
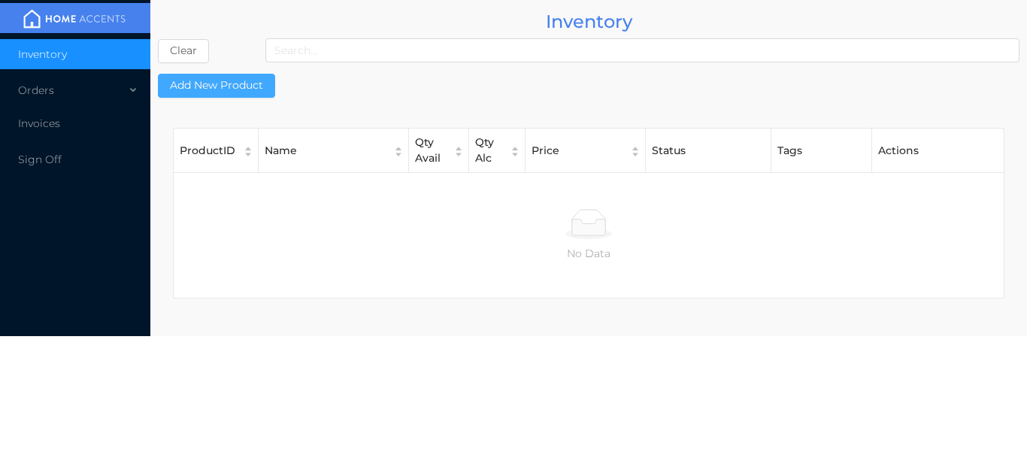
click at [245, 80] on button "Add New Product" at bounding box center [216, 86] width 117 height 24
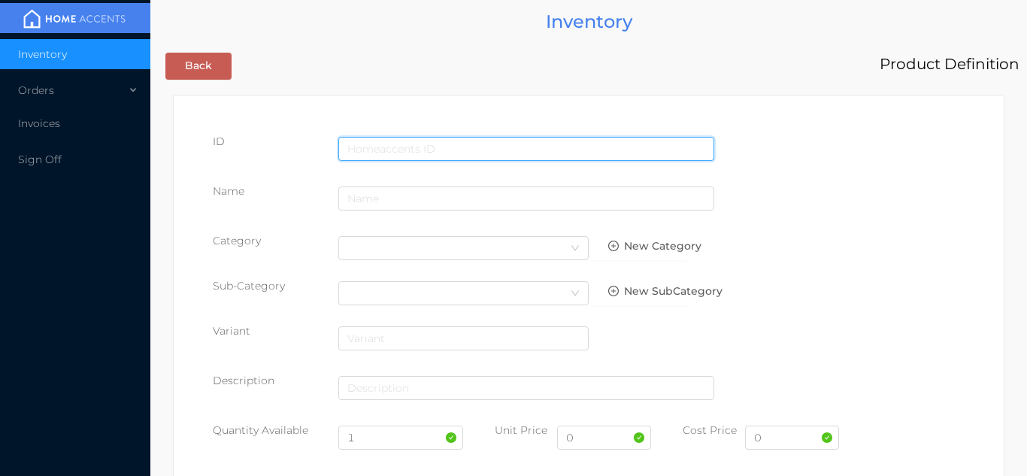
click at [412, 147] on input "text" at bounding box center [526, 149] width 376 height 24
type input "836739107556"
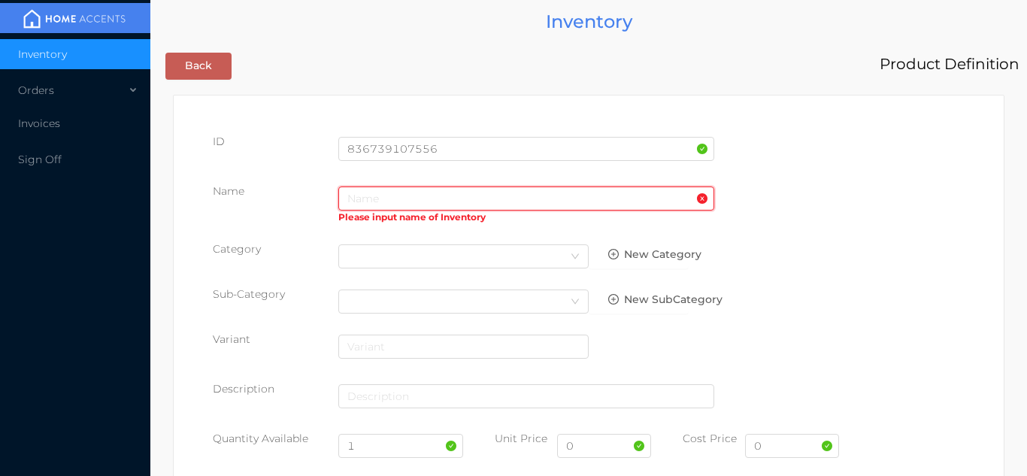
click at [392, 202] on input "text" at bounding box center [526, 198] width 376 height 24
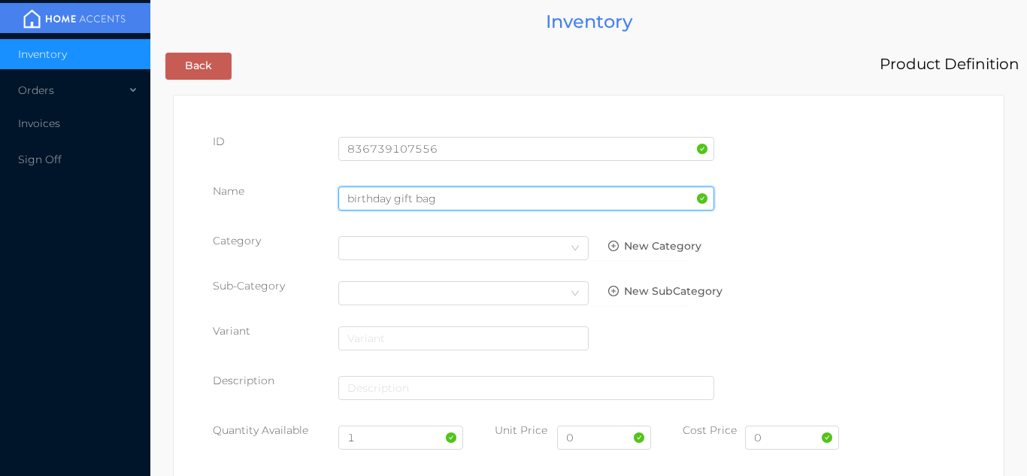
type input "birthday gift bag"
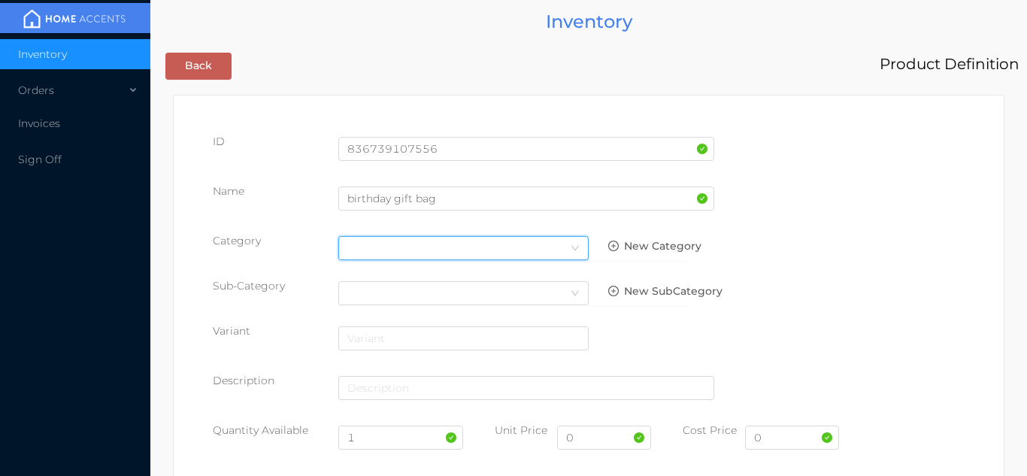
click at [576, 247] on icon "icon: down" at bounding box center [575, 248] width 9 height 9
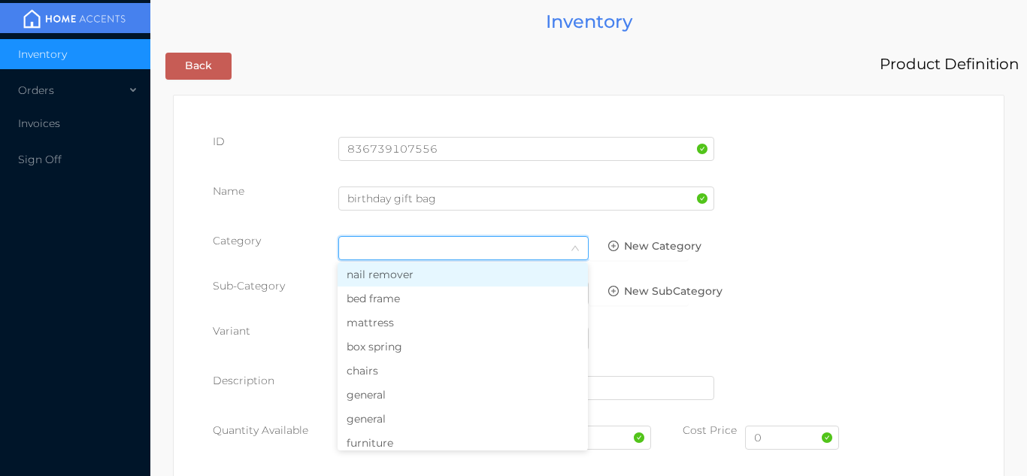
click at [396, 399] on li "general" at bounding box center [463, 395] width 250 height 24
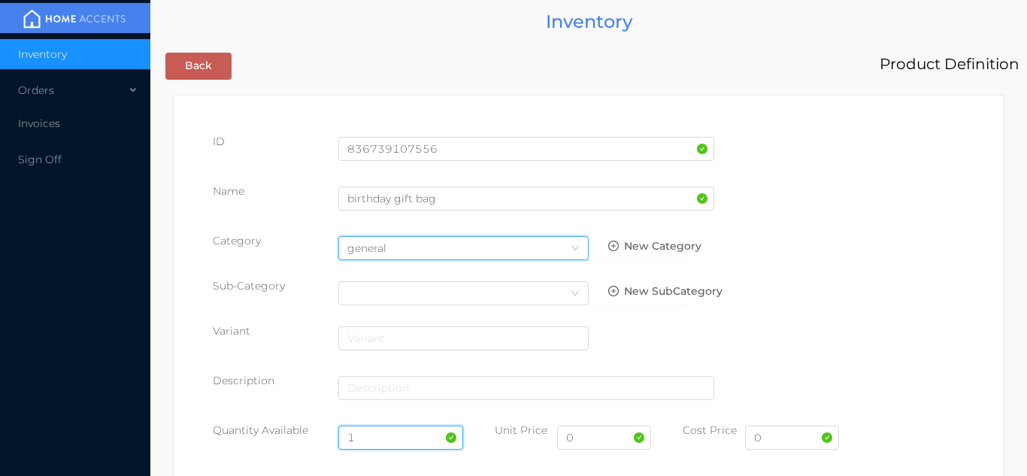
click at [386, 436] on input "1" at bounding box center [401, 438] width 126 height 24
type input "12"
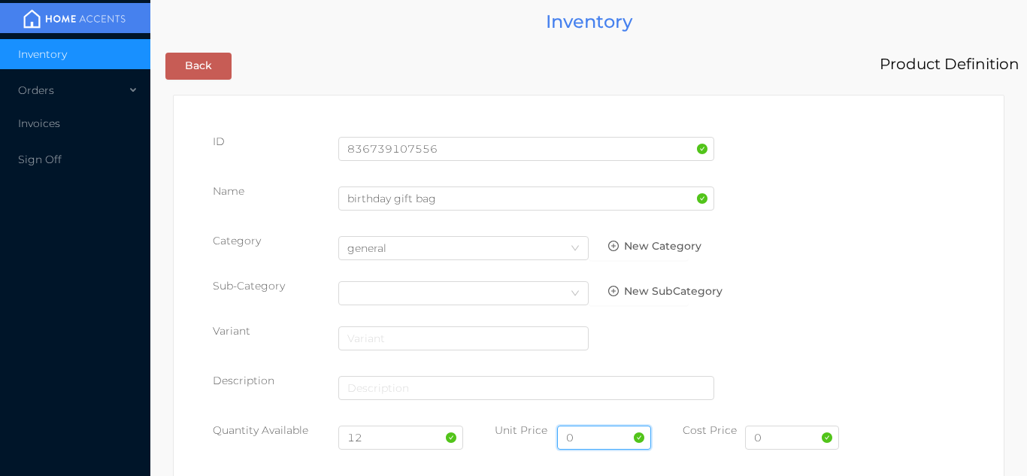
click at [584, 433] on input "0" at bounding box center [604, 438] width 94 height 24
type input "2.99"
click at [783, 441] on input "0" at bounding box center [792, 438] width 94 height 24
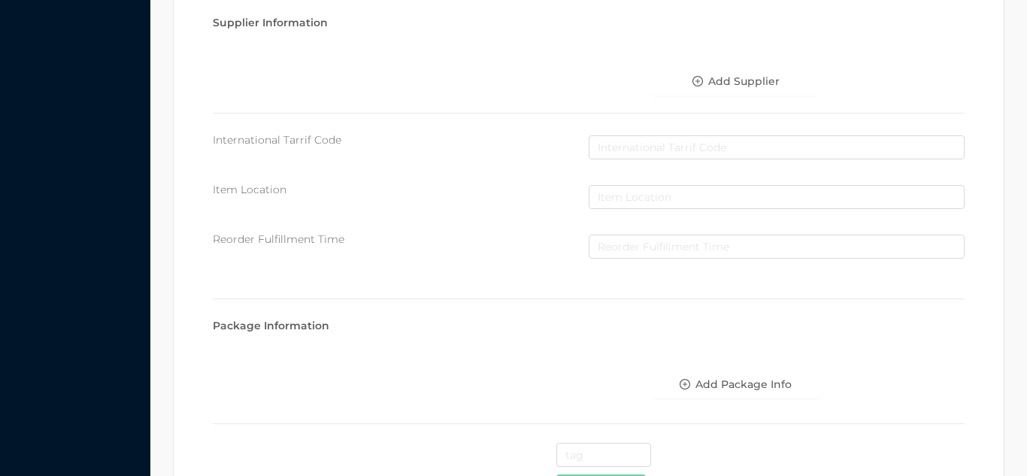
scroll to position [773, 0]
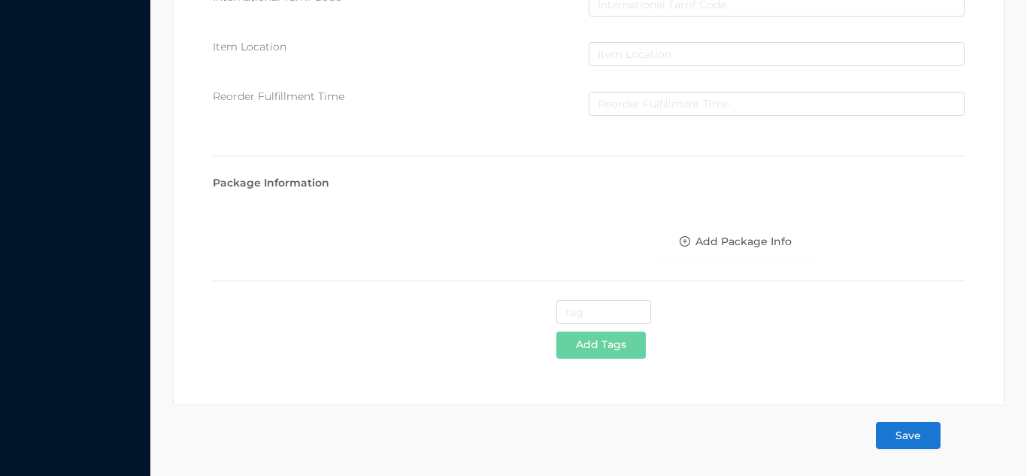
type input "1.55"
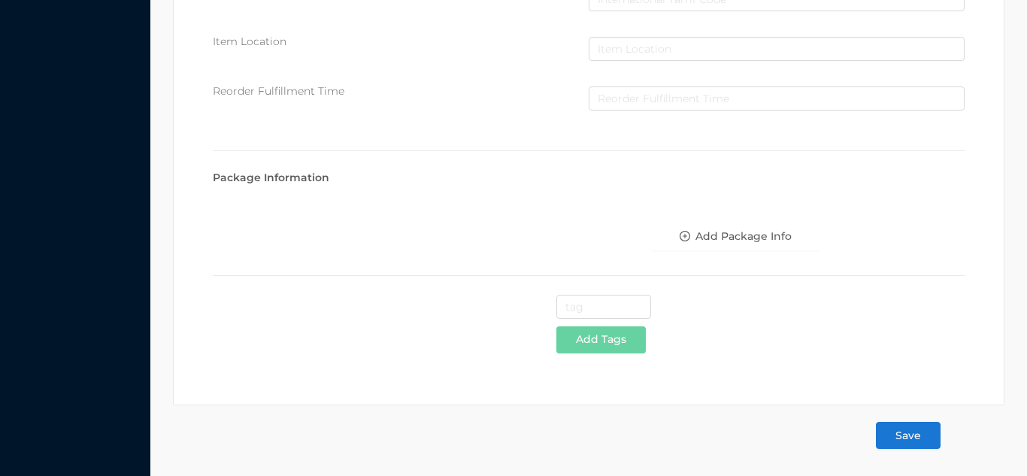
click at [911, 437] on button "Save" at bounding box center [908, 435] width 65 height 27
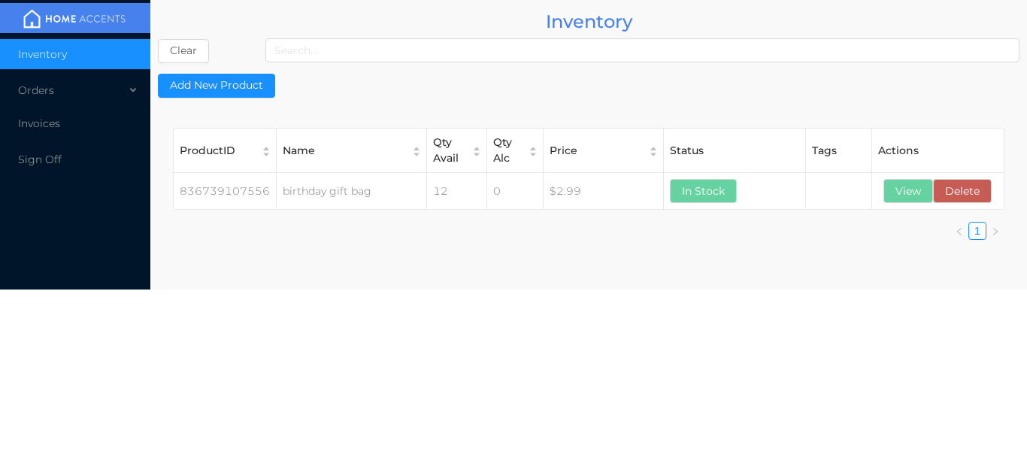
scroll to position [0, 0]
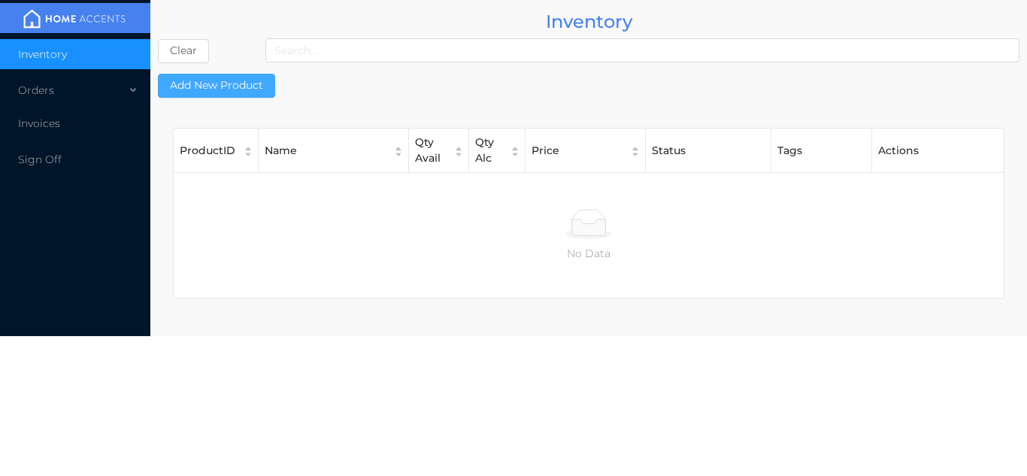
click at [206, 87] on button "Add New Product" at bounding box center [216, 86] width 117 height 24
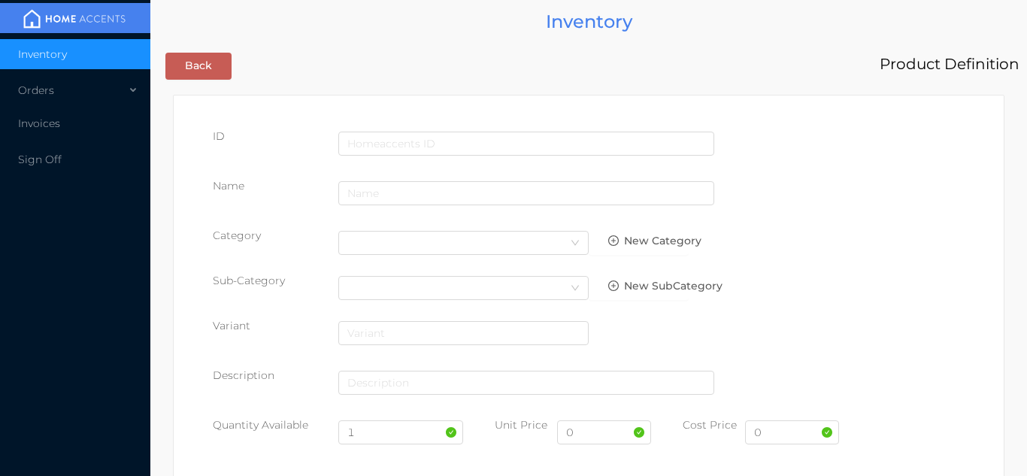
scroll to position [6, 0]
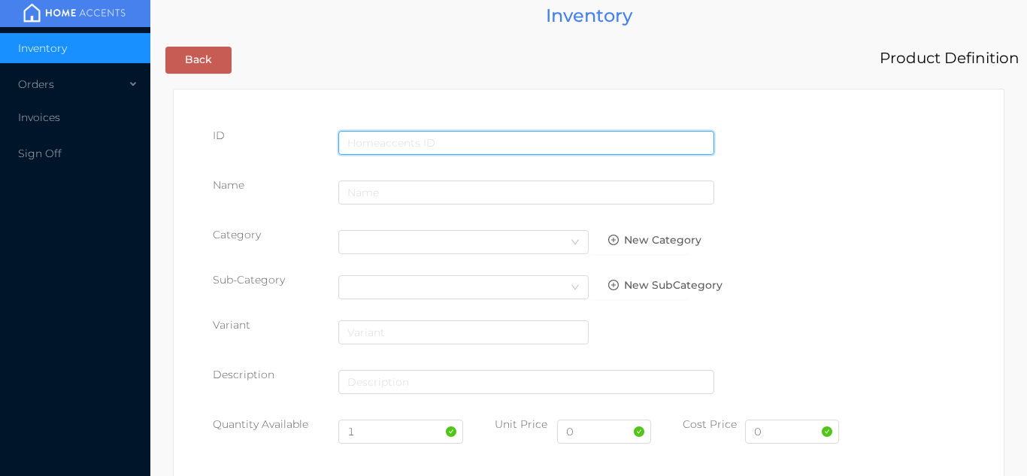
click at [442, 143] on input "text" at bounding box center [526, 143] width 376 height 24
type input "057447172302"
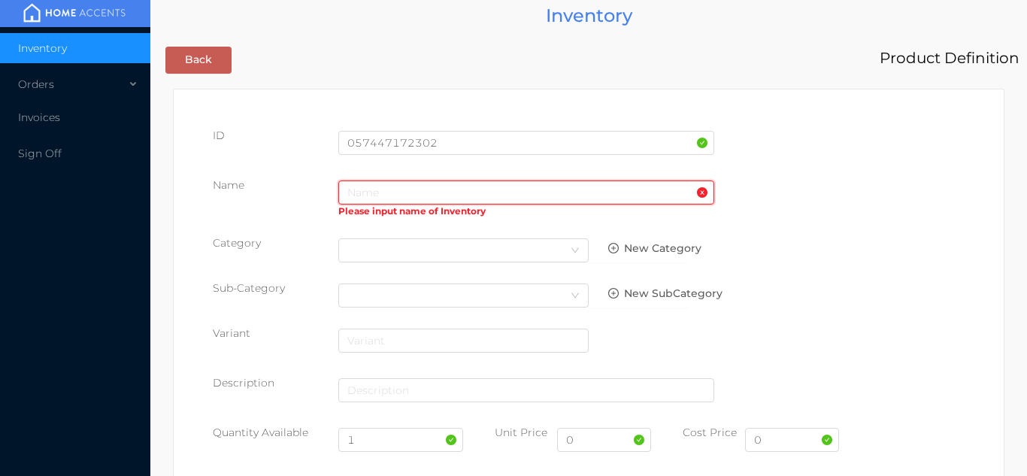
click at [377, 196] on input "text" at bounding box center [526, 192] width 376 height 24
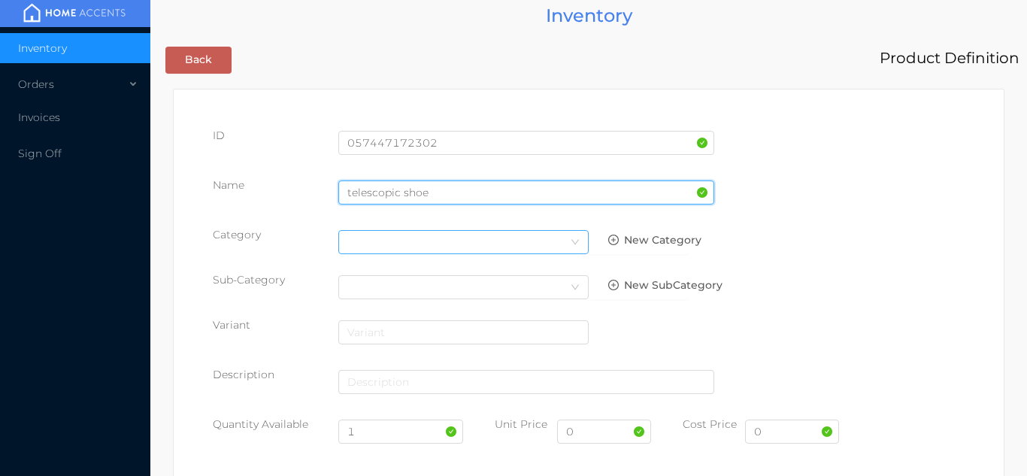
type input "telescopic shoe"
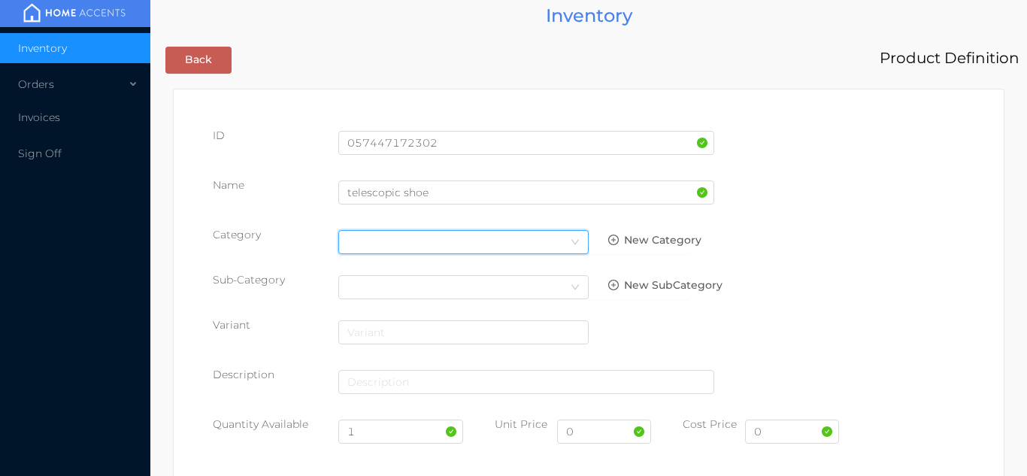
click at [574, 240] on icon "icon: down" at bounding box center [575, 242] width 9 height 9
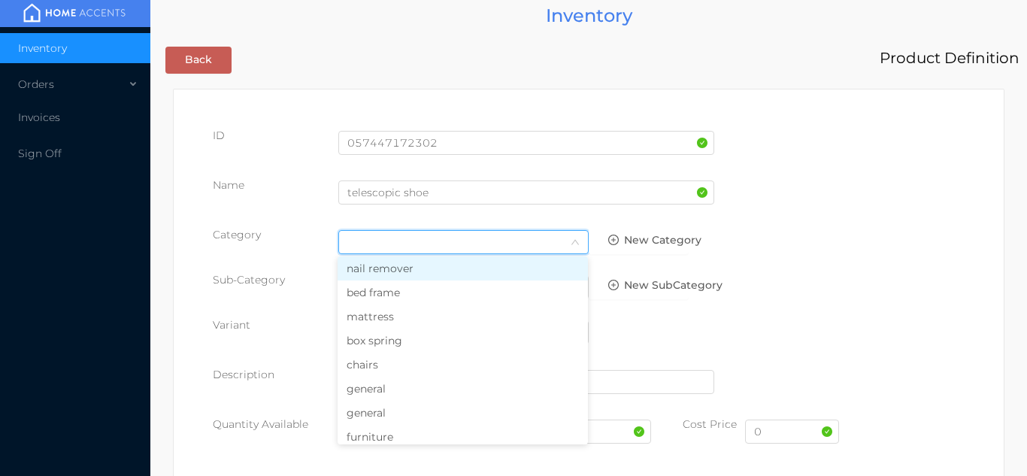
click at [412, 389] on li "general" at bounding box center [463, 389] width 250 height 24
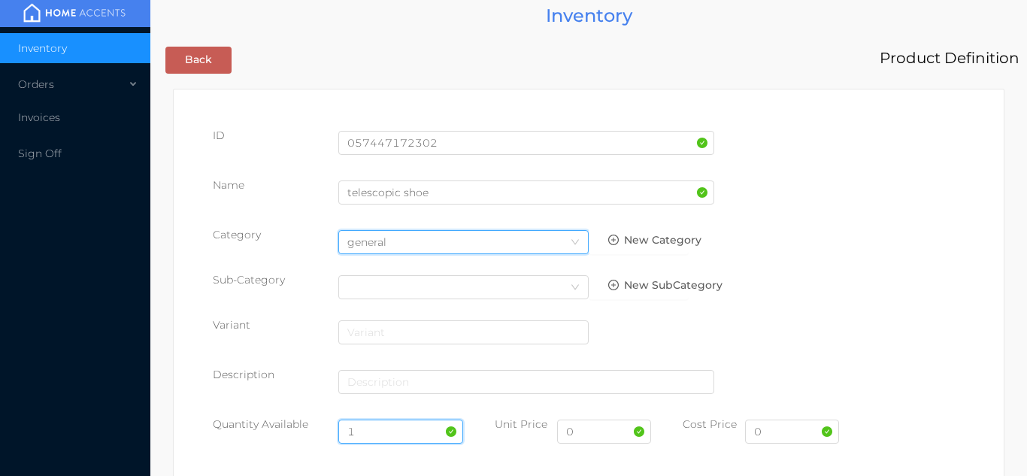
click at [387, 431] on input "1" at bounding box center [401, 432] width 126 height 24
type input "24"
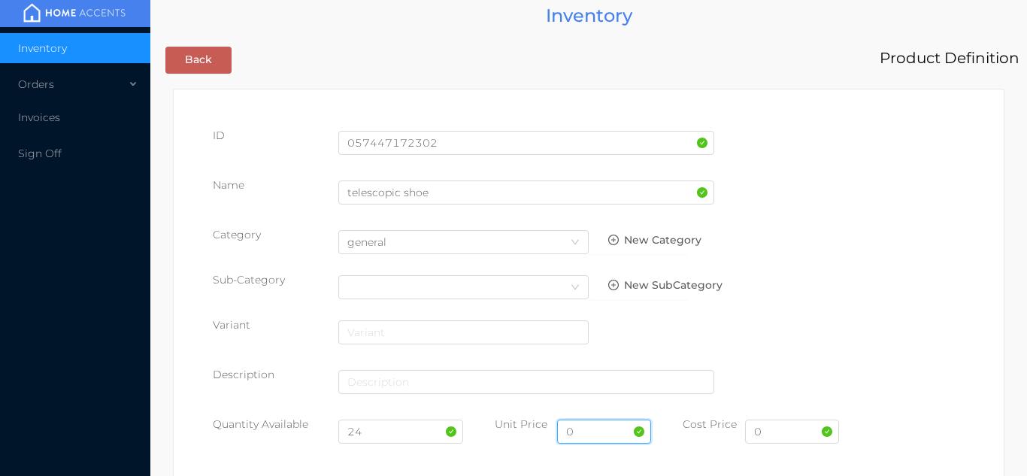
click at [611, 435] on input "0" at bounding box center [604, 432] width 94 height 24
type input "1.99"
click at [786, 436] on input "0" at bounding box center [792, 432] width 94 height 24
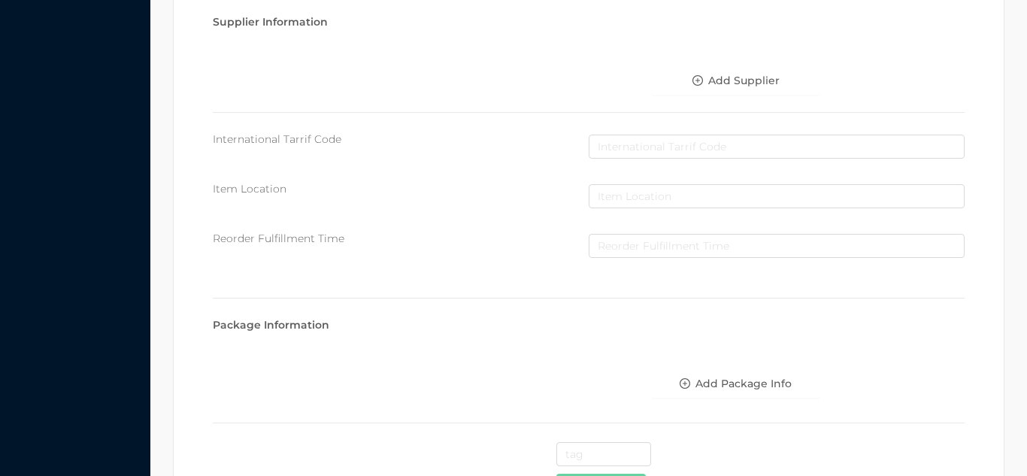
scroll to position [773, 0]
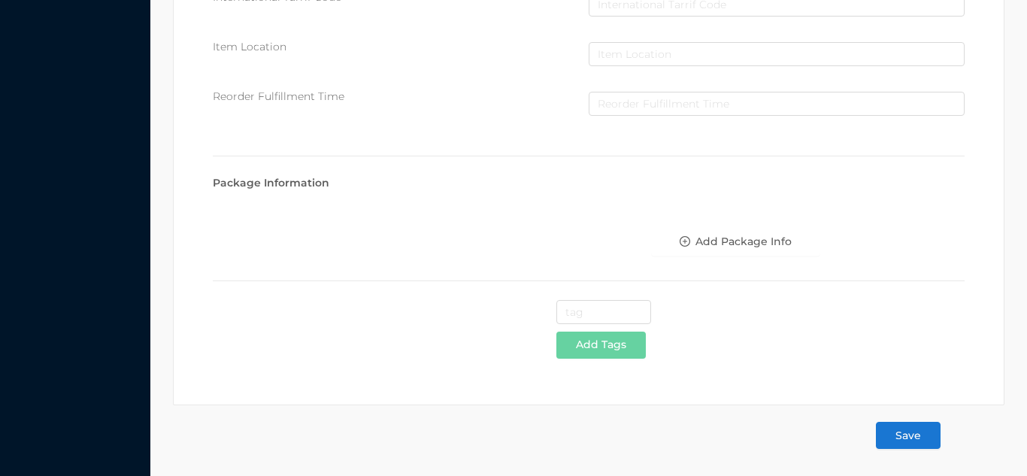
type input "1.10"
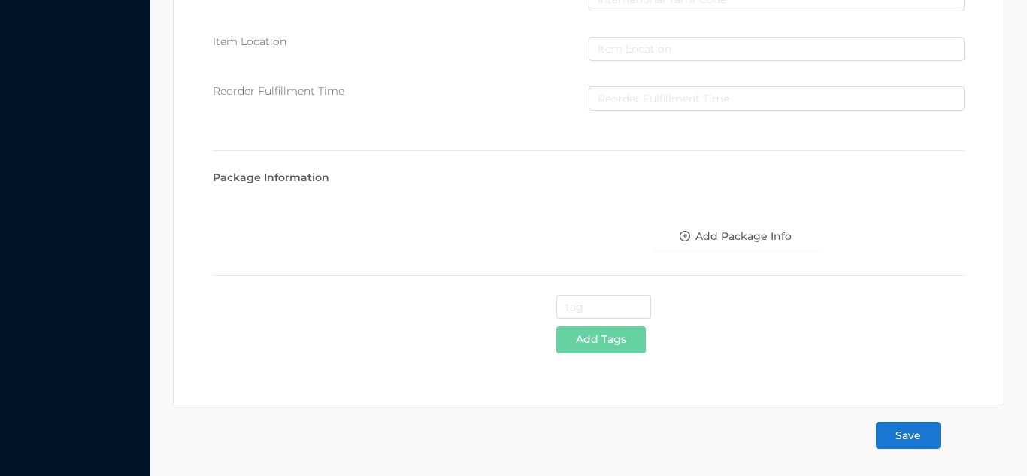
click at [930, 443] on button "Save" at bounding box center [908, 435] width 65 height 27
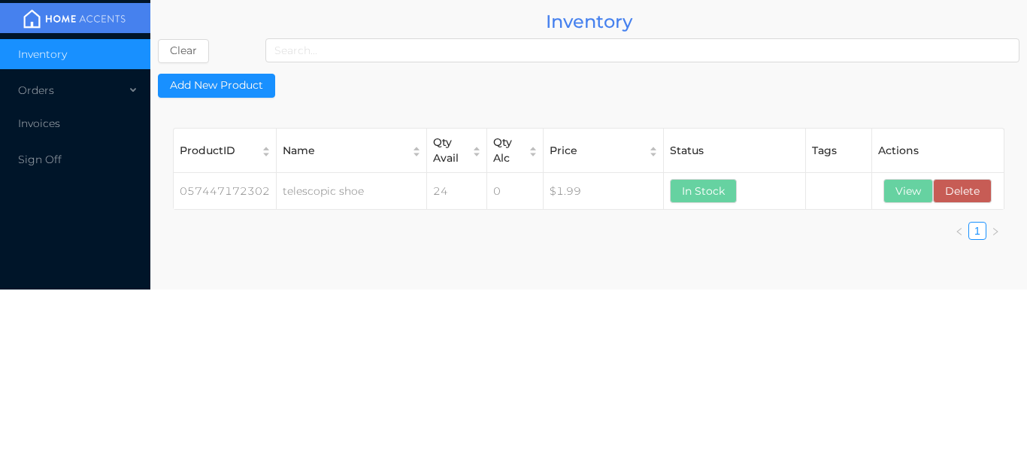
scroll to position [0, 0]
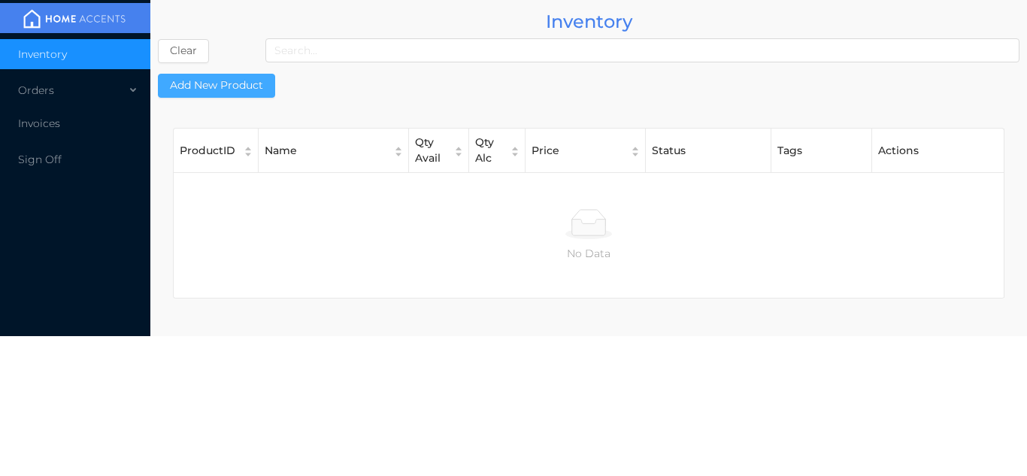
click at [239, 81] on button "Add New Product" at bounding box center [216, 86] width 117 height 24
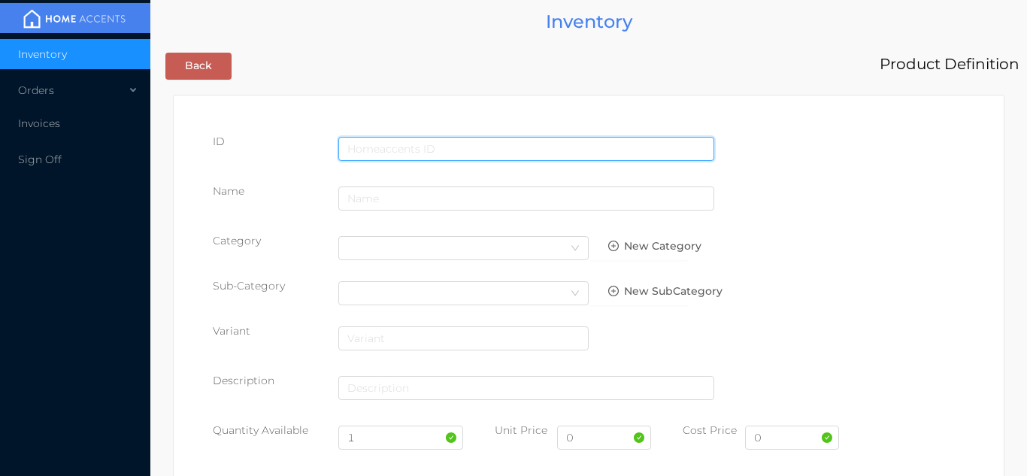
click at [433, 145] on input "text" at bounding box center [526, 149] width 376 height 24
type input "057447172500"
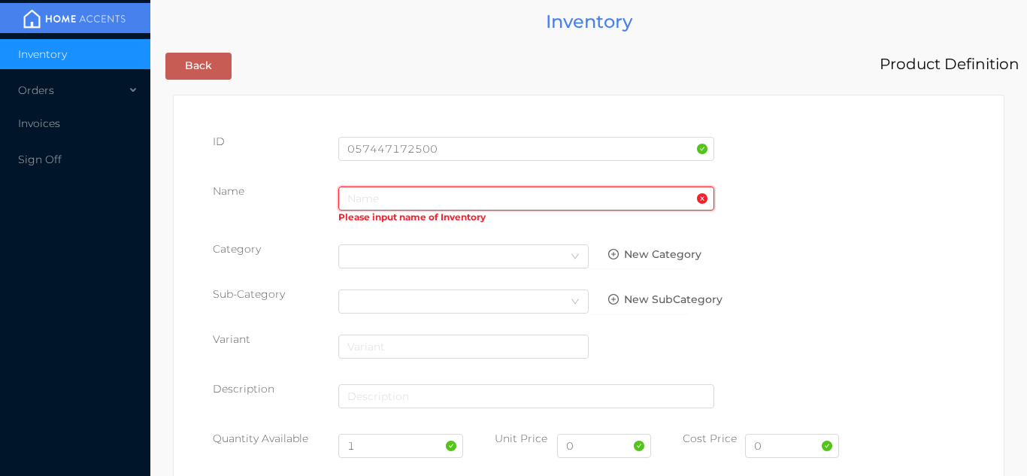
click at [354, 202] on input "text" at bounding box center [526, 198] width 376 height 24
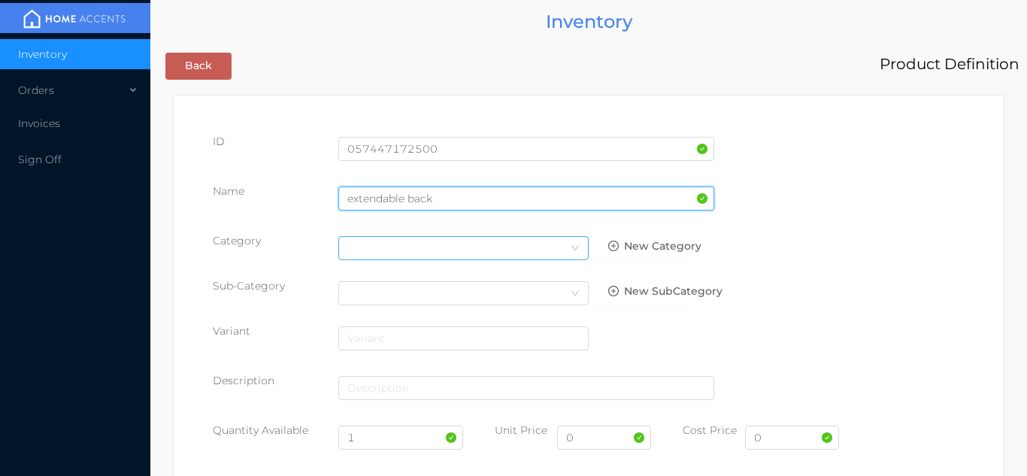
type input "extendable back"
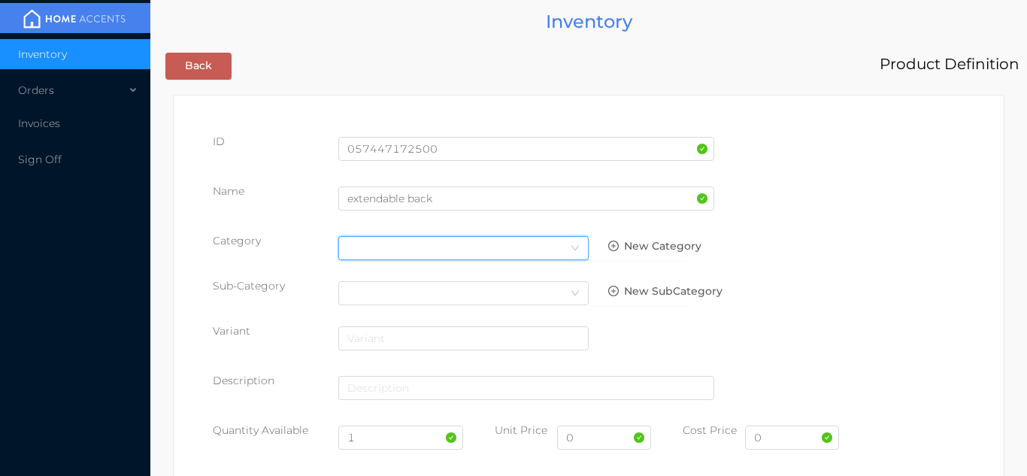
click at [573, 250] on icon "icon: down" at bounding box center [575, 248] width 9 height 9
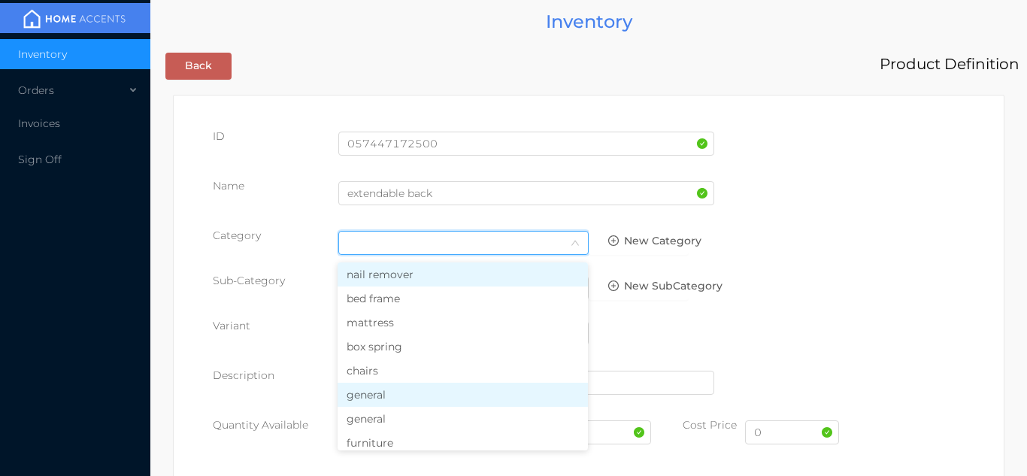
click at [416, 404] on li "general" at bounding box center [463, 395] width 250 height 24
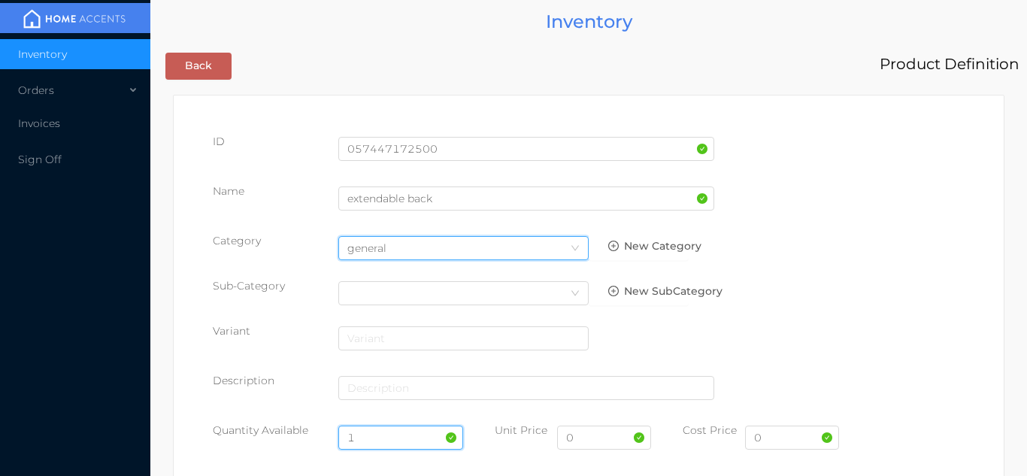
click at [385, 438] on input "1" at bounding box center [401, 438] width 126 height 24
type input "24"
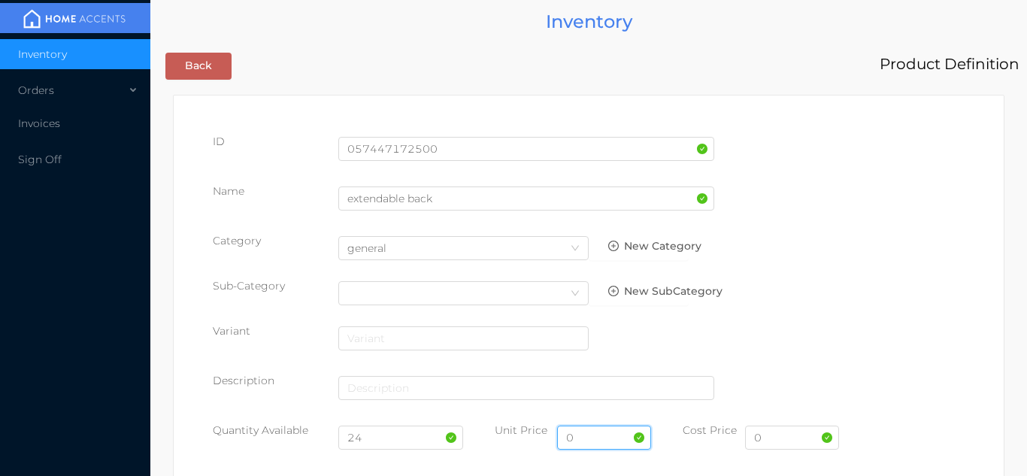
click at [615, 441] on input "0" at bounding box center [604, 438] width 94 height 24
type input "2"
type input "1.99"
click at [790, 440] on input "0" at bounding box center [792, 438] width 94 height 24
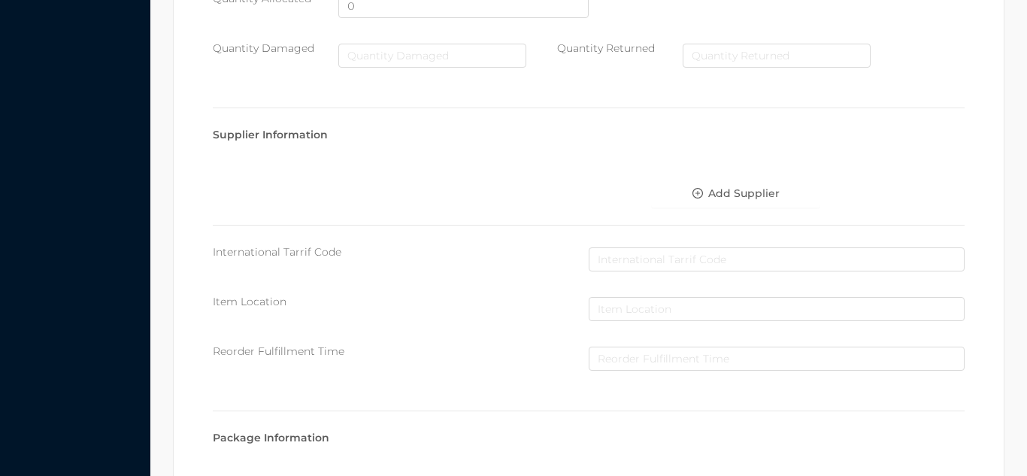
scroll to position [773, 0]
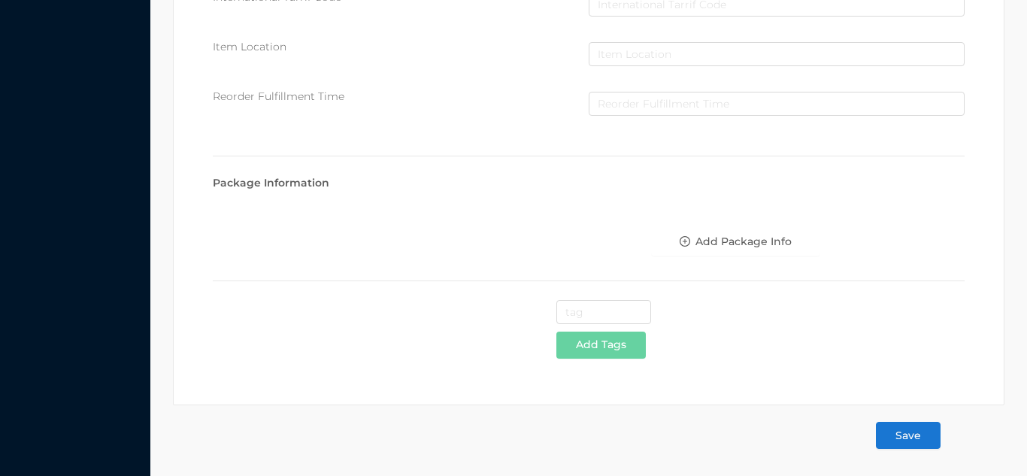
type input "1.10"
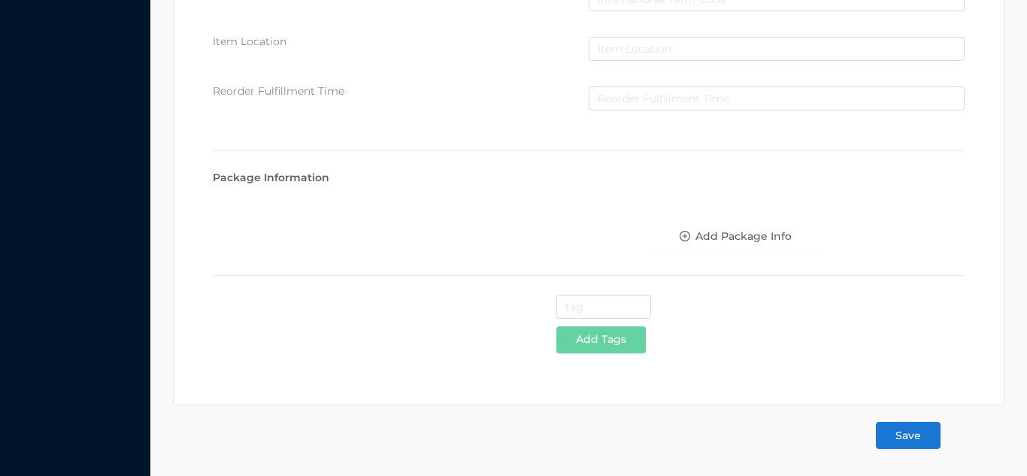
click at [939, 444] on button "Save" at bounding box center [908, 435] width 65 height 27
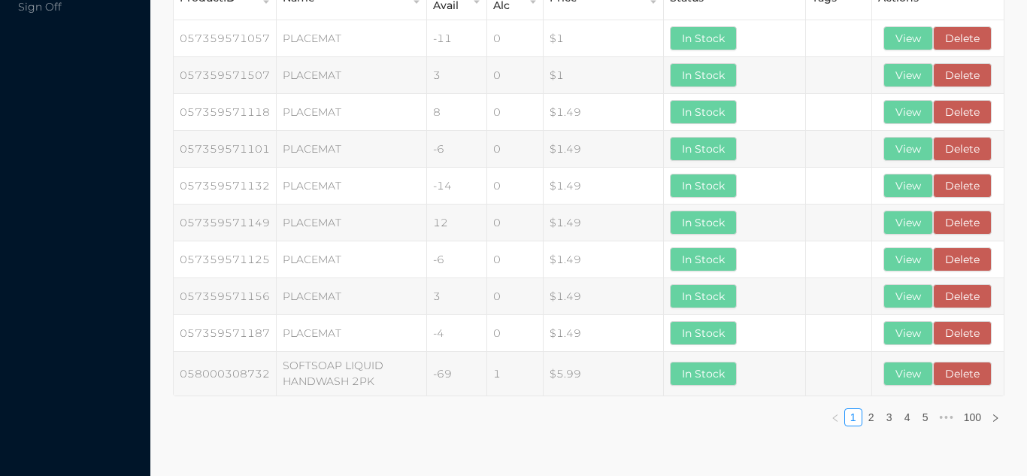
scroll to position [0, 0]
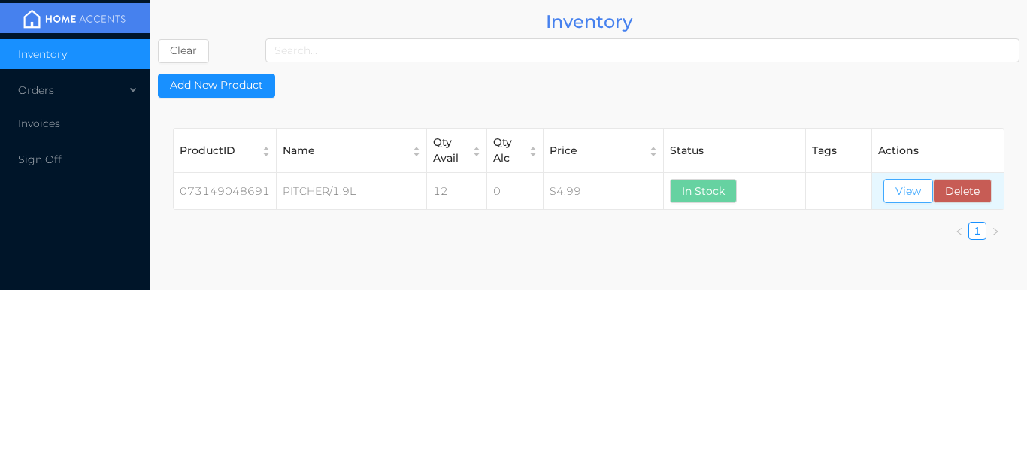
click at [905, 188] on button "View" at bounding box center [908, 191] width 50 height 24
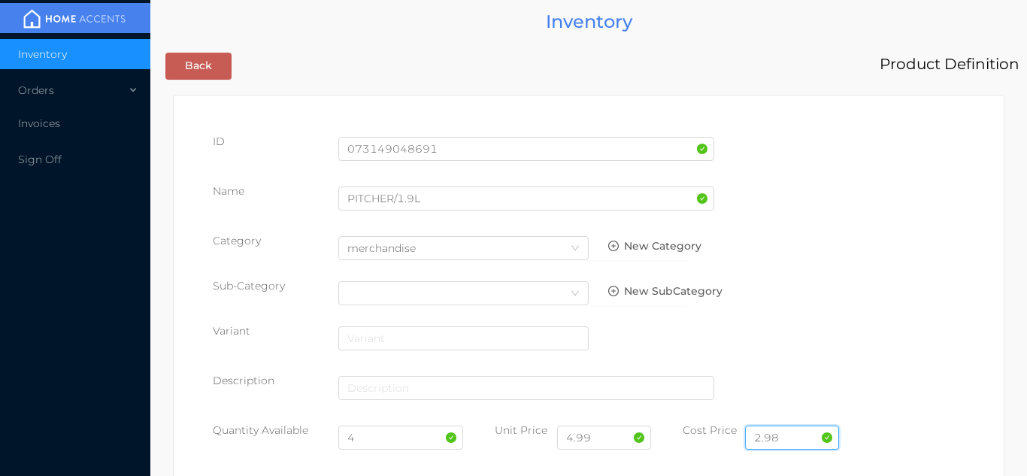
click at [808, 438] on input "2.98" at bounding box center [792, 438] width 94 height 24
type input "2.49"
click at [375, 447] on input "4" at bounding box center [401, 438] width 126 height 24
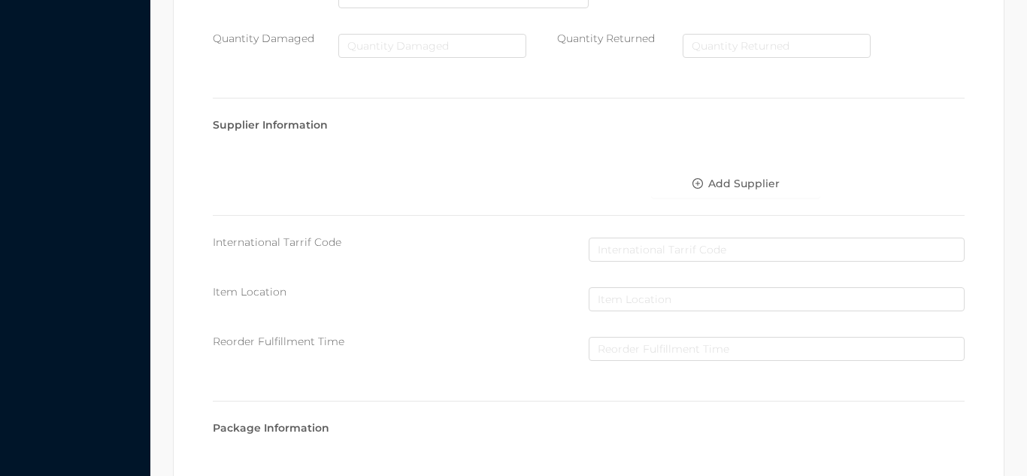
scroll to position [853, 0]
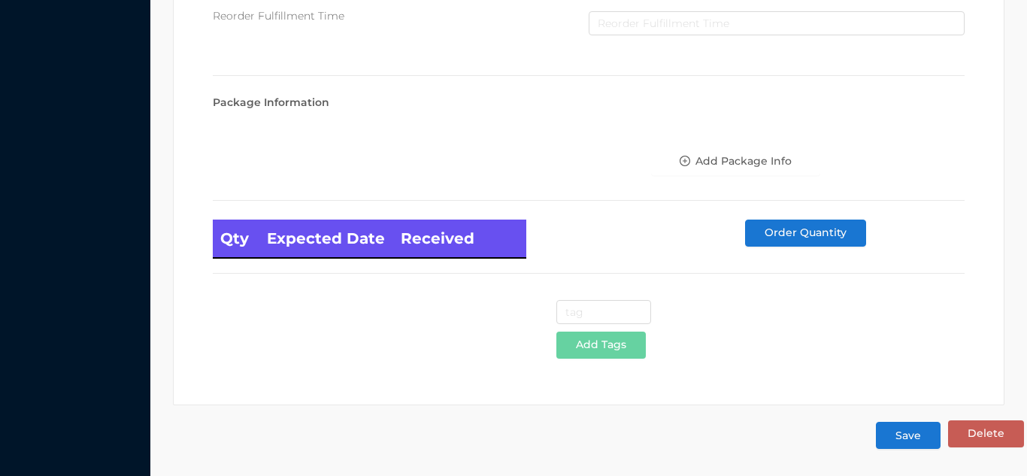
type input "12"
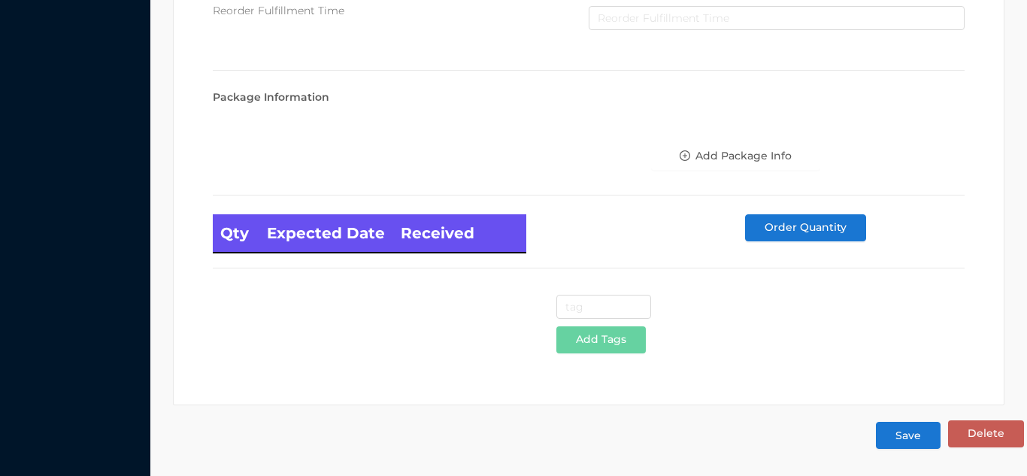
click at [908, 434] on button "Save" at bounding box center [908, 435] width 65 height 27
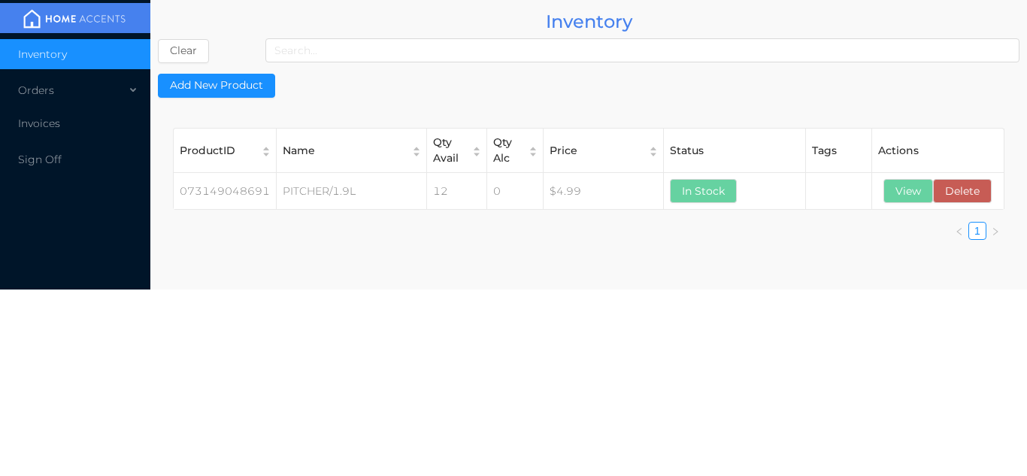
scroll to position [0, 0]
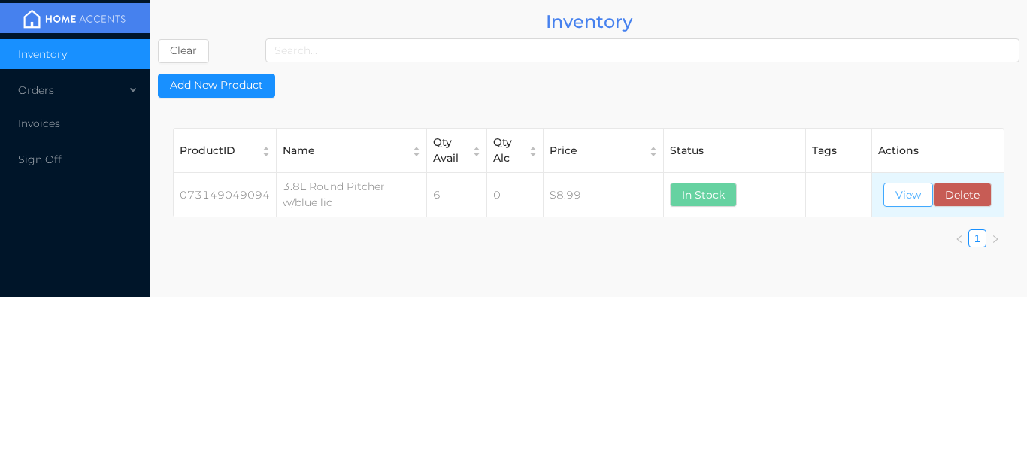
click at [908, 199] on button "View" at bounding box center [908, 195] width 50 height 24
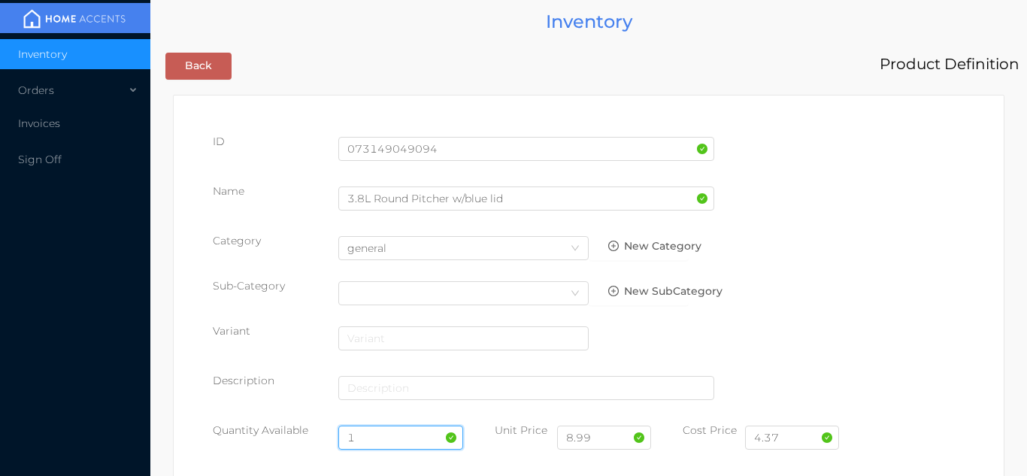
click at [387, 437] on input "1" at bounding box center [401, 438] width 126 height 24
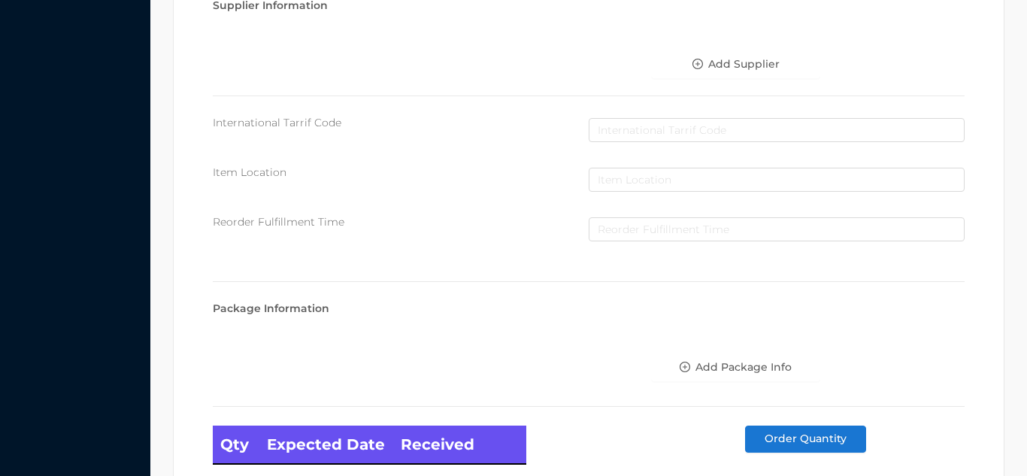
scroll to position [853, 0]
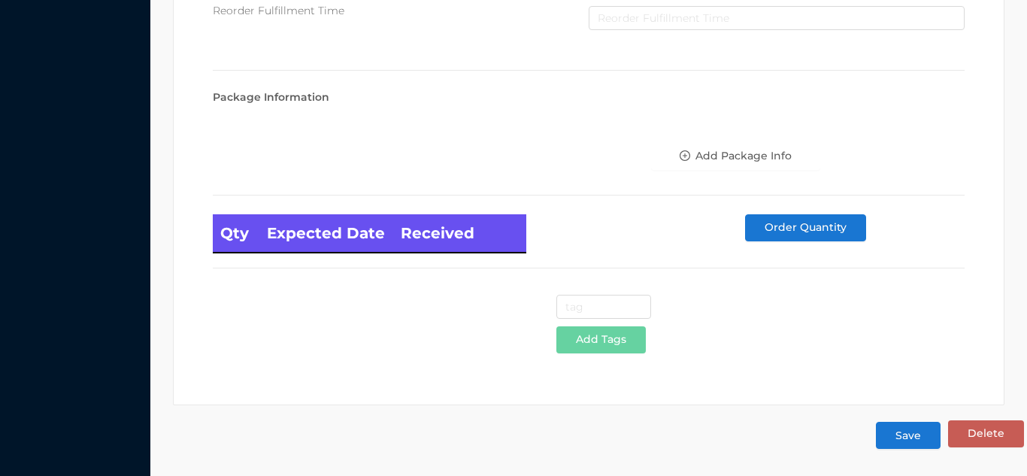
type input "12"
click at [882, 423] on button "Save" at bounding box center [908, 435] width 65 height 27
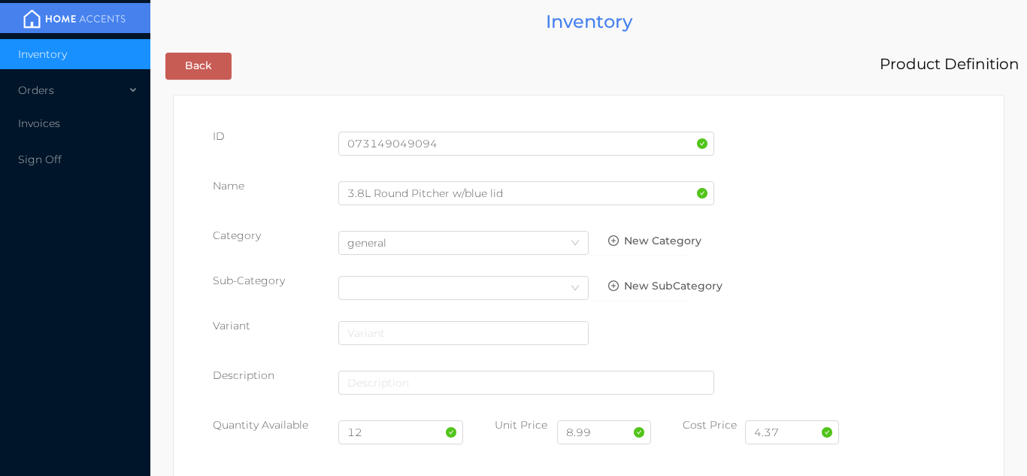
click at [902, 437] on body "Inventory Orders Invoices Sign Off Inventory Back Product Definition ID 0731490…" at bounding box center [513, 238] width 1027 height 476
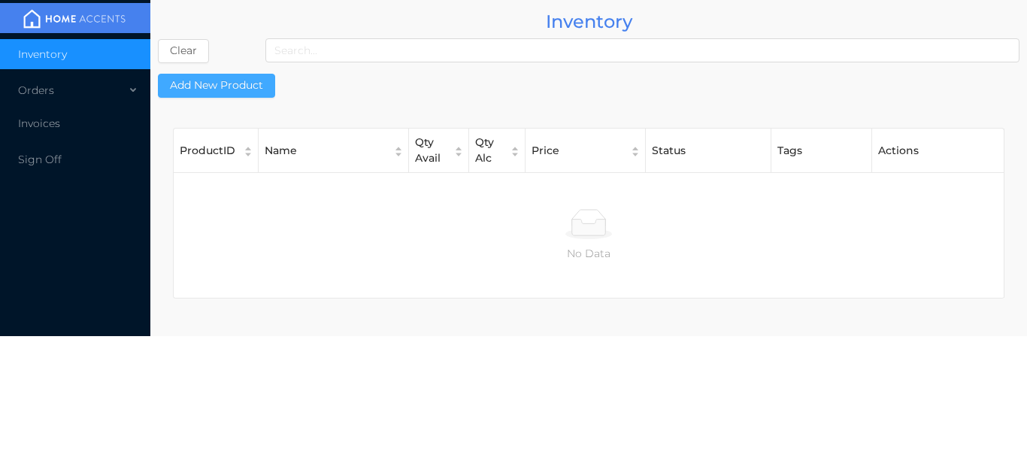
click at [241, 92] on button "Add New Product" at bounding box center [216, 86] width 117 height 24
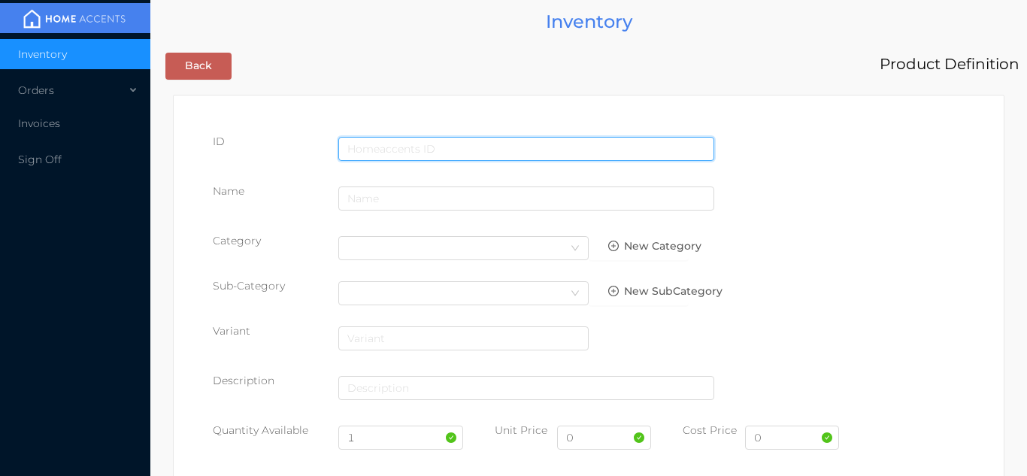
click at [453, 142] on input "text" at bounding box center [526, 149] width 376 height 24
type input "057447354609"
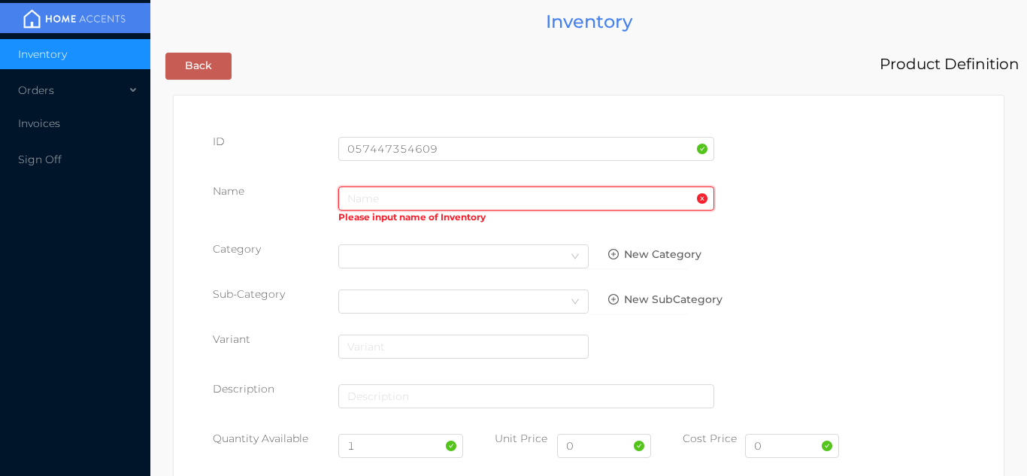
click at [386, 195] on input "text" at bounding box center [526, 198] width 376 height 24
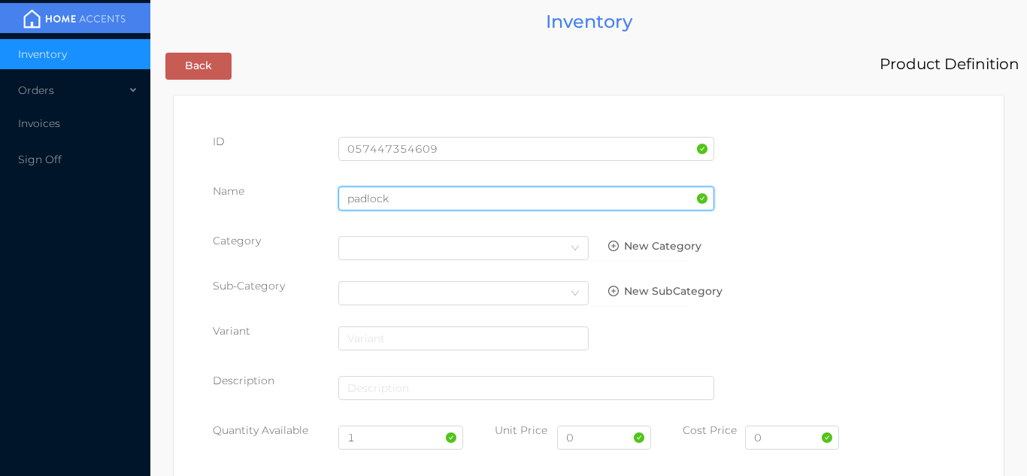
type input "padlock"
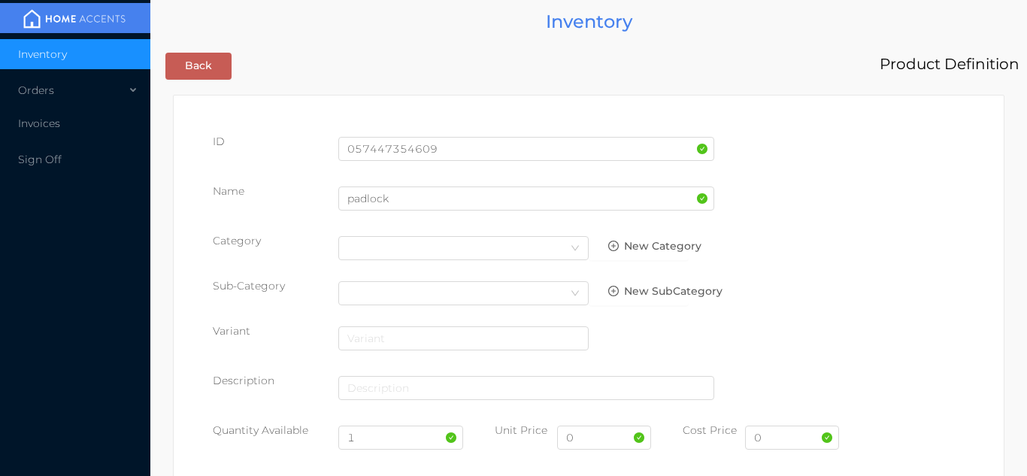
click at [865, 212] on div "Name padlock" at bounding box center [589, 204] width 752 height 42
click at [572, 253] on icon "icon: down" at bounding box center [575, 249] width 9 height 11
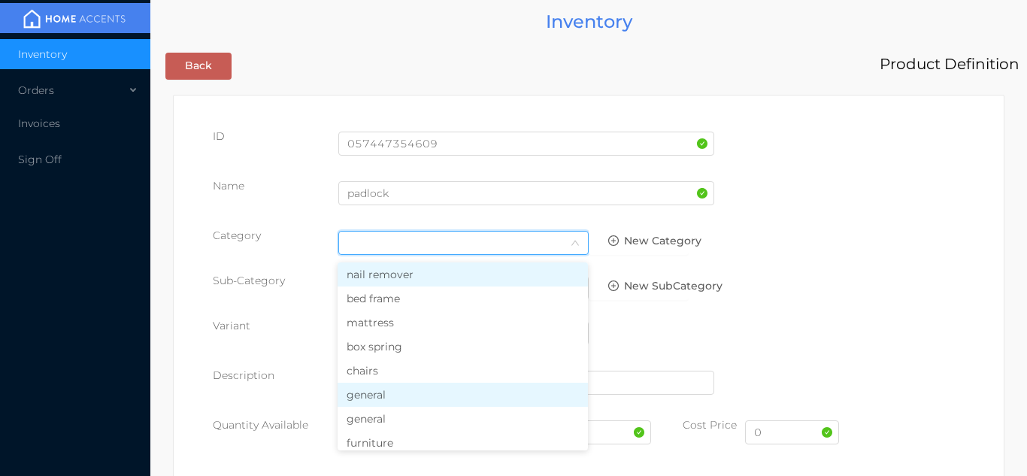
click at [386, 405] on li "general" at bounding box center [463, 395] width 250 height 24
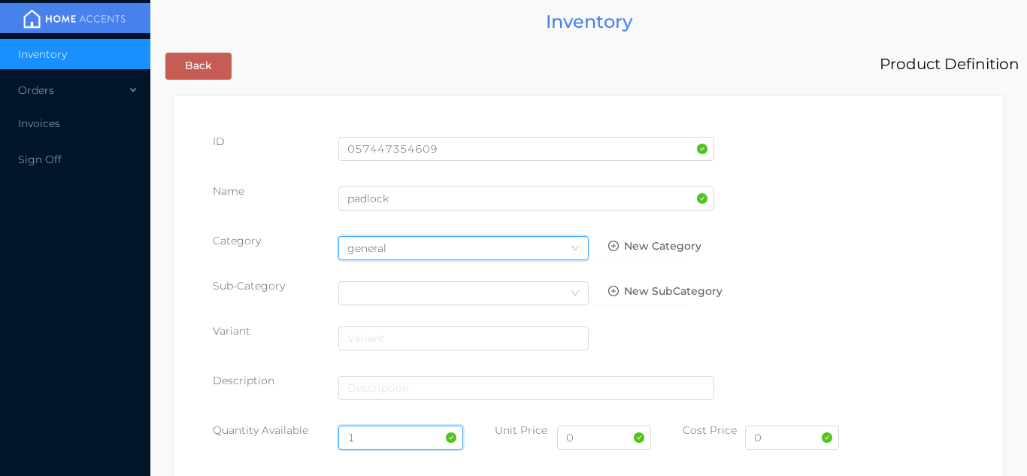
click at [378, 438] on input "1" at bounding box center [401, 438] width 126 height 24
type input "24"
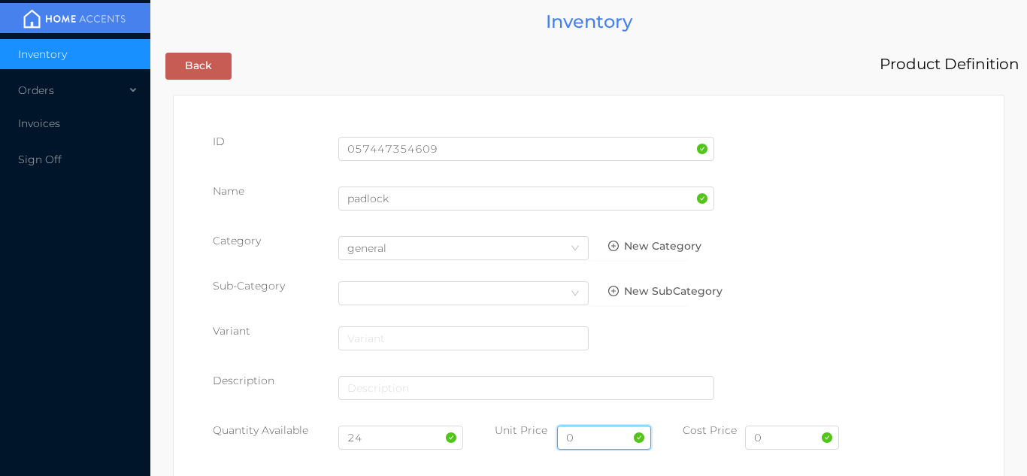
click at [593, 440] on input "0" at bounding box center [604, 438] width 94 height 24
type input "2.49"
click at [799, 440] on input "0" at bounding box center [792, 438] width 94 height 24
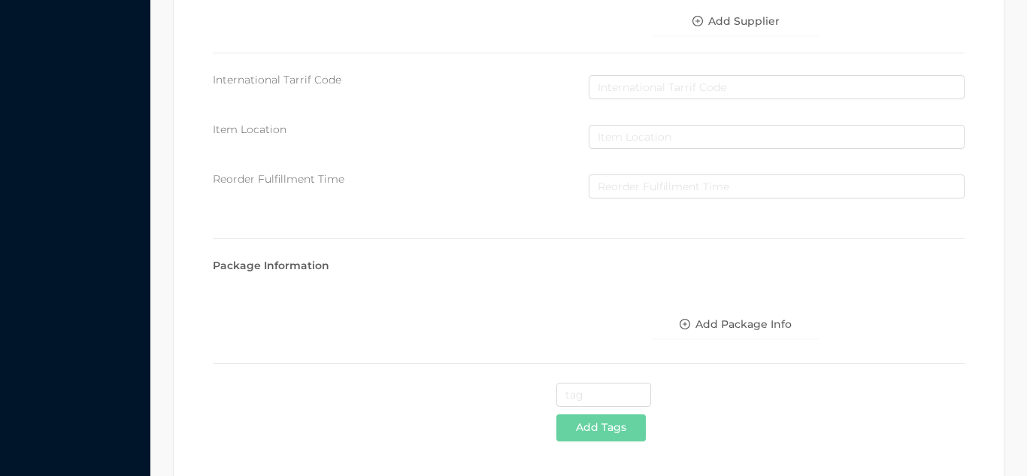
scroll to position [773, 0]
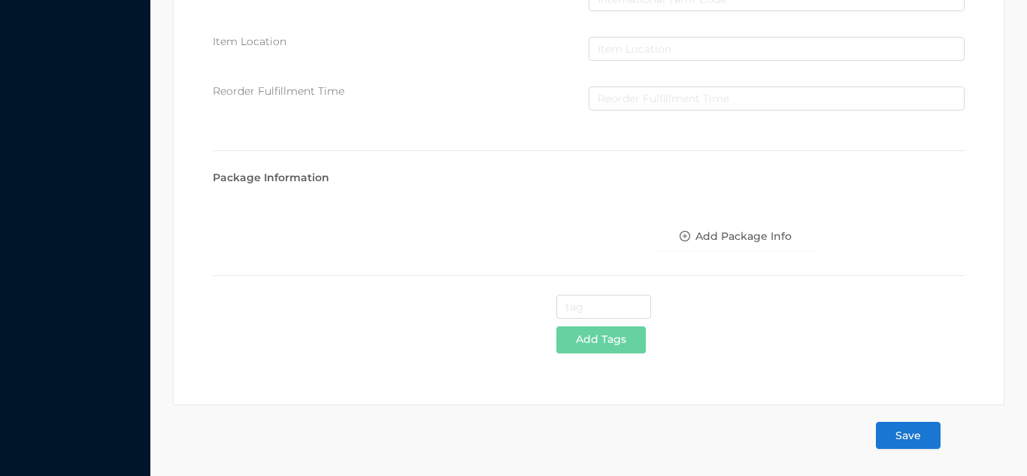
type input "1.30"
click at [927, 433] on button "Save" at bounding box center [908, 435] width 65 height 27
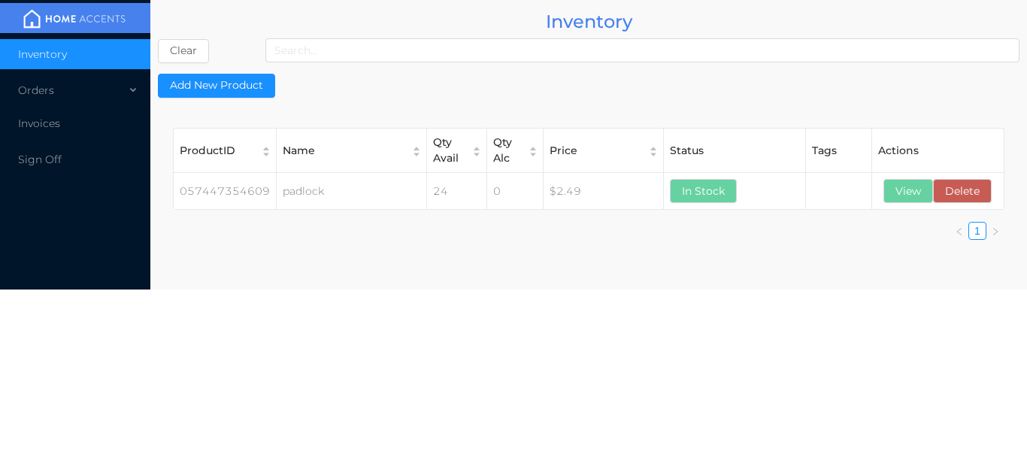
scroll to position [0, 0]
click at [908, 191] on button "View" at bounding box center [908, 191] width 50 height 24
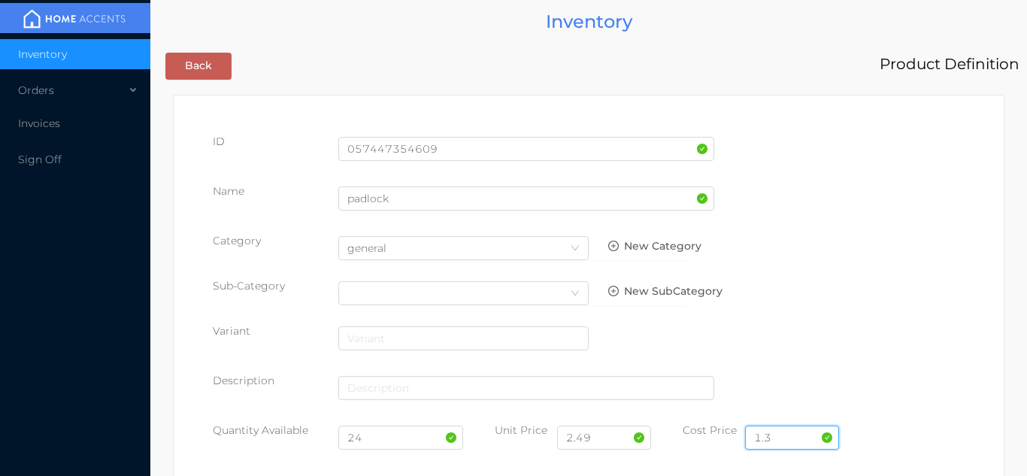
click at [790, 442] on input "1.3" at bounding box center [792, 438] width 94 height 24
type input "1"
type input "2.29"
click at [615, 435] on input "2.49" at bounding box center [604, 438] width 94 height 24
type input "2"
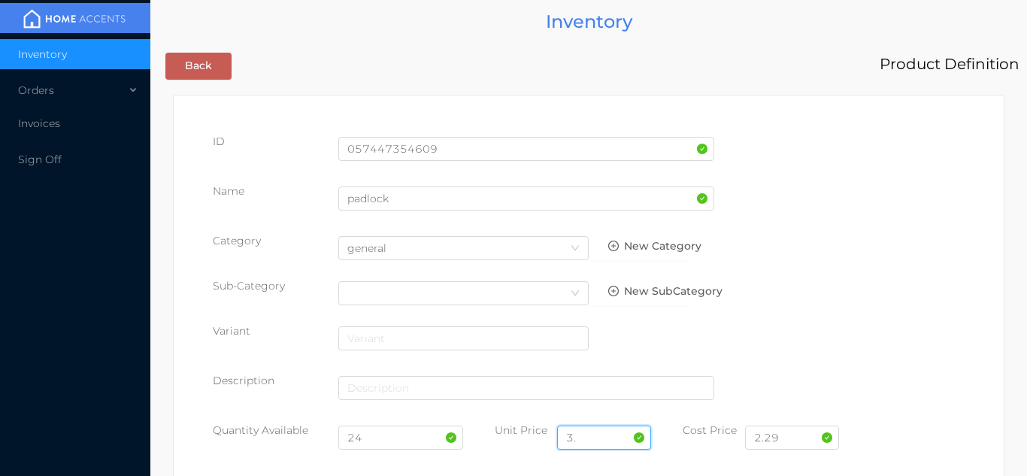
type input "3"
type input "4.99"
click at [389, 441] on input "24" at bounding box center [401, 438] width 126 height 24
type input "2"
click at [601, 442] on input "4.99" at bounding box center [604, 438] width 94 height 24
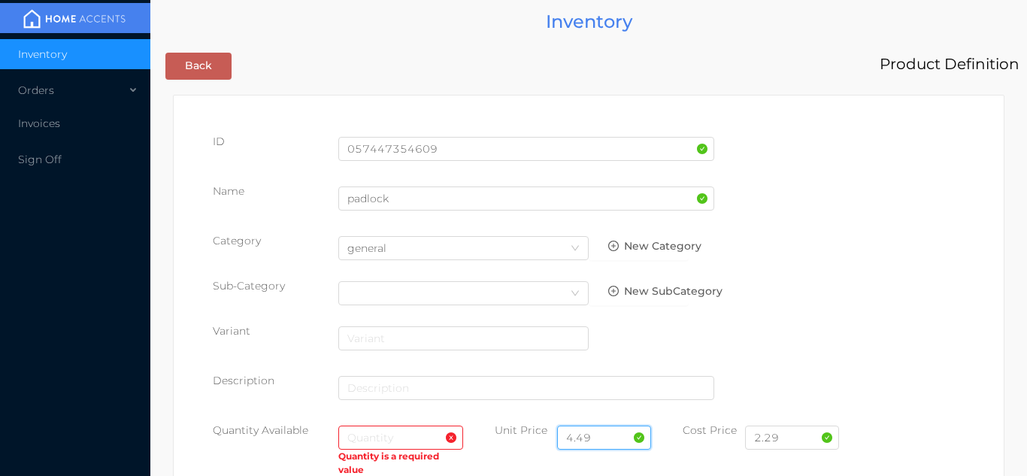
type input "4.49"
click at [377, 442] on input "text" at bounding box center [401, 438] width 126 height 24
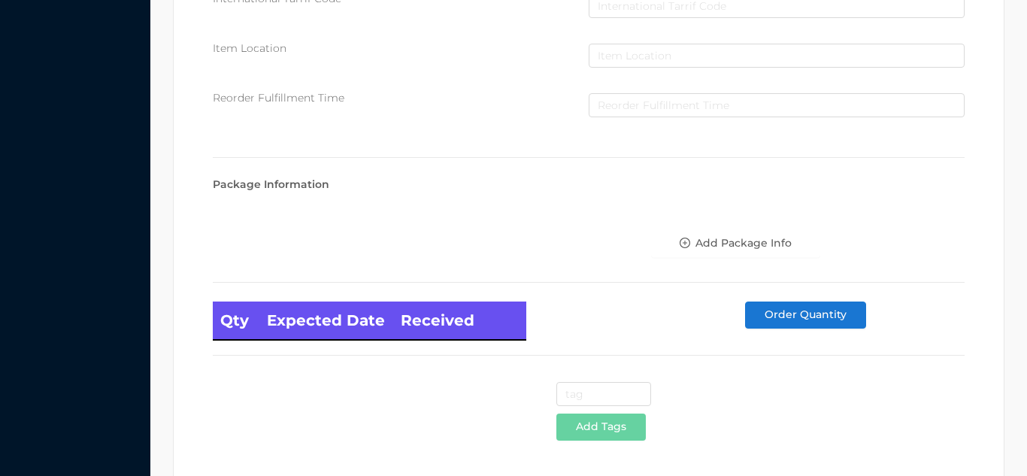
scroll to position [853, 0]
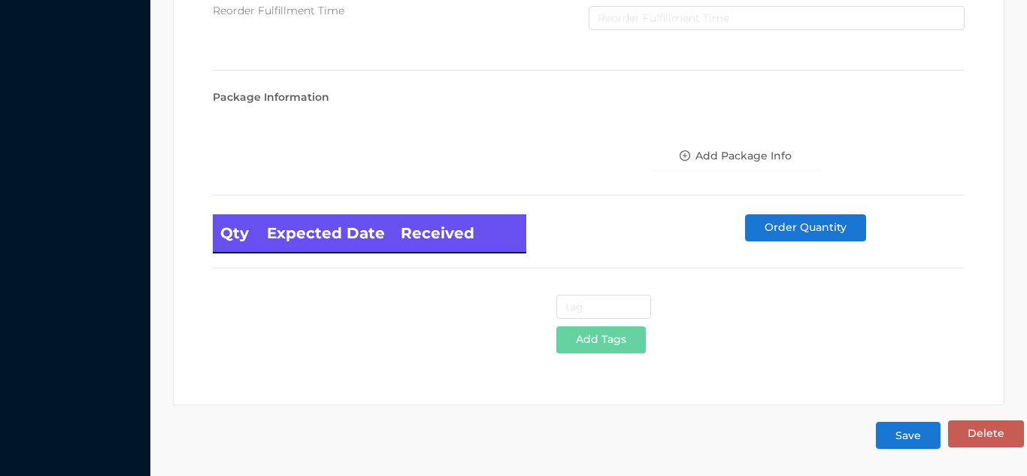
type input "12"
click at [912, 441] on button "Save" at bounding box center [908, 435] width 65 height 27
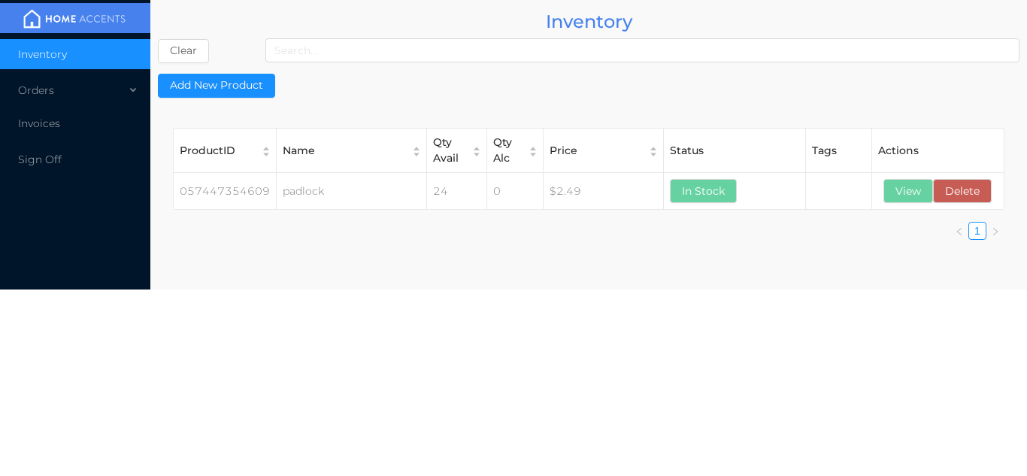
scroll to position [0, 0]
click at [902, 189] on button "View" at bounding box center [908, 191] width 50 height 24
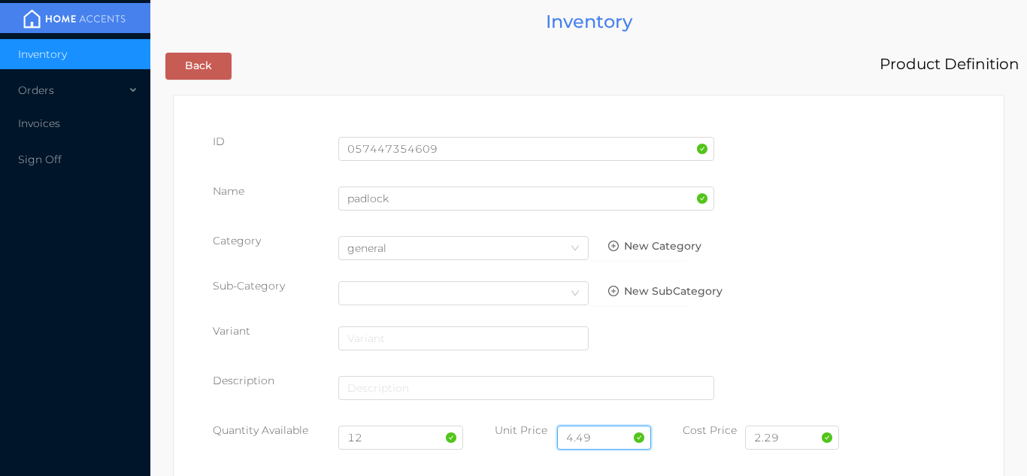
click at [612, 432] on input "4.49" at bounding box center [604, 438] width 94 height 24
type input "4.49"
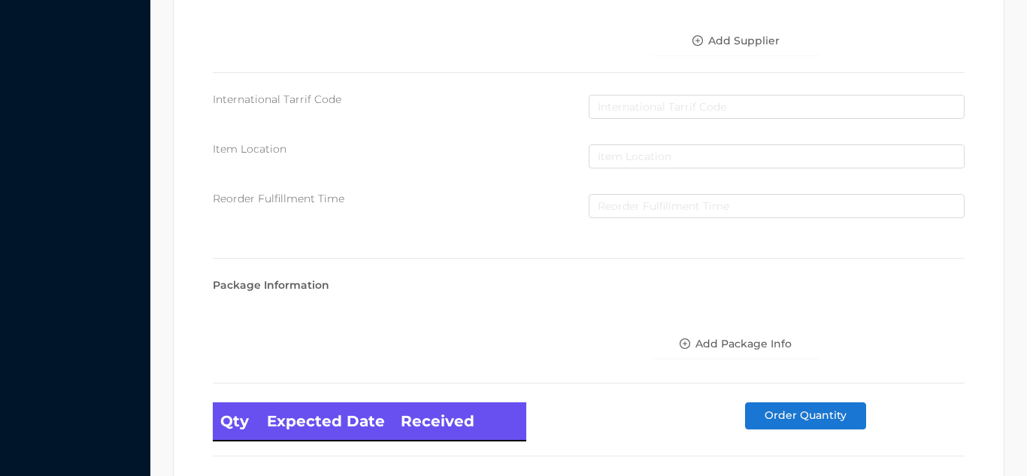
scroll to position [853, 0]
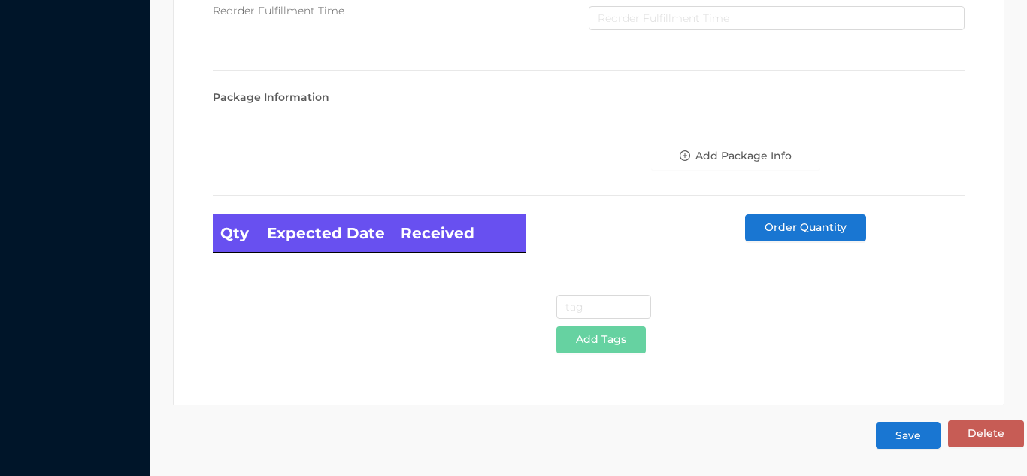
click at [923, 433] on button "Save" at bounding box center [908, 435] width 65 height 27
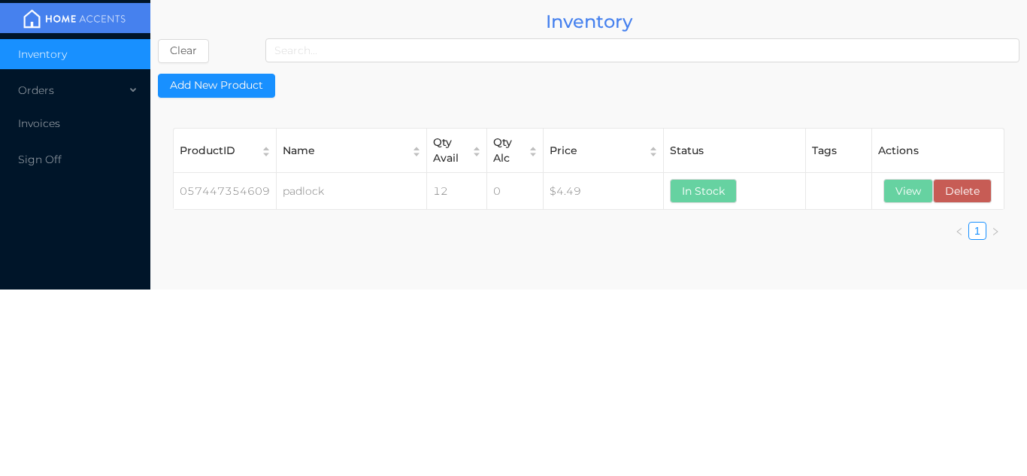
scroll to position [0, 0]
click at [898, 200] on button "View" at bounding box center [908, 191] width 50 height 24
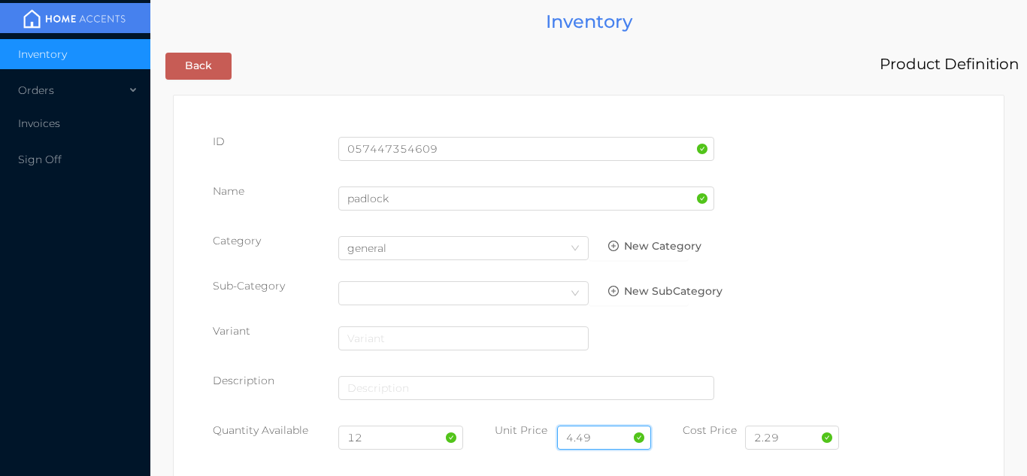
click at [614, 434] on input "4.49" at bounding box center [604, 438] width 94 height 24
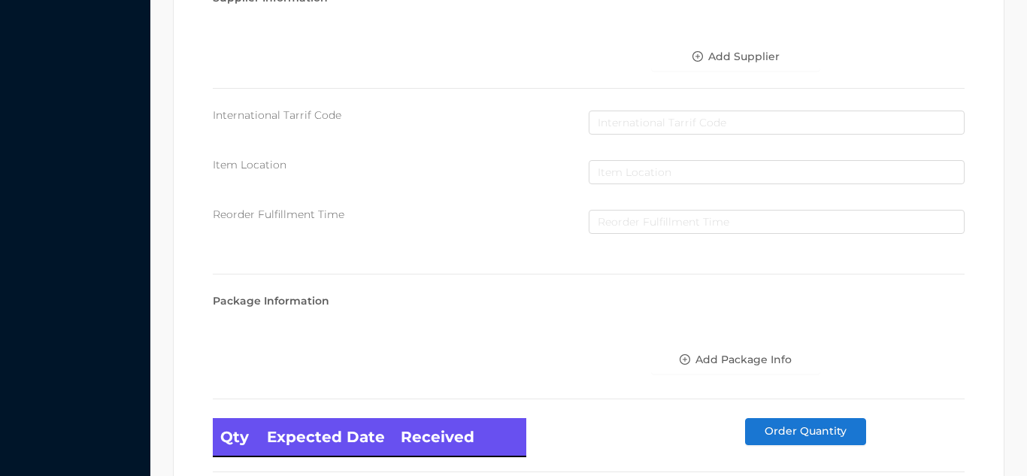
scroll to position [853, 0]
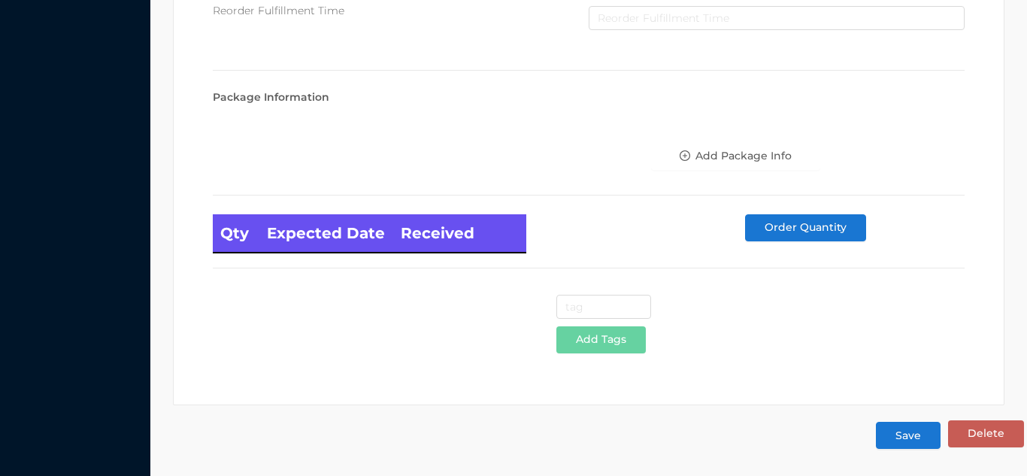
type input "4.99"
click at [915, 444] on button "Save" at bounding box center [908, 435] width 65 height 27
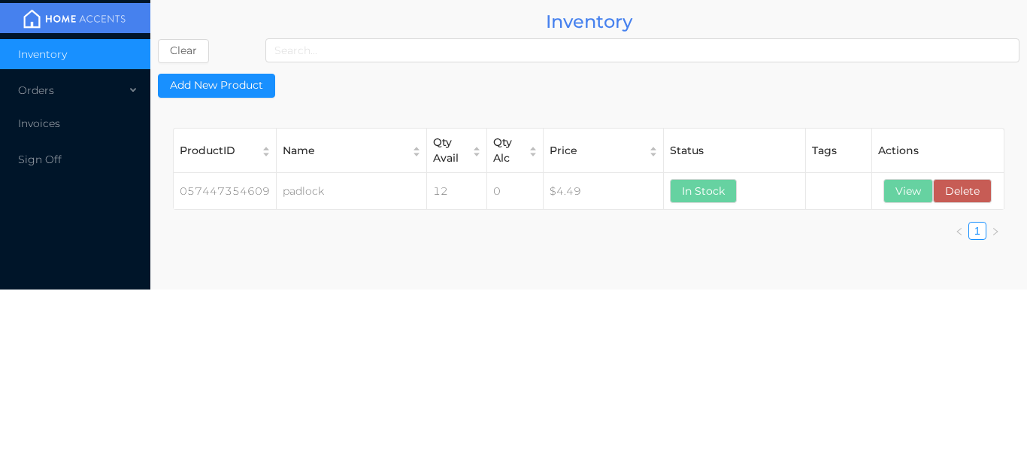
scroll to position [0, 0]
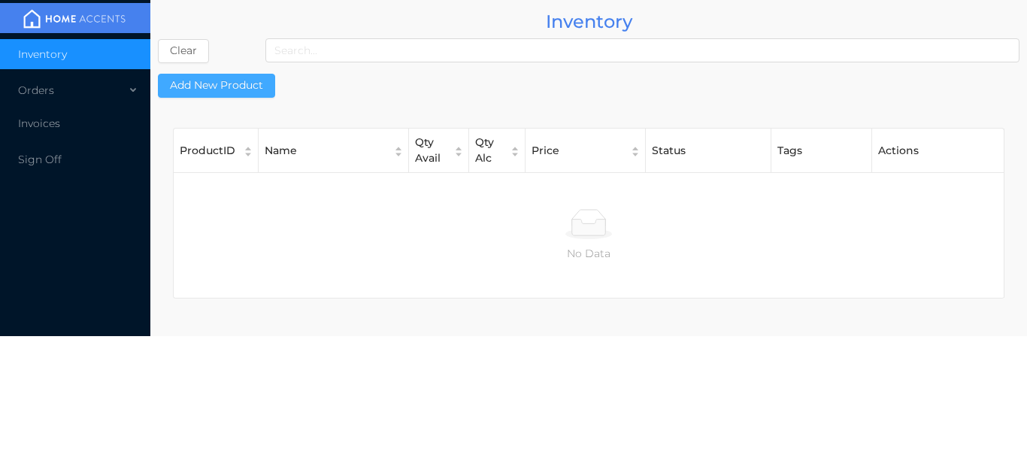
click at [259, 89] on button "Add New Product" at bounding box center [216, 86] width 117 height 24
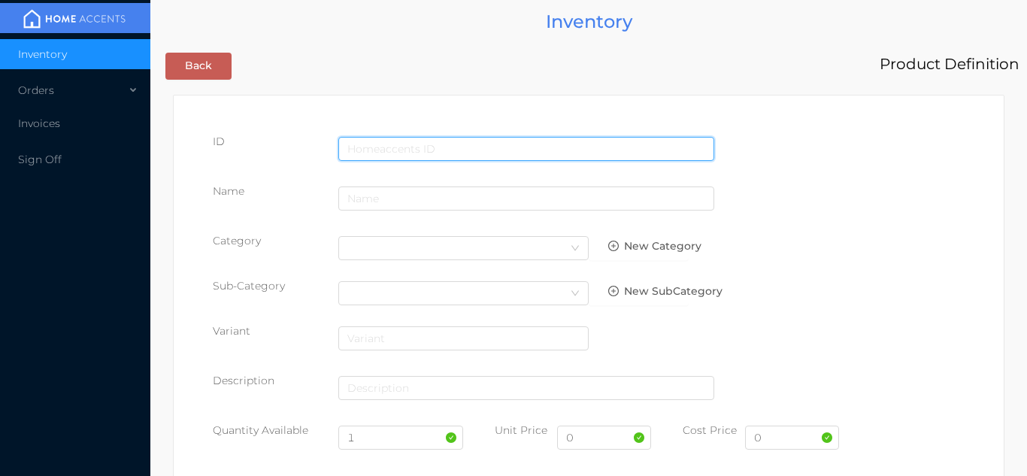
click at [386, 153] on input "text" at bounding box center [526, 149] width 376 height 24
type input "057447354623"
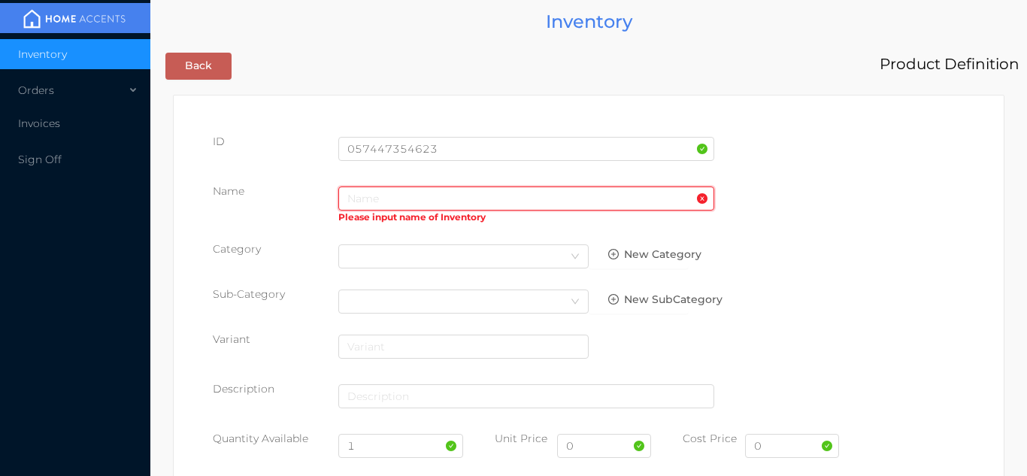
click at [411, 205] on input "text" at bounding box center [526, 198] width 376 height 24
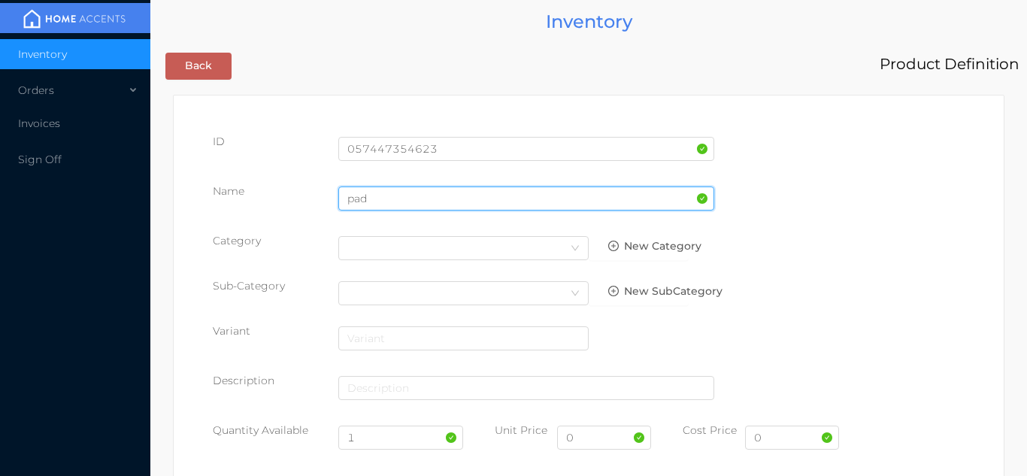
type input "padlock"
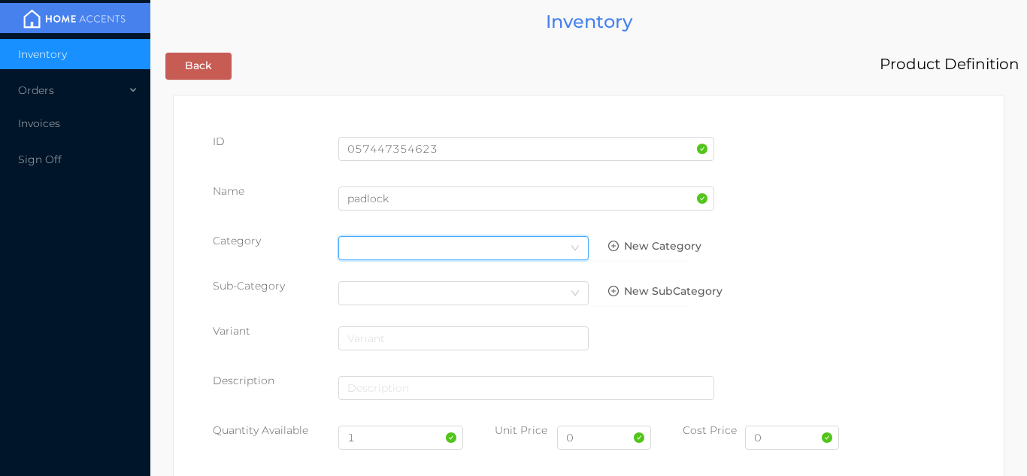
click at [575, 248] on icon "icon: down" at bounding box center [575, 248] width 9 height 9
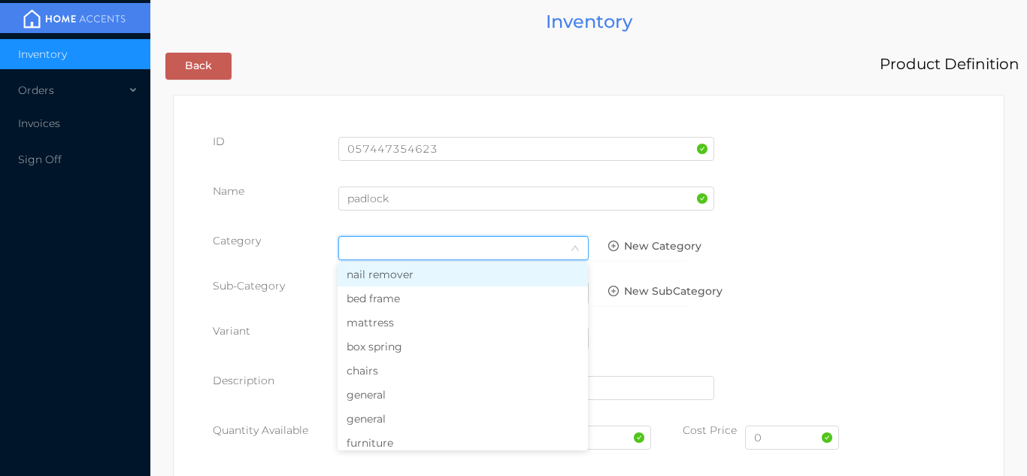
click at [429, 397] on li "general" at bounding box center [463, 395] width 250 height 24
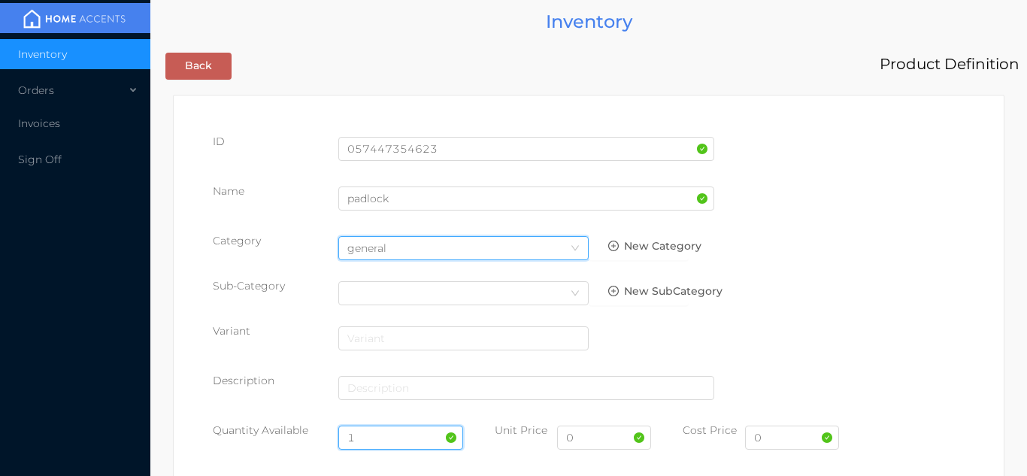
click at [390, 437] on input "1" at bounding box center [401, 438] width 126 height 24
type input "24"
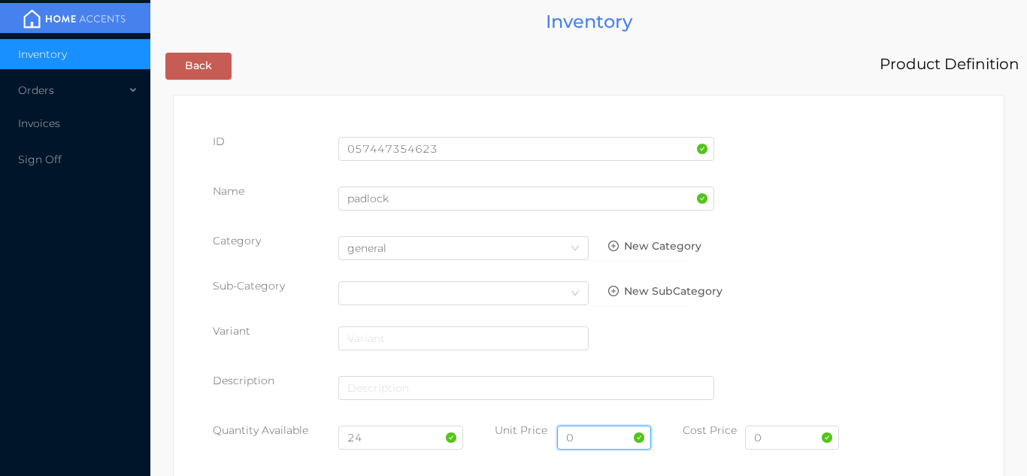
click at [610, 436] on input "0" at bounding box center [604, 438] width 94 height 24
type input "2.49"
click at [793, 443] on input "0" at bounding box center [792, 438] width 94 height 24
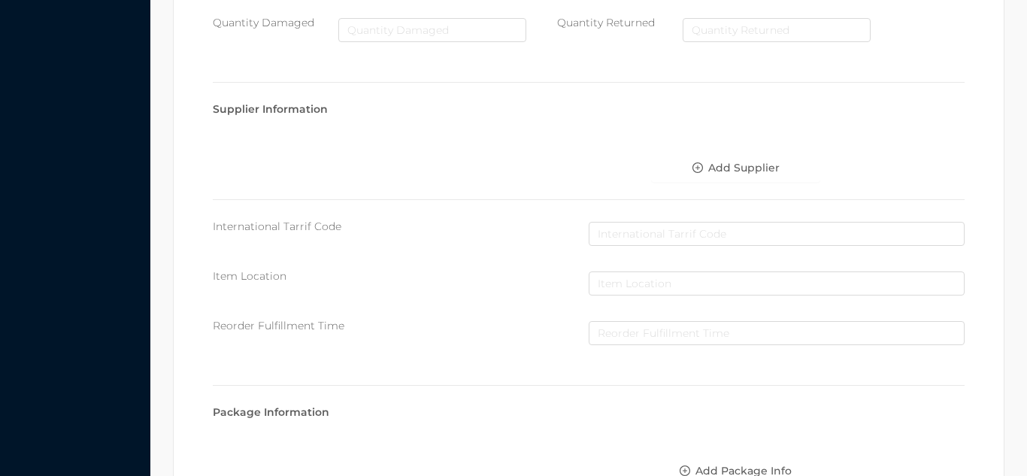
scroll to position [773, 0]
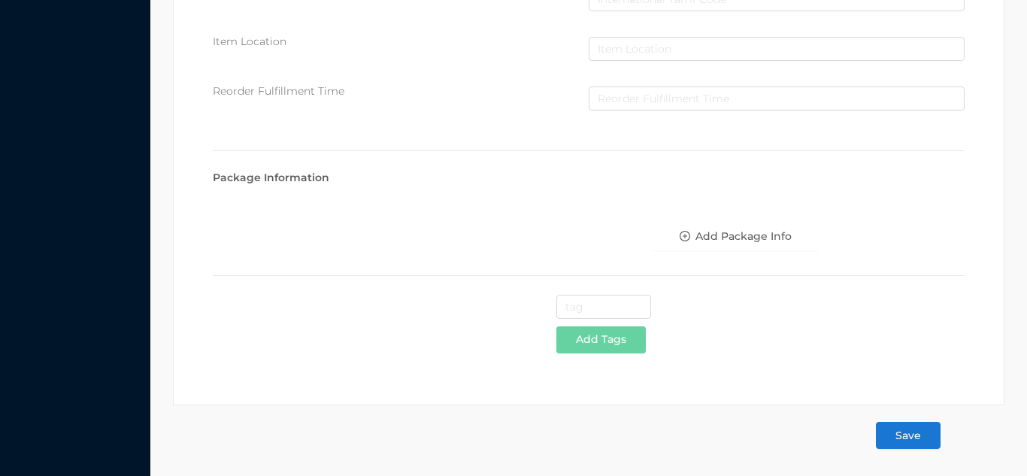
type input "1.29"
click at [932, 439] on button "Save" at bounding box center [908, 435] width 65 height 27
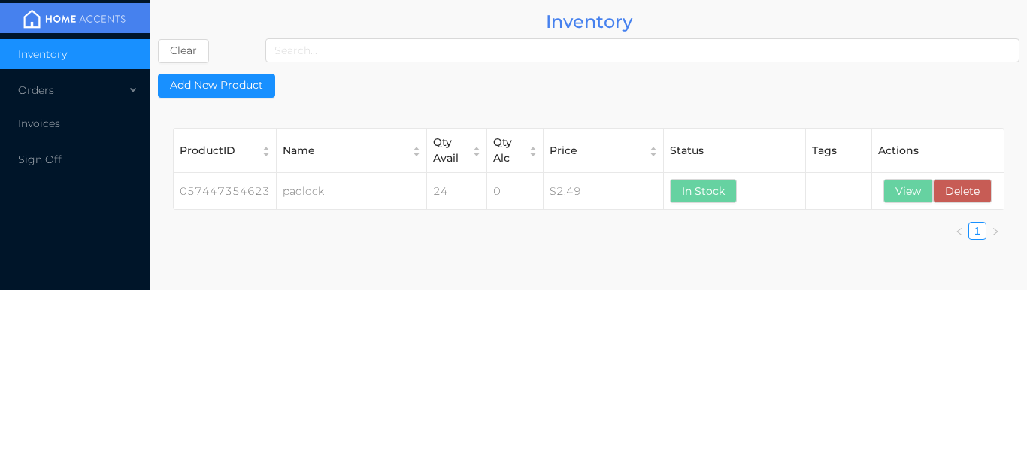
scroll to position [0, 0]
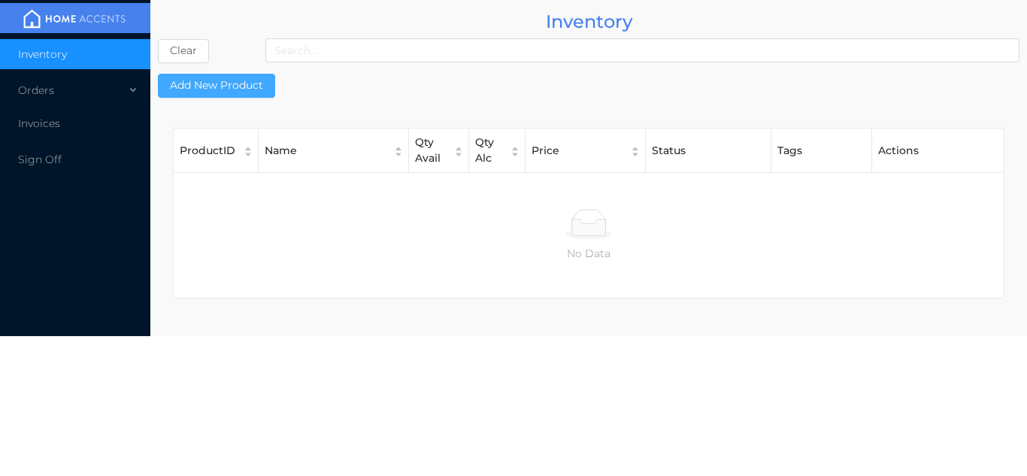
click at [238, 80] on button "Add New Product" at bounding box center [216, 86] width 117 height 24
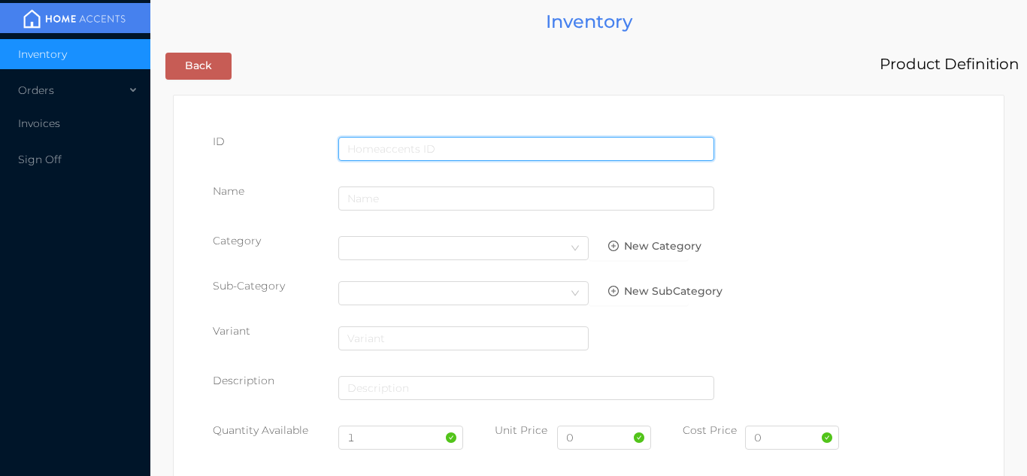
click at [412, 145] on input "text" at bounding box center [526, 149] width 376 height 24
type input "676844114281"
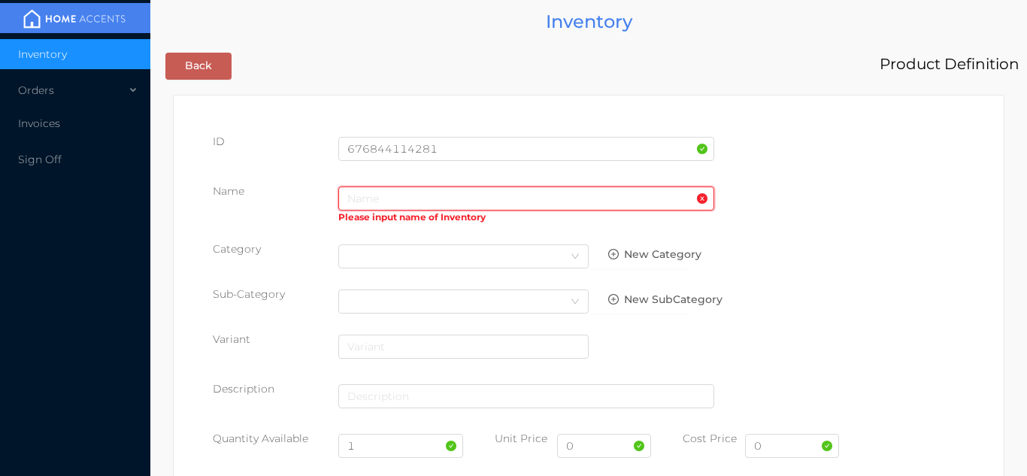
click at [392, 201] on input "text" at bounding box center [526, 198] width 376 height 24
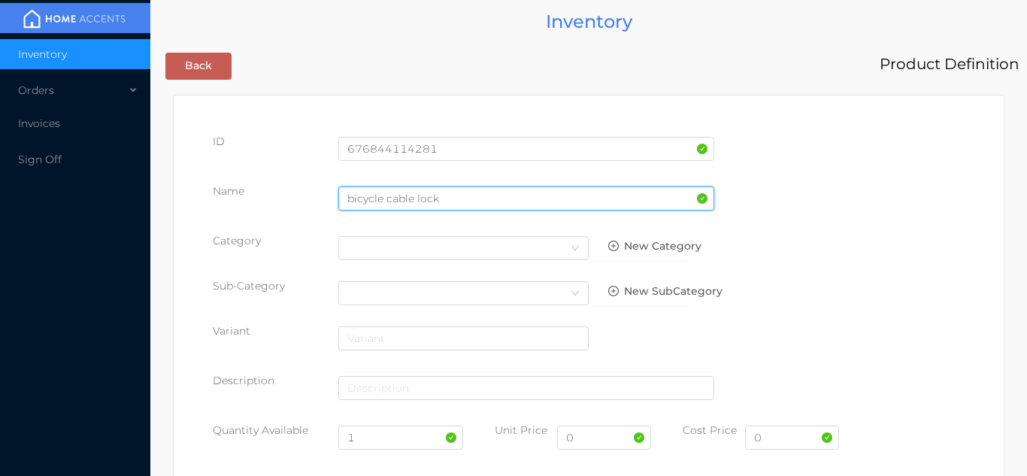
type input "bicycle cable lock"
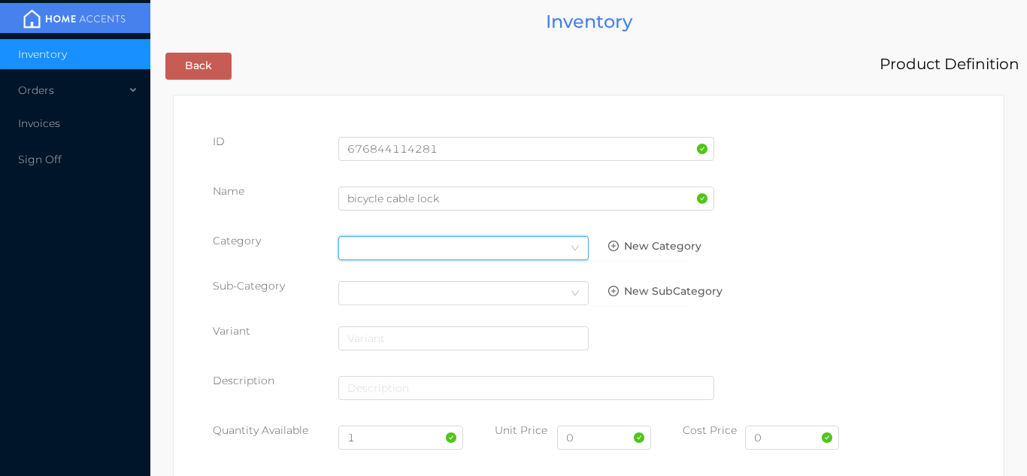
click at [577, 247] on icon "icon: down" at bounding box center [575, 247] width 8 height 5
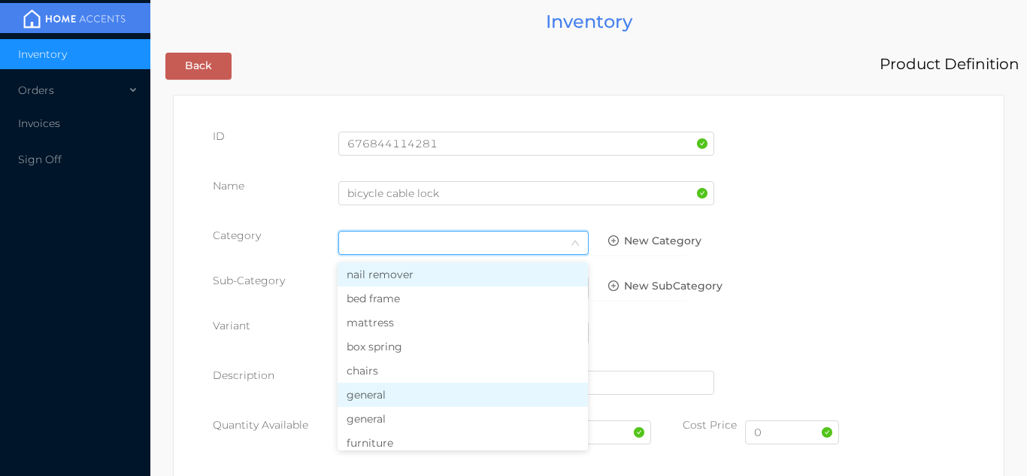
click at [417, 393] on li "general" at bounding box center [463, 395] width 250 height 24
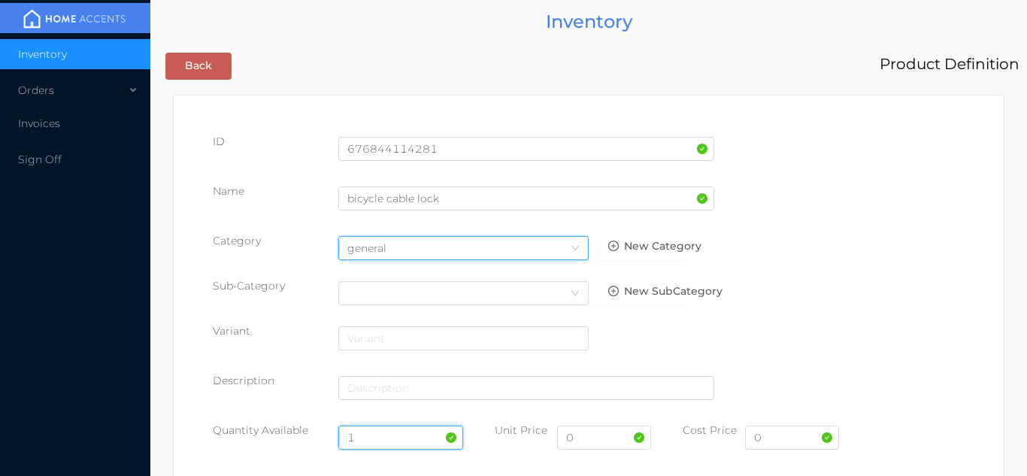
click at [389, 438] on input "1" at bounding box center [401, 438] width 126 height 24
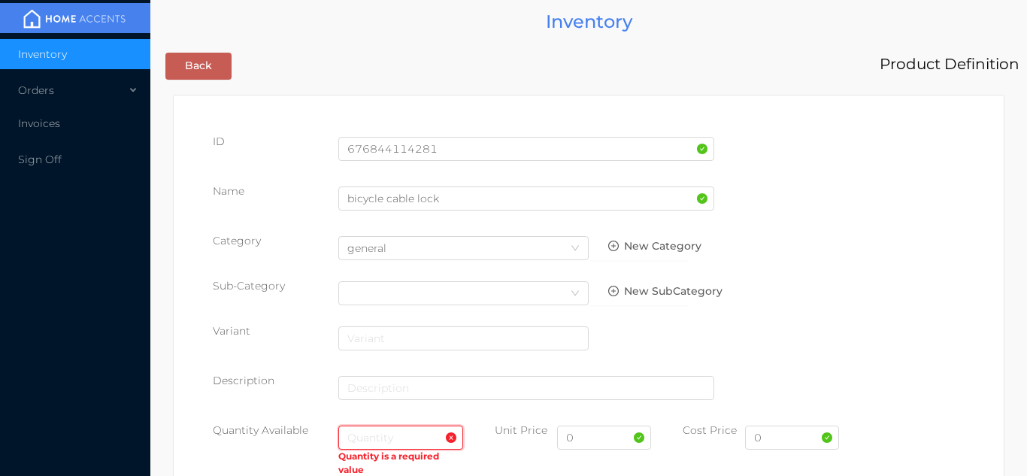
click at [380, 435] on input "text" at bounding box center [401, 438] width 126 height 24
type input "36"
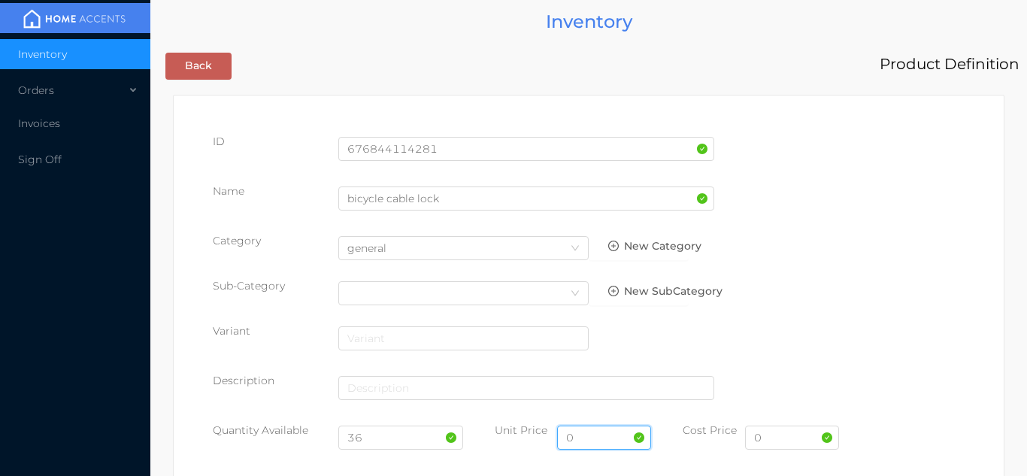
click at [593, 443] on input "0" at bounding box center [604, 438] width 94 height 24
click at [789, 441] on input "0" at bounding box center [792, 438] width 94 height 24
click at [608, 438] on input "39.99" at bounding box center [604, 438] width 94 height 24
type input "3"
type input "3.99"
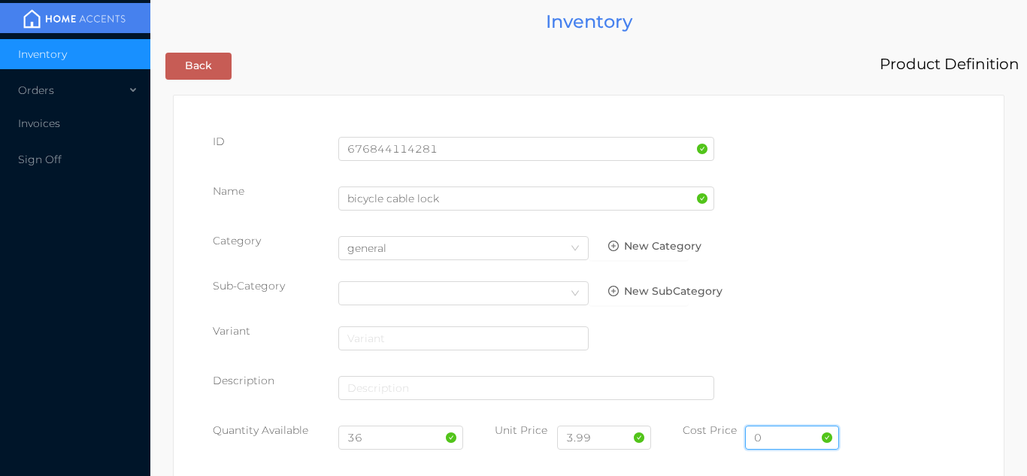
click at [786, 443] on input "0" at bounding box center [792, 438] width 94 height 24
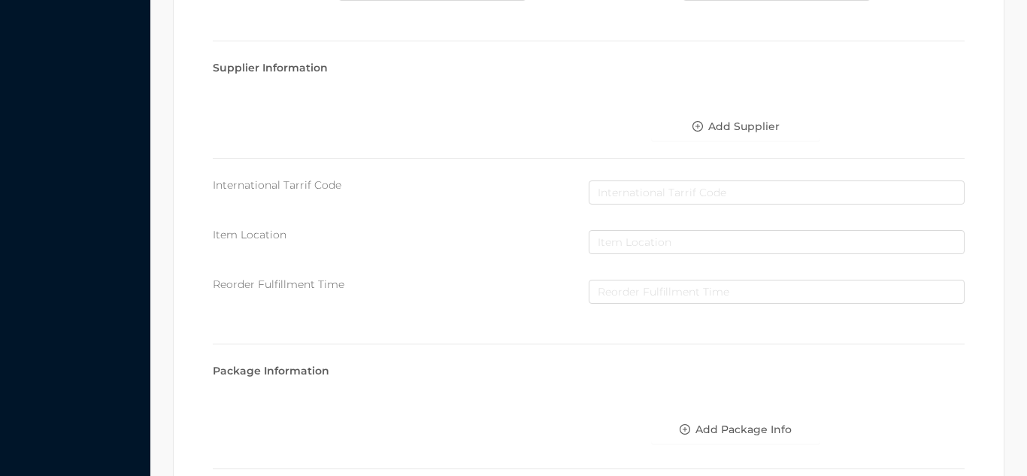
scroll to position [773, 0]
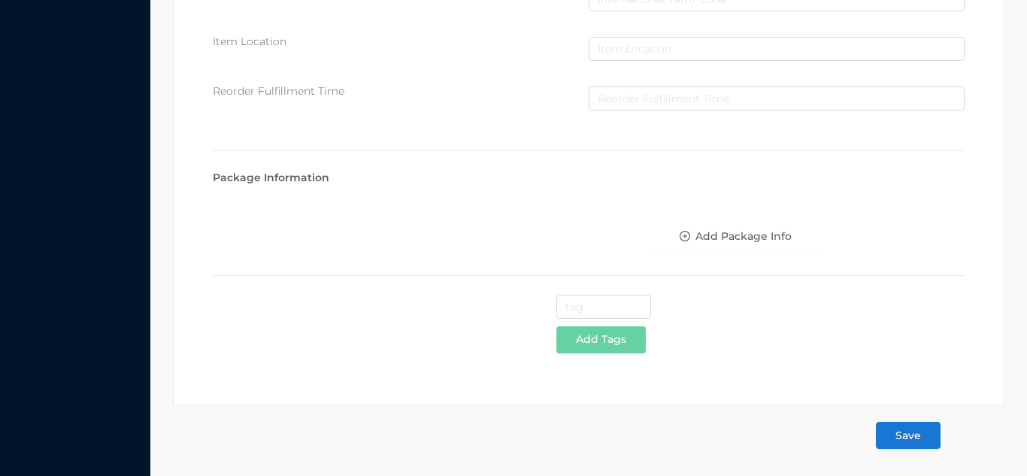
type input "2.09"
click at [925, 438] on button "Save" at bounding box center [908, 435] width 65 height 27
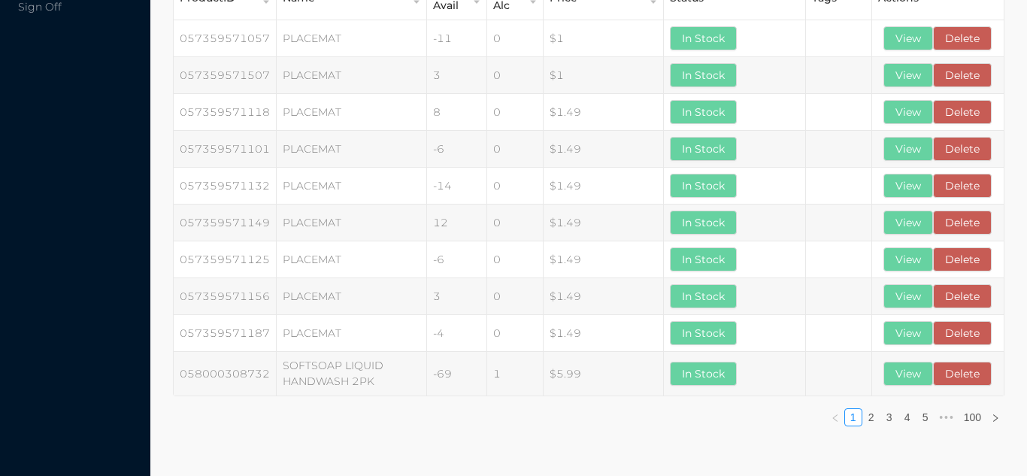
scroll to position [0, 0]
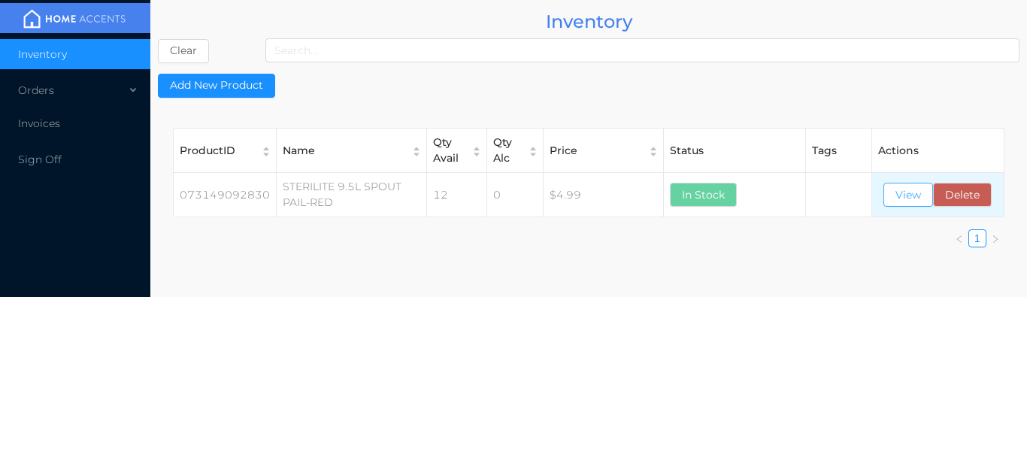
click at [912, 189] on button "View" at bounding box center [908, 195] width 50 height 24
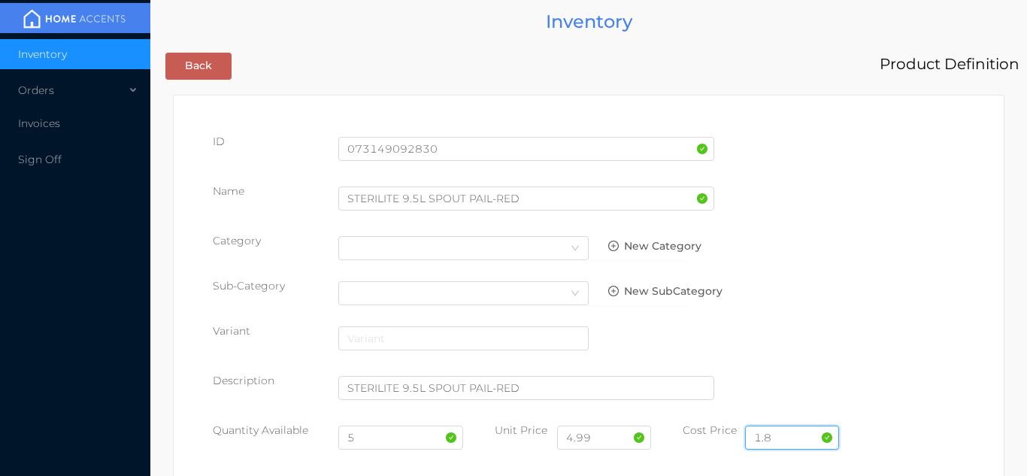
click at [786, 435] on input "1.8" at bounding box center [792, 438] width 94 height 24
type input "1"
type input "2.75"
click at [394, 436] on input "5" at bounding box center [401, 438] width 126 height 24
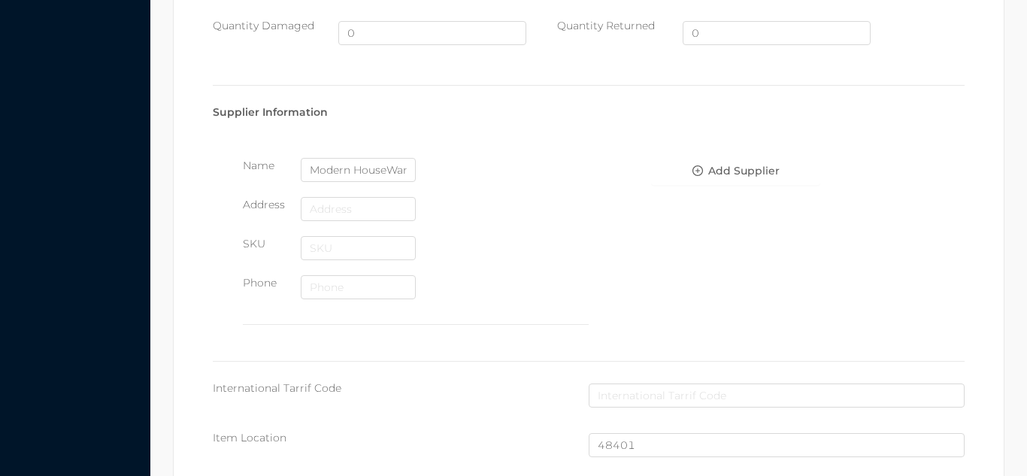
scroll to position [1012, 0]
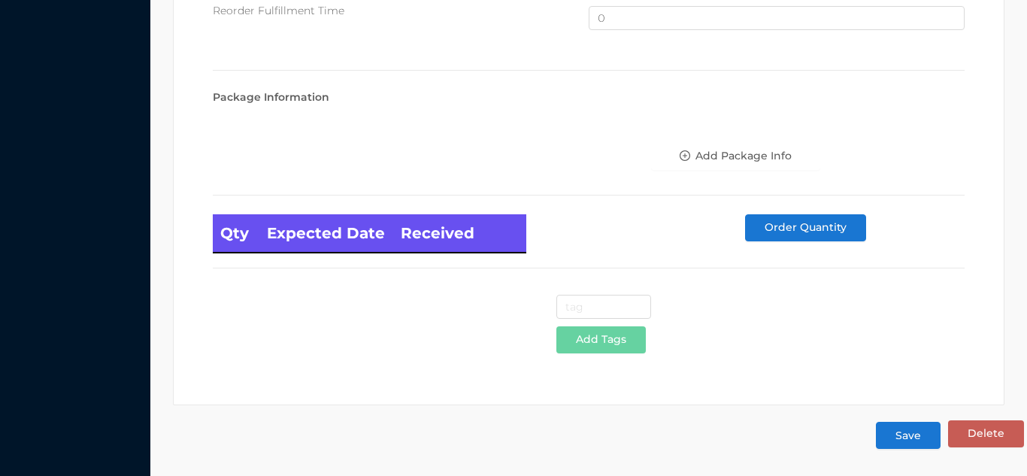
type input "12"
click at [908, 445] on button "Save" at bounding box center [908, 435] width 65 height 27
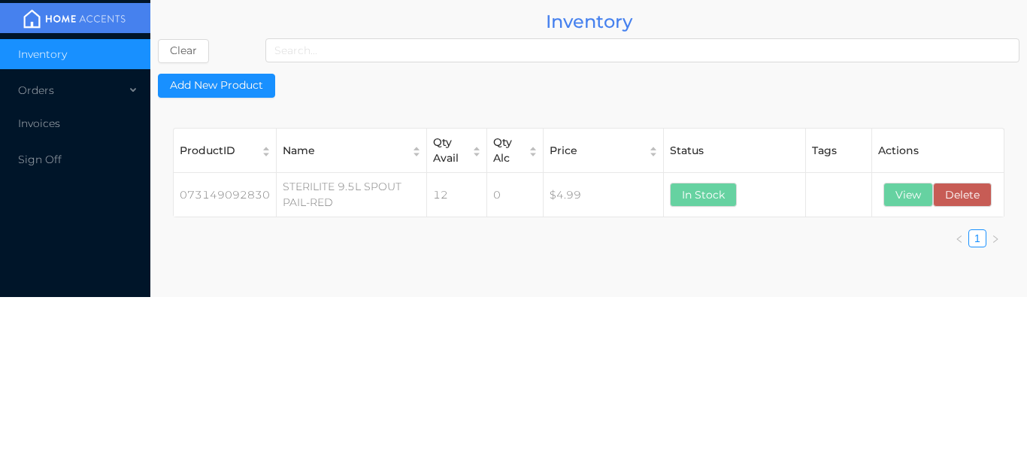
scroll to position [0, 0]
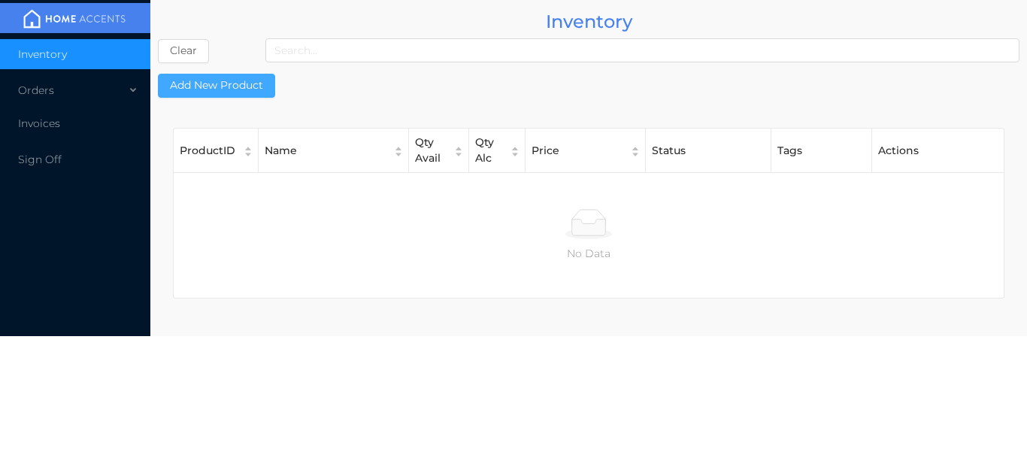
click at [262, 95] on button "Add New Product" at bounding box center [216, 86] width 117 height 24
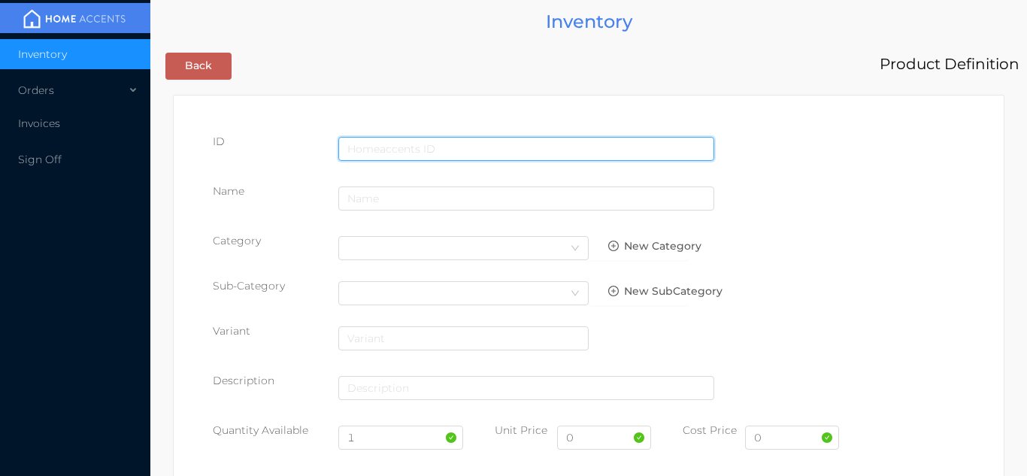
click at [388, 144] on input "text" at bounding box center [526, 149] width 376 height 24
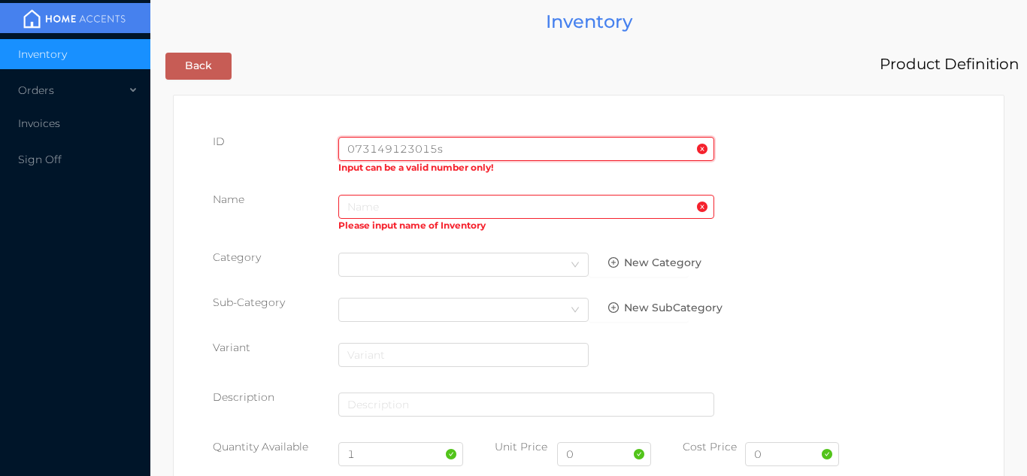
type input "073149123015"
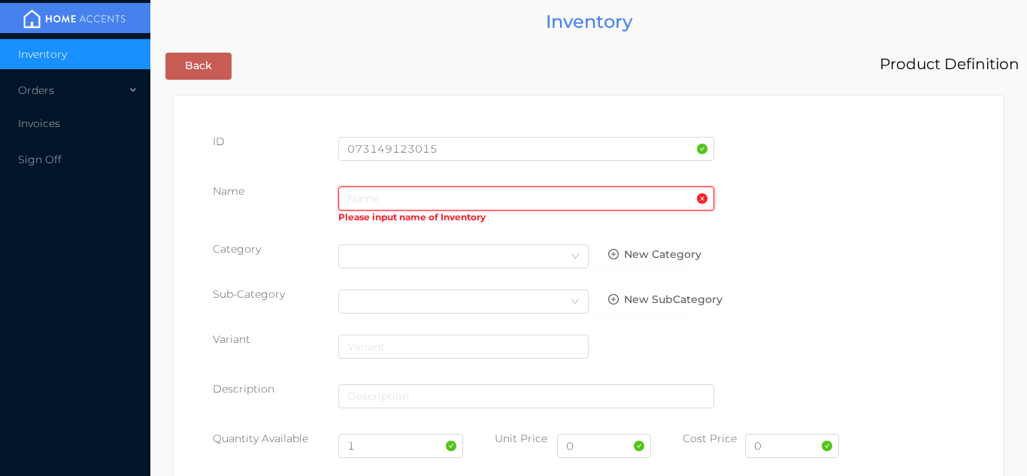
click at [439, 205] on input "text" at bounding box center [526, 198] width 376 height 24
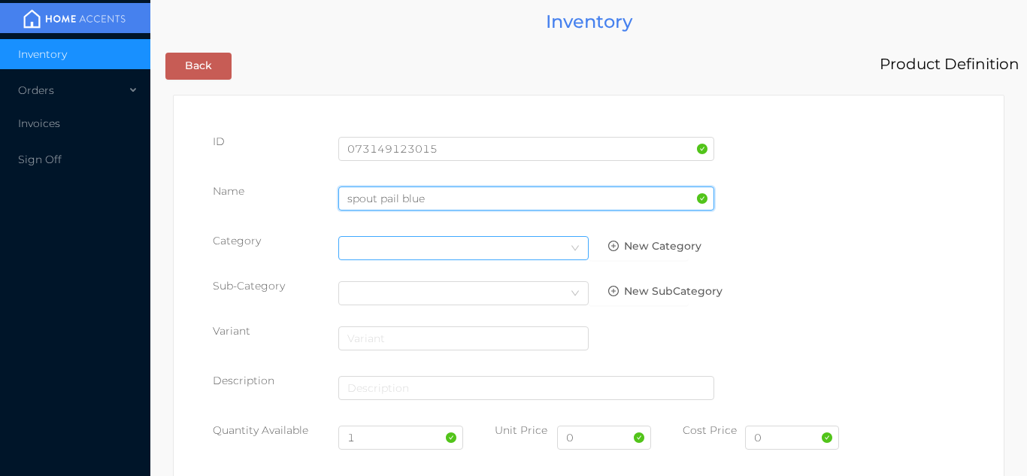
type input "spout pail blue"
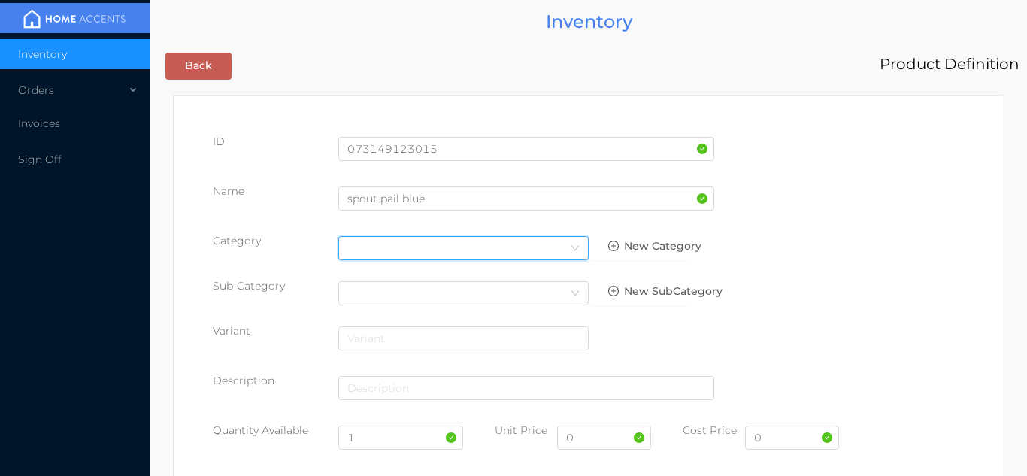
click at [571, 247] on icon "icon: down" at bounding box center [575, 248] width 9 height 9
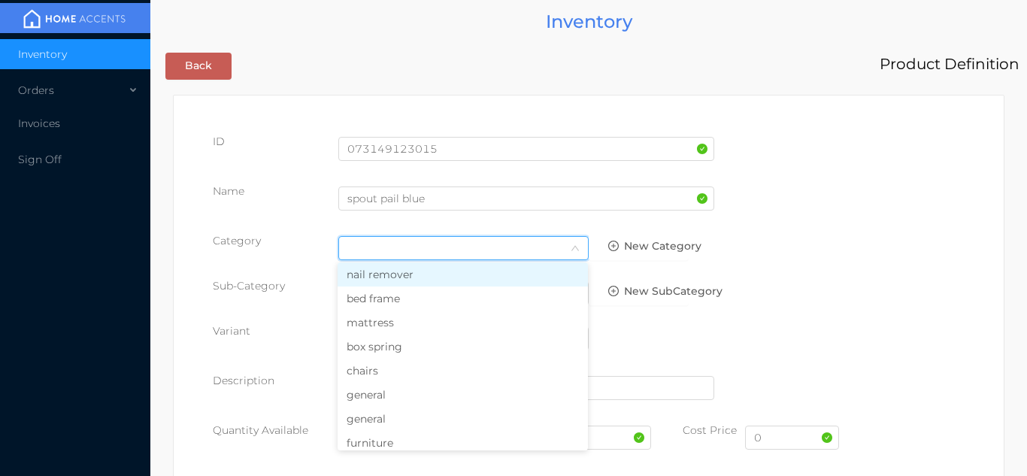
click at [392, 399] on li "general" at bounding box center [463, 395] width 250 height 24
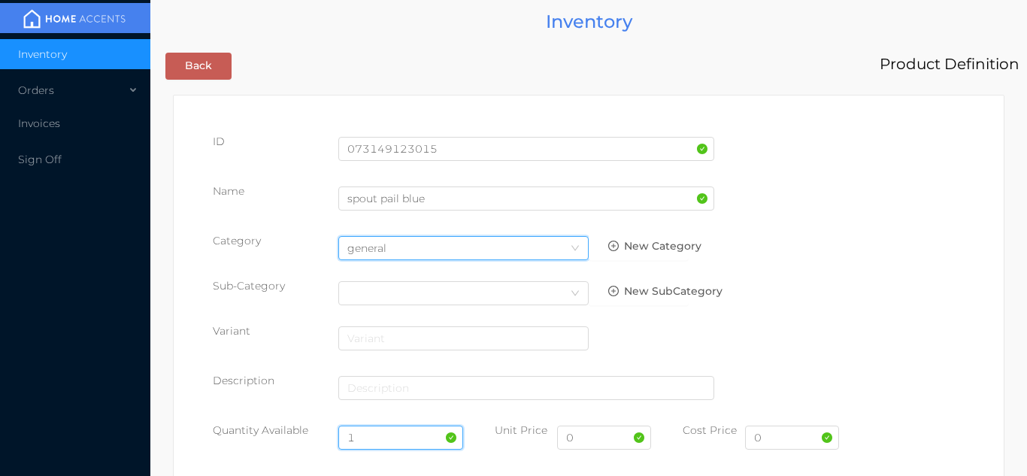
click at [394, 444] on input "1" at bounding box center [401, 438] width 126 height 24
type input "12"
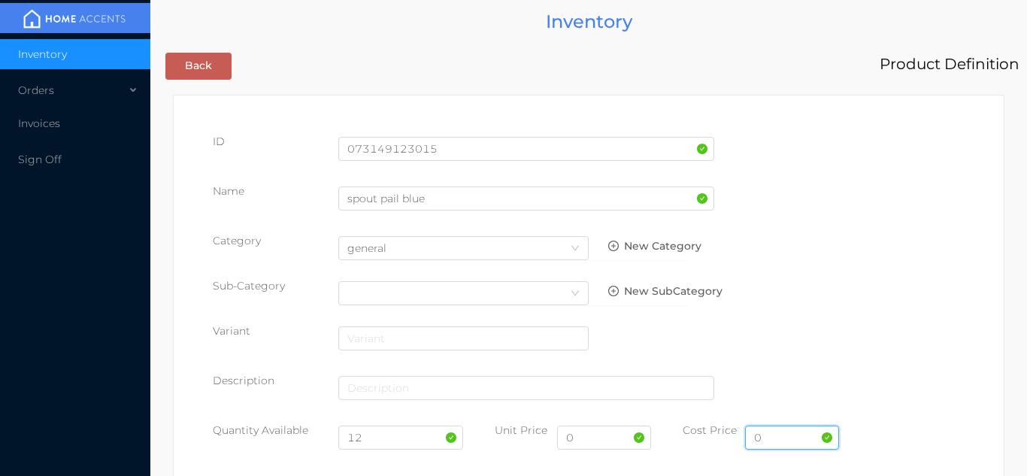
click at [792, 434] on input "0" at bounding box center [792, 438] width 94 height 24
click at [610, 434] on input "0" at bounding box center [604, 438] width 94 height 24
type input "6.99"
click at [786, 439] on input "text" at bounding box center [792, 438] width 94 height 24
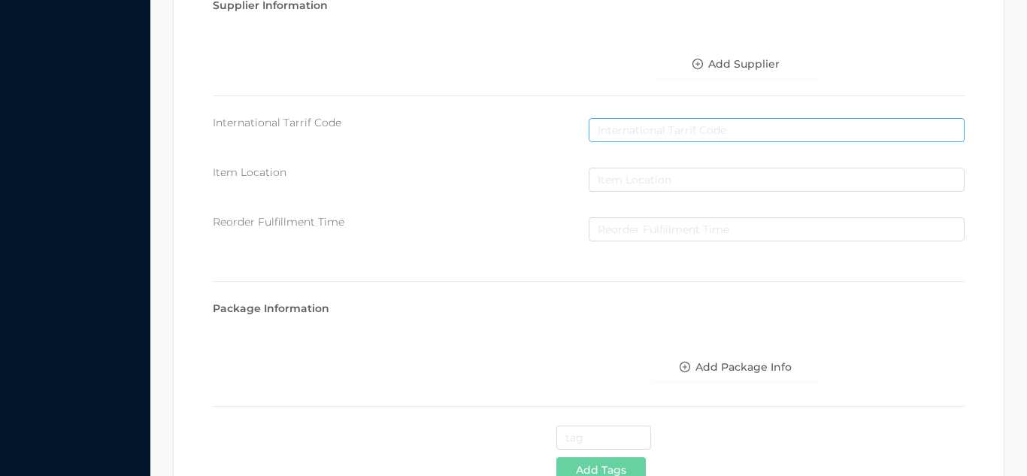
type input "3.54"
click at [949, 135] on input "text" at bounding box center [777, 130] width 376 height 24
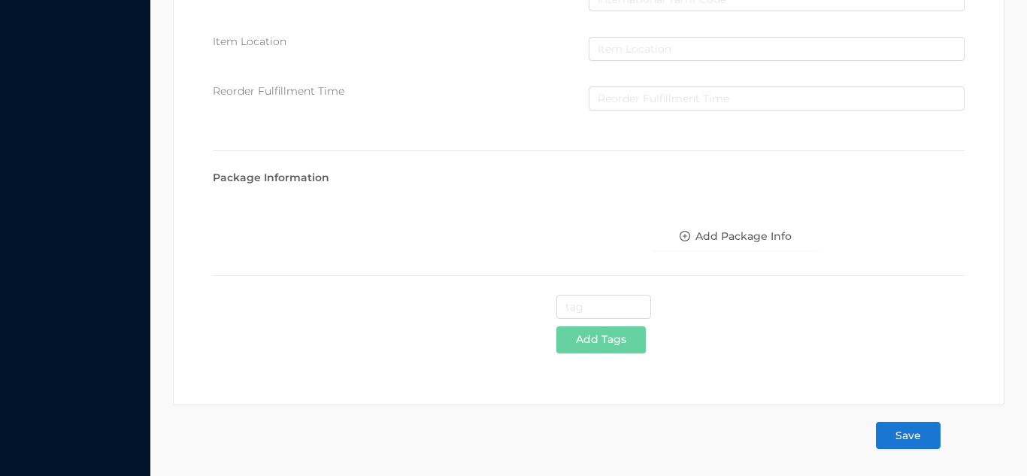
click at [923, 438] on button "Save" at bounding box center [908, 435] width 65 height 27
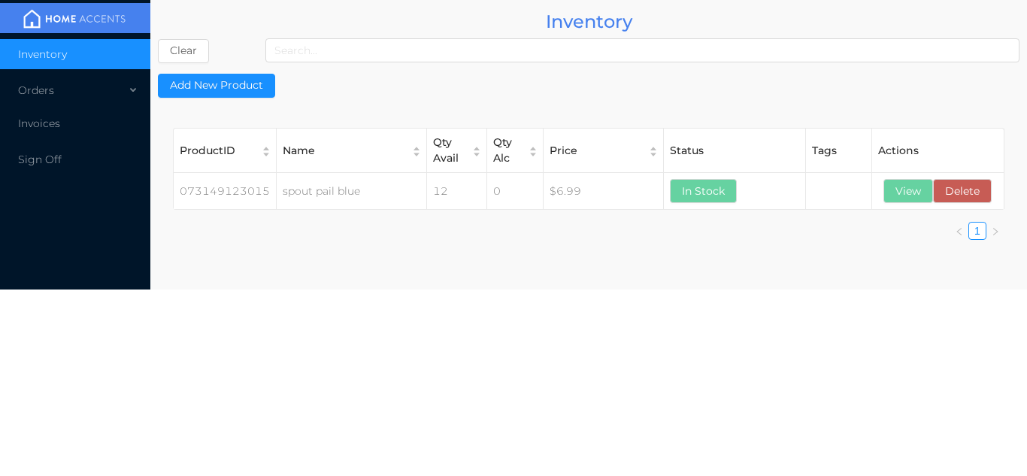
scroll to position [0, 0]
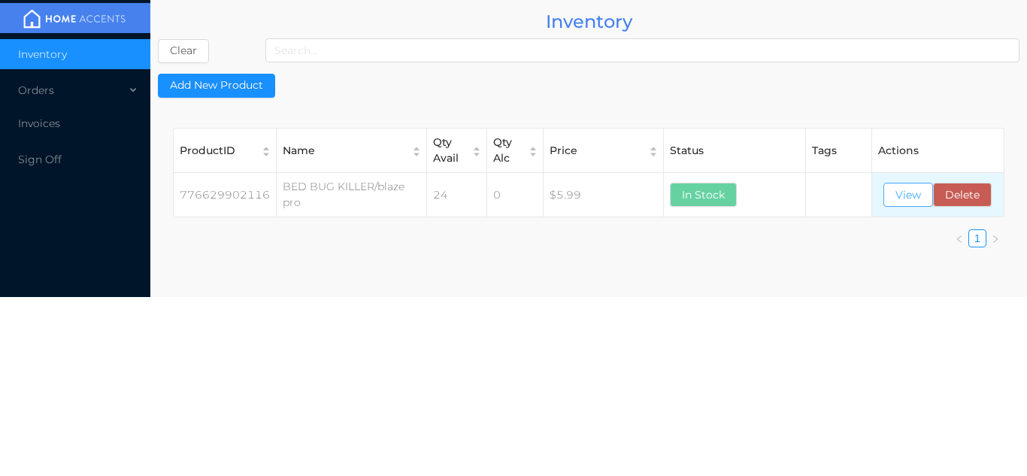
click at [903, 189] on button "View" at bounding box center [908, 195] width 50 height 24
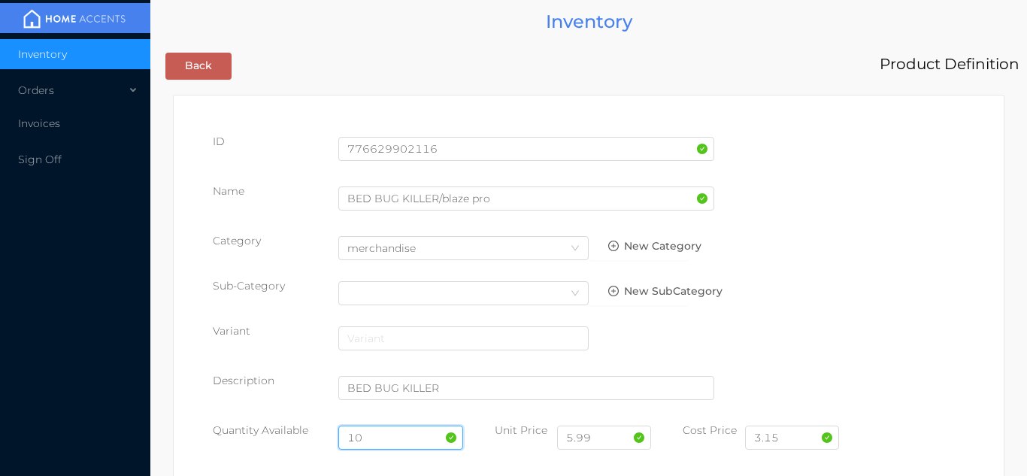
click at [392, 438] on input "10" at bounding box center [401, 438] width 126 height 24
type input "1"
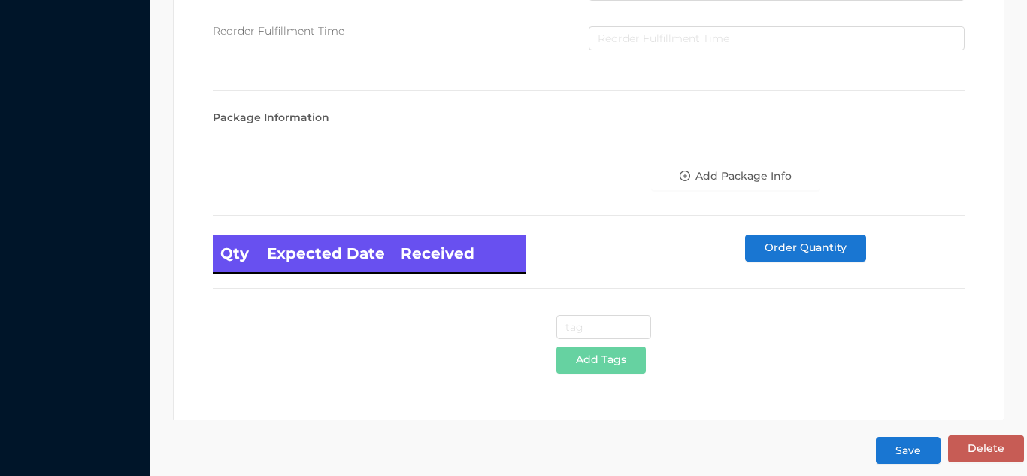
scroll to position [853, 0]
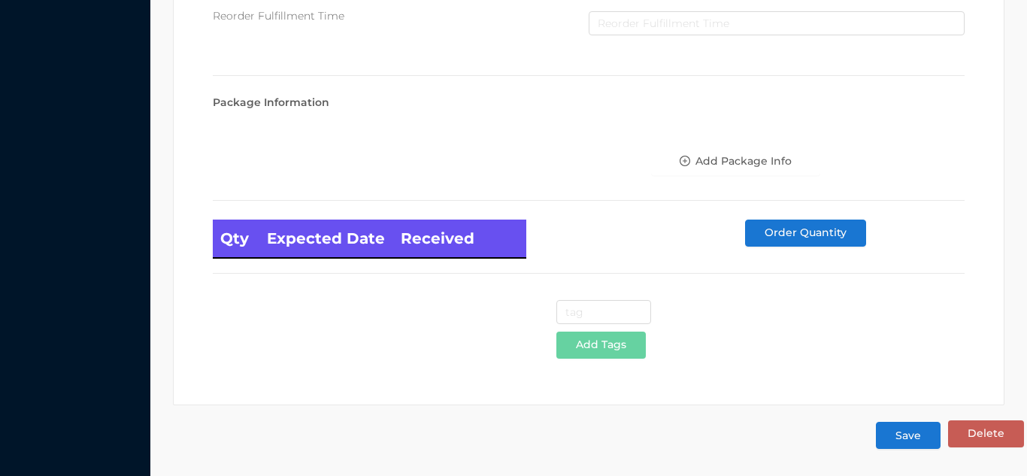
type input "24"
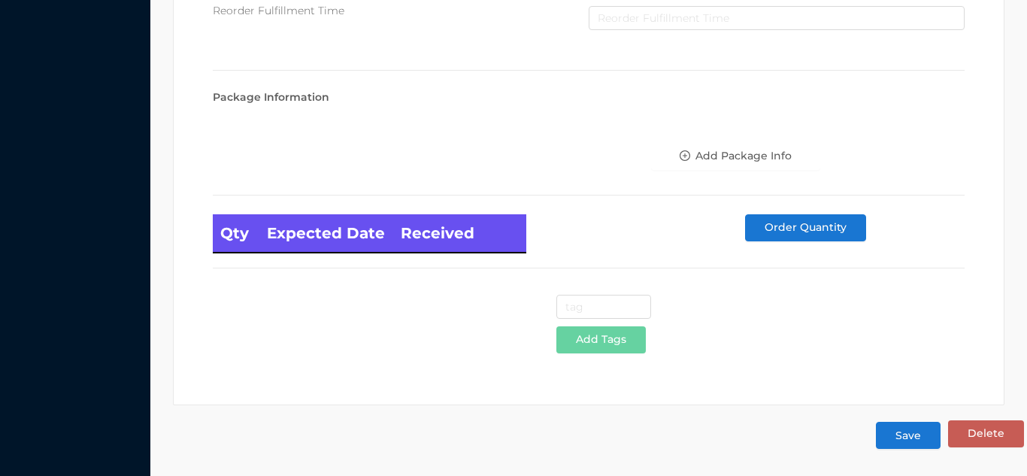
click at [908, 447] on button "Save" at bounding box center [908, 435] width 65 height 27
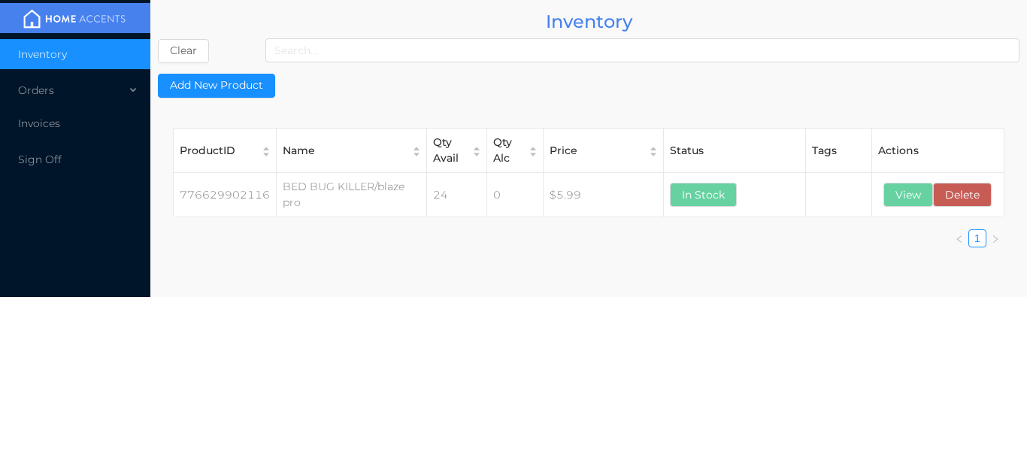
scroll to position [0, 0]
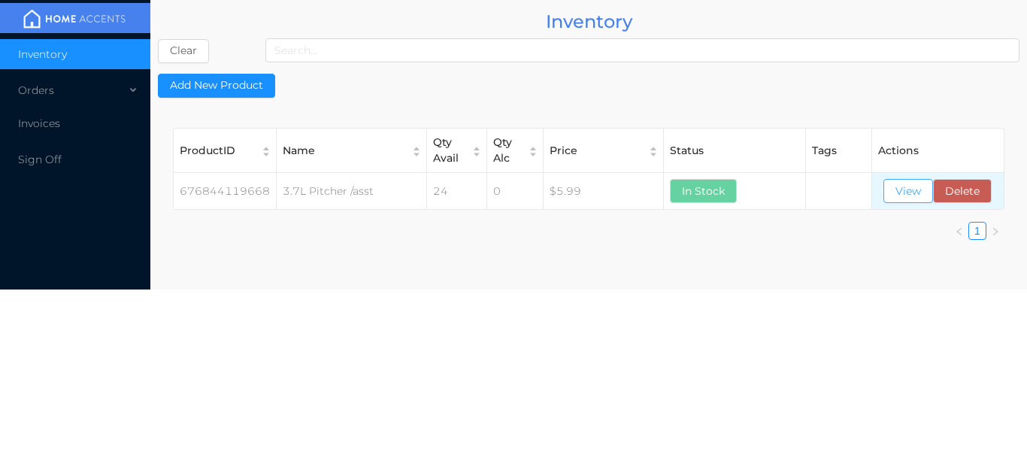
click at [902, 189] on button "View" at bounding box center [908, 191] width 50 height 24
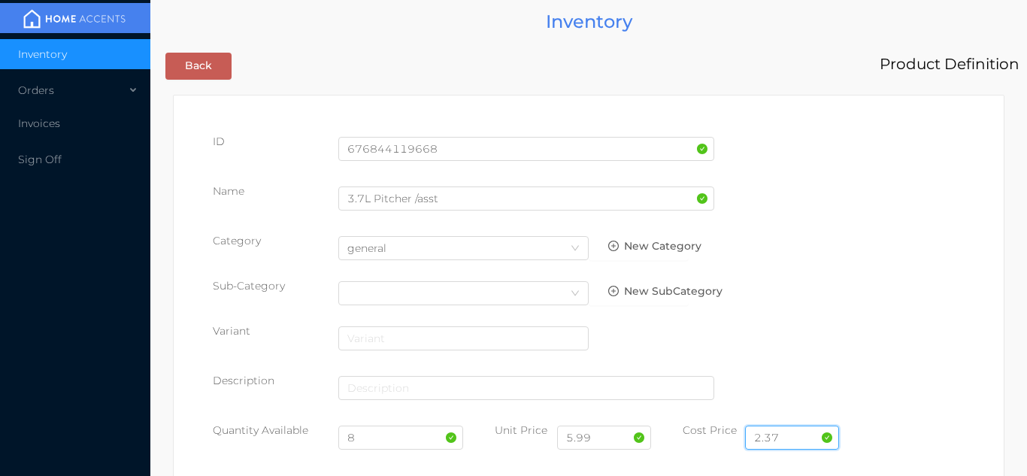
click at [793, 436] on input "2.37" at bounding box center [792, 438] width 94 height 24
type input "2.25"
click at [390, 441] on input "8" at bounding box center [401, 438] width 126 height 24
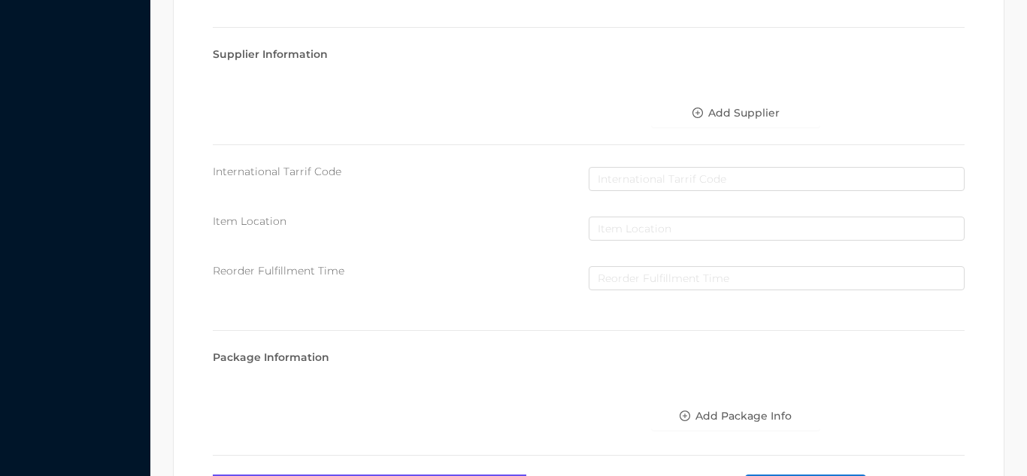
scroll to position [853, 0]
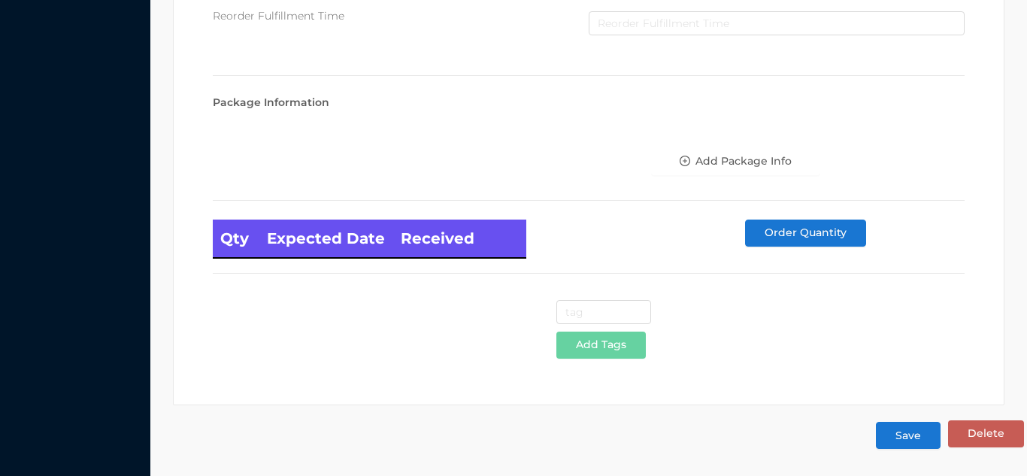
type input "24"
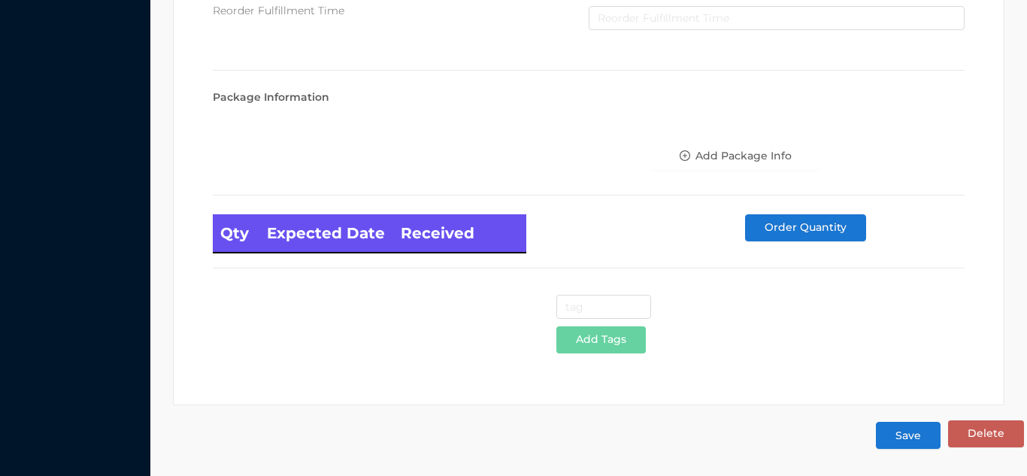
click at [903, 443] on button "Save" at bounding box center [908, 435] width 65 height 27
